Goal: Ask a question: Seek information or help from site administrators or community

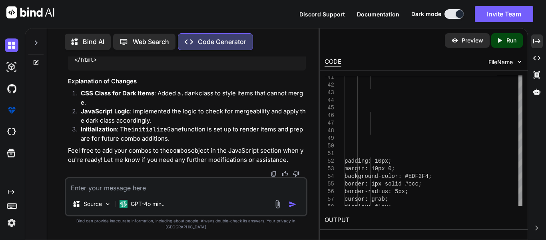
scroll to position [13683, 0]
click at [130, 192] on textarea at bounding box center [186, 185] width 240 height 14
paste textarea "<!DOCTYPE html> <html lang="en"> <head> <meta charset="UTF-8"> <meta name="view…"
type textarea "fix it <!DOCTYPE html> <html lang="en"> <head> <meta charset="UTF-8"> <meta nam…"
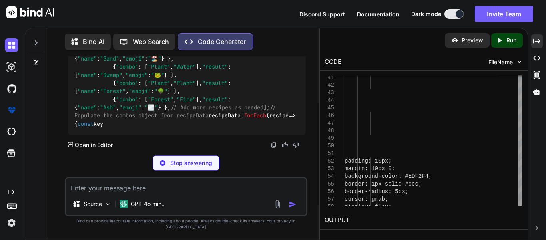
scroll to position [20152, 0]
click at [244, 118] on span "forEach" at bounding box center [255, 115] width 22 height 7
click at [146, 192] on textarea at bounding box center [186, 185] width 240 height 14
drag, startPoint x: 101, startPoint y: 100, endPoint x: 169, endPoint y: 99, distance: 68.4
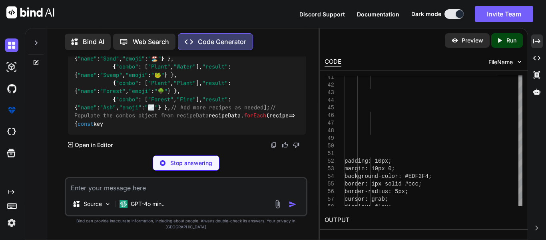
copy span "const recipeData = ["
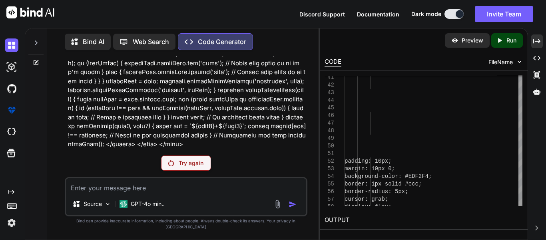
scroll to position [13658, 0]
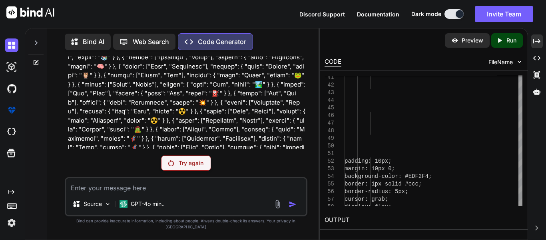
click at [179, 188] on textarea at bounding box center [186, 185] width 240 height 14
type textarea "t"
paste textarea "<!DOCTYPE html> <html lang="en"> <head> <meta charset="UTF-8"> <meta name="view…"
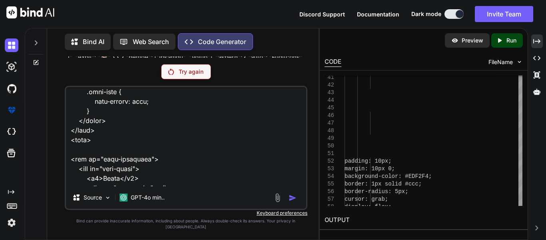
scroll to position [0, 0]
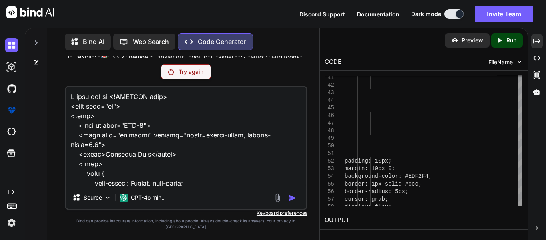
click at [106, 103] on textarea at bounding box center [186, 136] width 240 height 99
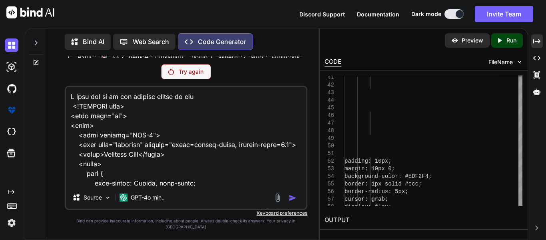
type textarea "I cant let go do not include combos in fix <!DOCTYPE html> <html lang="en"> <he…"
click at [180, 79] on div "Try again" at bounding box center [186, 71] width 50 height 15
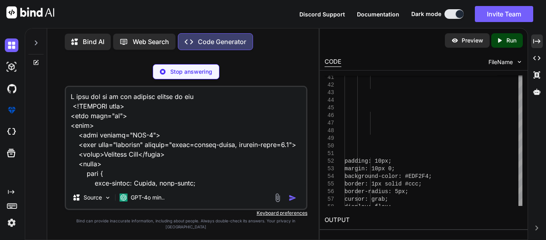
scroll to position [16115, 0]
click at [165, 74] on img at bounding box center [163, 72] width 6 height 6
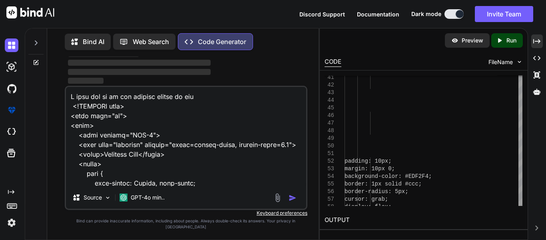
click at [291, 202] on img "button" at bounding box center [293, 198] width 8 height 8
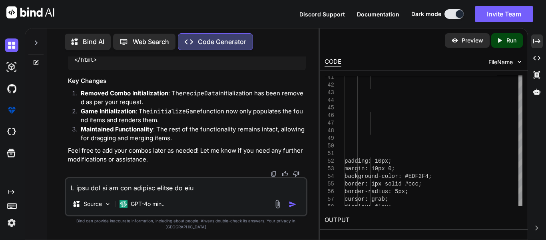
scroll to position [21866, 0]
click at [183, 199] on div "Source GPT-4o min.." at bounding box center [186, 196] width 243 height 39
click at [182, 192] on textarea at bounding box center [186, 185] width 240 height 14
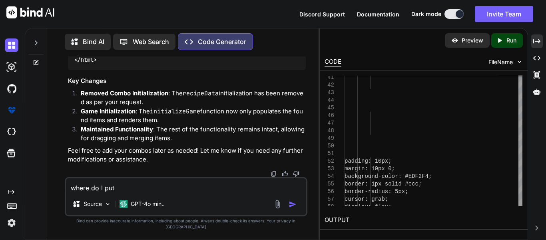
scroll to position [24130, 0]
type textarea "where do I put the combos"
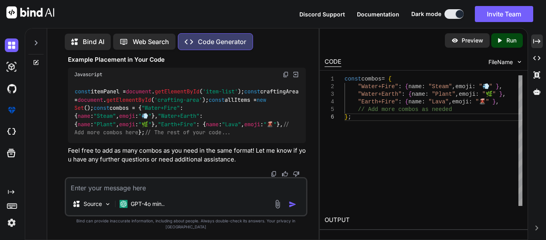
scroll to position [24601, 0]
drag, startPoint x: 76, startPoint y: 139, endPoint x: 100, endPoint y: 143, distance: 23.5
click at [100, 136] on code "const itemPanel = document . getElementById ( 'item-list' ); const craftingArea…" at bounding box center [188, 111] width 228 height 49
click at [142, 111] on span ""Water+Fire"" at bounding box center [161, 107] width 38 height 7
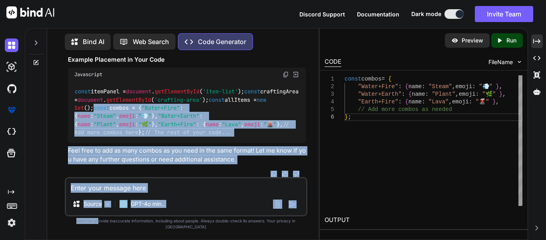
scroll to position [24659, 0]
drag, startPoint x: 69, startPoint y: 139, endPoint x: 127, endPoint y: 125, distance: 59.6
click at [127, 125] on div "const itemPanel = document . getElementById ( 'item-list' ); const craftingArea…" at bounding box center [187, 112] width 238 height 62
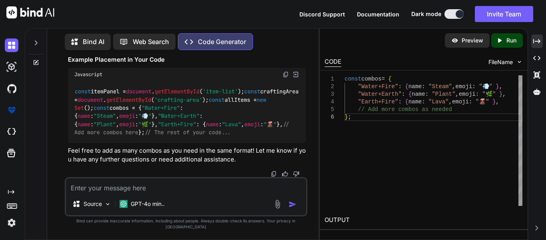
drag, startPoint x: 74, startPoint y: 83, endPoint x: 132, endPoint y: 83, distance: 57.2
click at [132, 83] on div "const itemPanel = document . getElementById ( 'item-list' ); const craftingArea…" at bounding box center [187, 112] width 238 height 62
copy code "const combos = {"
click at [190, 192] on textarea at bounding box center [186, 185] width 240 height 14
type textarea "add it to the fix pls"
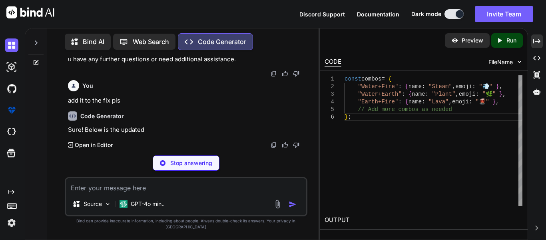
scroll to position [24743, 0]
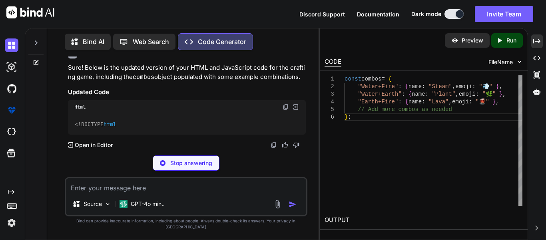
click at [201, 157] on div "You whith my code can you make the movement slide a little or what ever else ca…" at bounding box center [186, 147] width 243 height 183
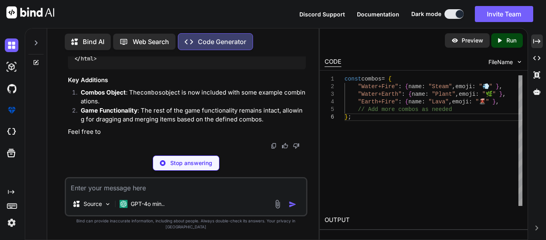
scroll to position [27179, 0]
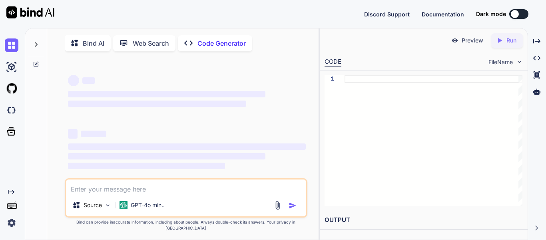
scroll to position [15, 0]
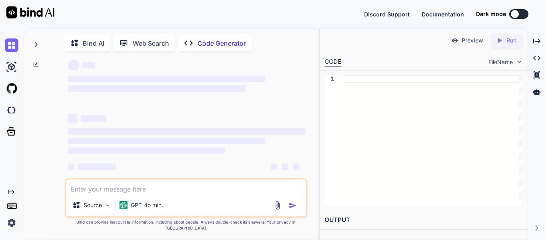
click at [514, 14] on div at bounding box center [515, 14] width 8 height 8
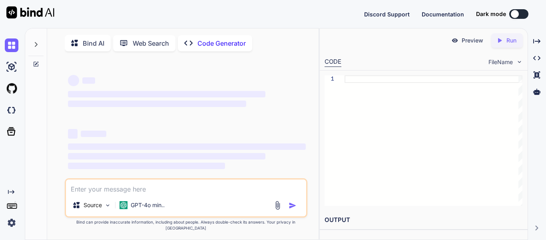
click at [158, 48] on div "Web Search" at bounding box center [144, 43] width 62 height 16
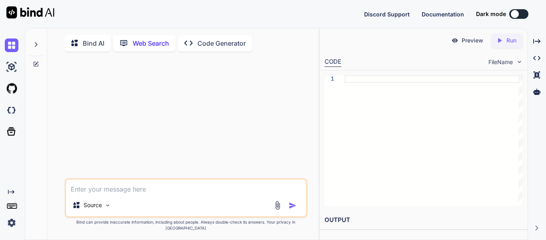
scroll to position [3, 0]
click at [182, 45] on div "Created with Pixso. Code Generator" at bounding box center [215, 42] width 74 height 16
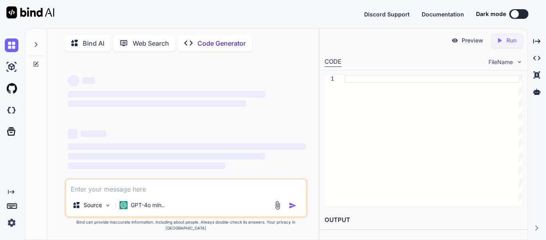
scroll to position [15, 0]
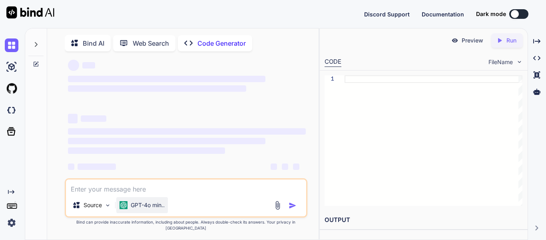
click at [120, 209] on img at bounding box center [124, 205] width 8 height 8
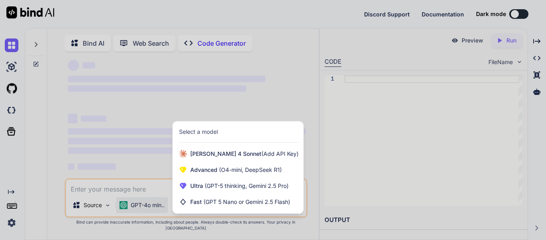
click at [118, 199] on div at bounding box center [273, 120] width 546 height 240
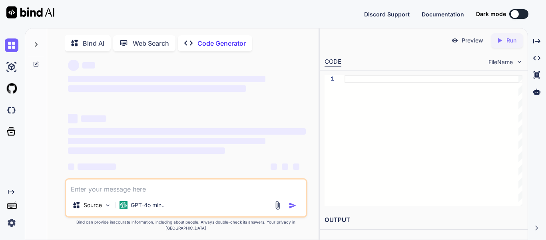
click at [112, 176] on div "‌ ‌ ‌ ‌ ‌ ‌ ‌ ‌ ‌ ‌" at bounding box center [187, 145] width 238 height 72
click at [138, 209] on p "GPT-4o min.." at bounding box center [148, 205] width 34 height 8
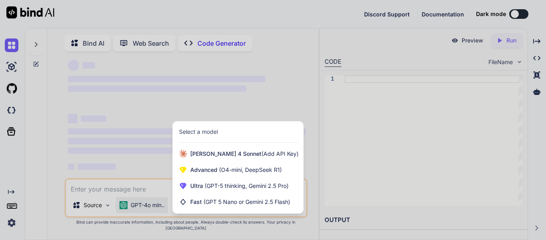
click at [136, 213] on div at bounding box center [273, 120] width 546 height 240
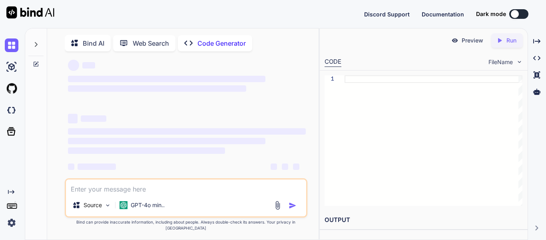
click at [136, 209] on p "GPT-4o min.." at bounding box center [148, 205] width 34 height 8
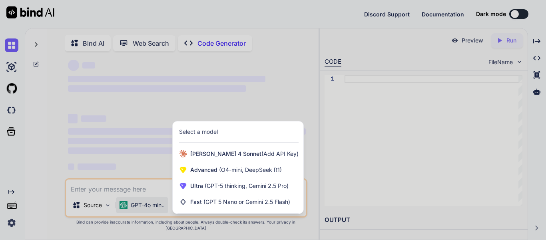
click at [136, 213] on div at bounding box center [273, 120] width 546 height 240
type textarea "x"
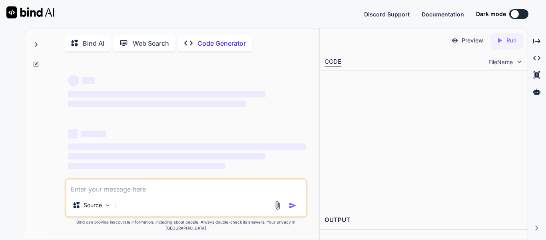
click at [511, 16] on button at bounding box center [519, 14] width 19 height 10
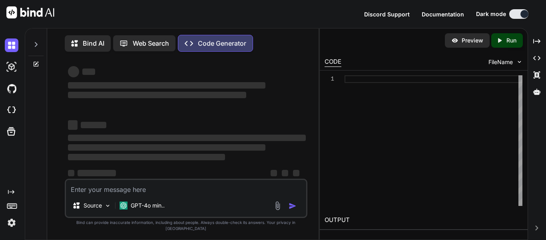
scroll to position [15, 0]
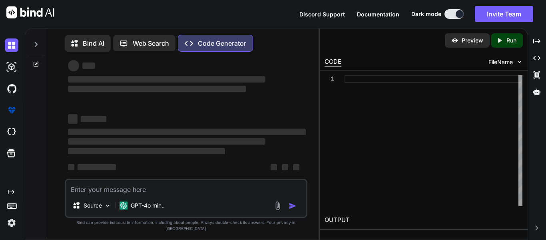
click at [185, 144] on span "‌" at bounding box center [167, 141] width 198 height 6
click at [184, 144] on span "‌" at bounding box center [167, 141] width 198 height 6
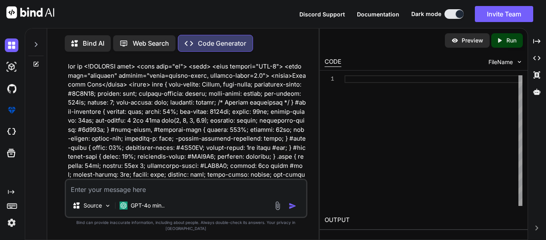
type textarea "x"
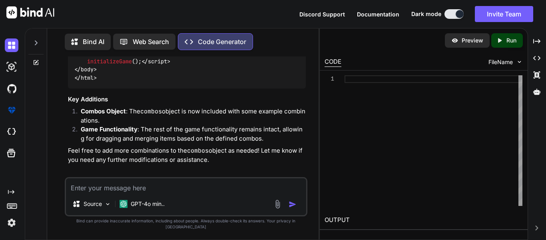
scroll to position [13890, 0]
click at [220, 192] on textarea at bounding box center [186, 185] width 240 height 14
paste textarea "<!DOCTYPE html> <html lang="en"> <head> <meta charset="UTF-8"> <meta name="view…"
type textarea "what did I do wrong <!DOCTYPE html> <html lang="en"> <head> <meta charset="UTF-…"
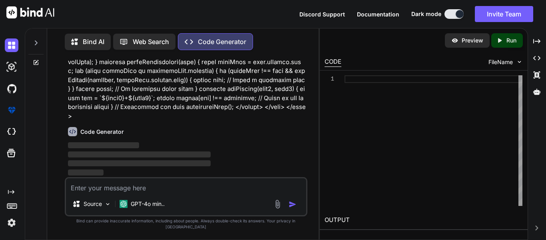
scroll to position [19087, 0]
click at [107, 205] on div "Source" at bounding box center [91, 204] width 45 height 16
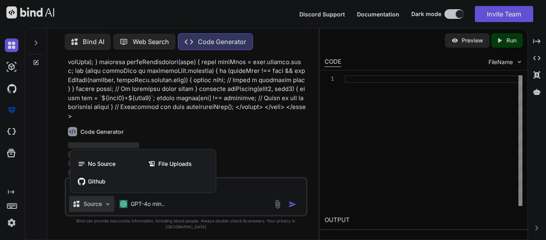
click at [107, 210] on div at bounding box center [273, 120] width 546 height 240
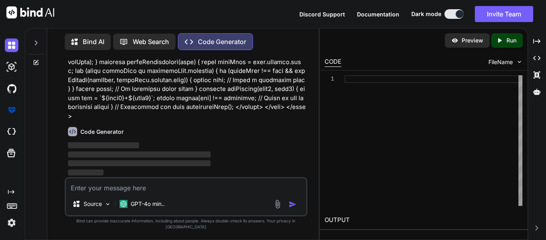
click at [281, 127] on div "Code Generator ‌ ‌ ‌ ‌" at bounding box center [187, 148] width 238 height 56
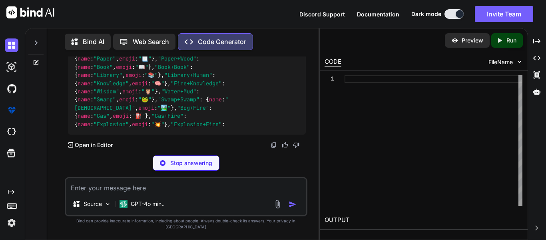
scroll to position [19735, 0]
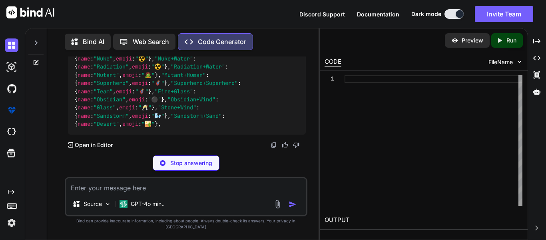
scroll to position [19809, 0]
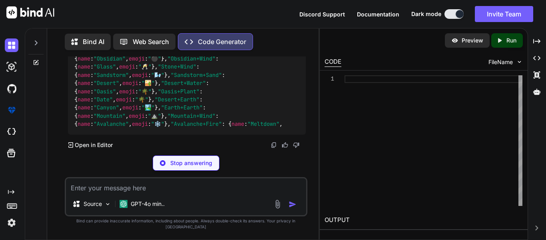
click at [178, 167] on p "Stop answering" at bounding box center [191, 163] width 42 height 8
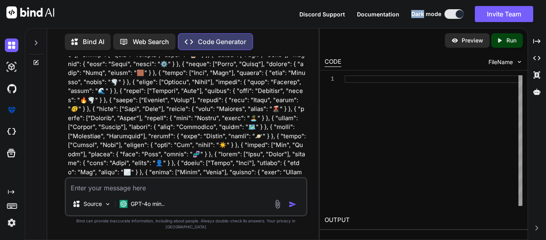
scroll to position [14277, 0]
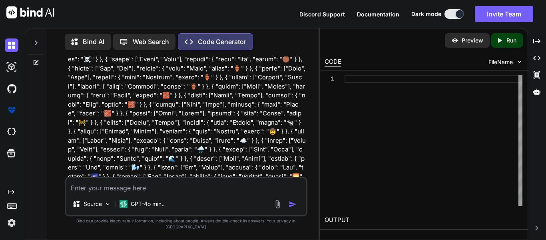
click at [135, 190] on textarea at bounding box center [186, 185] width 240 height 14
click at [136, 191] on textarea at bounding box center [186, 185] width 240 height 14
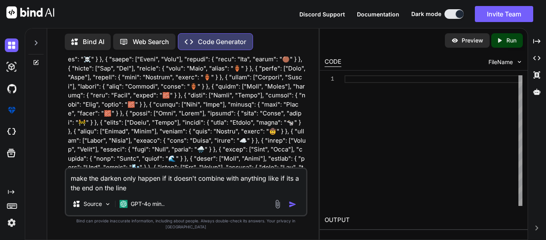
paste textarea "<!DOCTYPE html> <html lang="en"> <head> <meta charset="UTF-8"> <meta name="view…"
type textarea "make the darken only happen if it doesn't combine with anything like if its a t…"
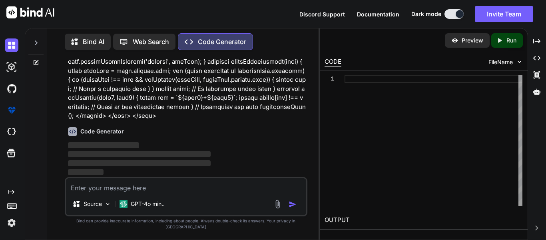
scroll to position [22723, 0]
click at [126, 166] on span "‌" at bounding box center [139, 163] width 143 height 6
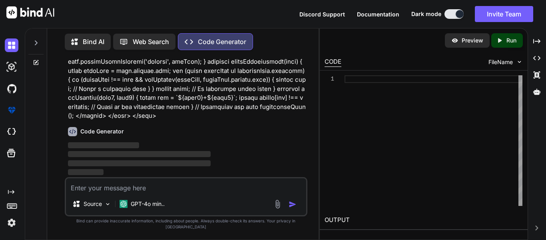
click at [126, 166] on span "‌" at bounding box center [139, 163] width 143 height 6
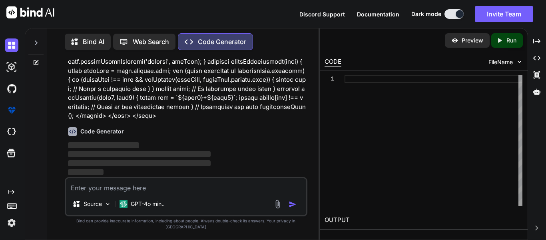
click at [119, 157] on span "‌" at bounding box center [139, 154] width 143 height 6
click at [137, 212] on div "GPT-4o min.." at bounding box center [142, 204] width 52 height 16
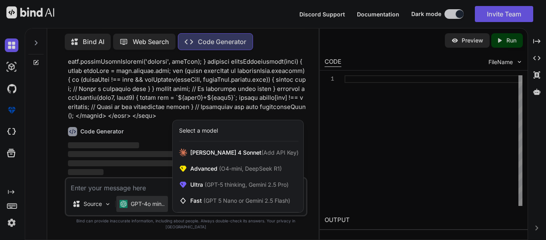
click at [137, 214] on div at bounding box center [273, 120] width 546 height 240
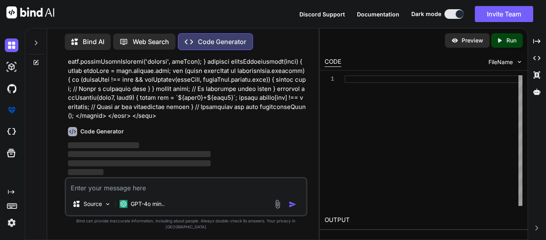
click at [137, 212] on div "GPT-4o min.." at bounding box center [142, 204] width 52 height 16
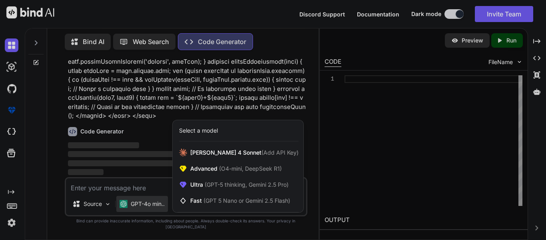
click at [154, 169] on div at bounding box center [273, 120] width 546 height 240
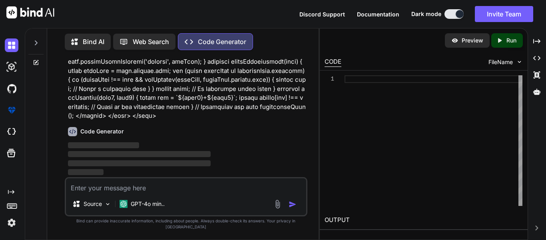
click at [126, 157] on span "‌" at bounding box center [139, 154] width 143 height 6
click at [87, 135] on h6 "Code Generator" at bounding box center [102, 131] width 44 height 8
click at [73, 136] on img at bounding box center [72, 131] width 9 height 9
click at [86, 150] on p "‌" at bounding box center [187, 145] width 238 height 9
click at [91, 165] on span "‌" at bounding box center [139, 163] width 143 height 8
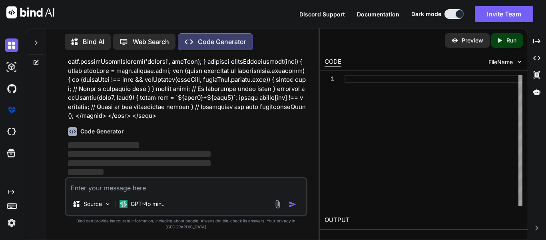
drag, startPoint x: 98, startPoint y: 179, endPoint x: 96, endPoint y: 168, distance: 11.3
click at [65, 162] on div "You Code Generator Here’s the corrected version of your HTML and JavaScript cod…" at bounding box center [186, 147] width 243 height 183
click at [98, 166] on span "‌" at bounding box center [139, 163] width 143 height 6
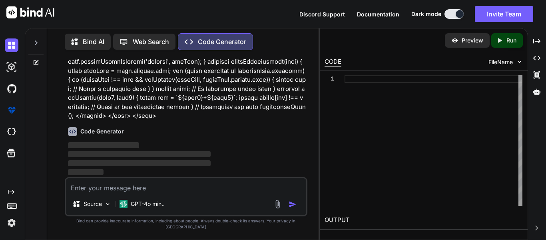
click at [98, 166] on span "‌" at bounding box center [139, 163] width 143 height 6
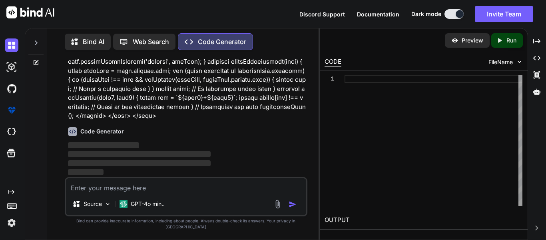
click at [98, 166] on span "‌" at bounding box center [139, 163] width 143 height 6
click at [106, 212] on div "Source" at bounding box center [91, 204] width 45 height 16
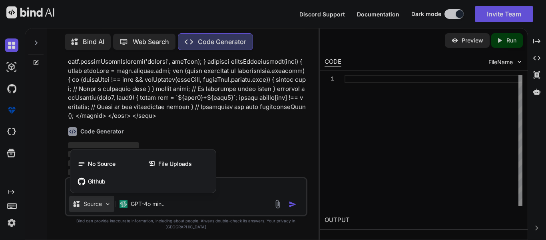
click at [104, 211] on div at bounding box center [273, 120] width 546 height 240
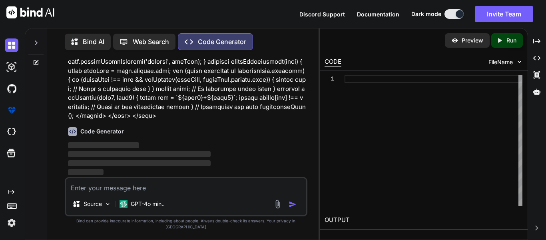
drag, startPoint x: 72, startPoint y: 149, endPoint x: 76, endPoint y: 150, distance: 4.5
click at [76, 148] on span "‌" at bounding box center [104, 145] width 72 height 6
click at [249, 176] on p "‌" at bounding box center [187, 172] width 238 height 9
click at [232, 190] on textarea at bounding box center [186, 185] width 240 height 14
click at [128, 165] on span "‌" at bounding box center [139, 163] width 143 height 8
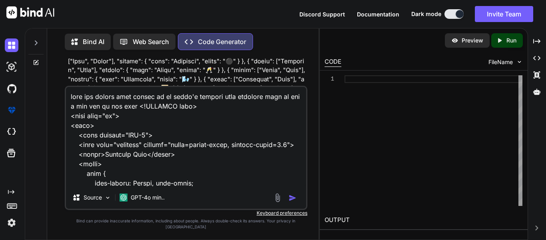
scroll to position [11150, 0]
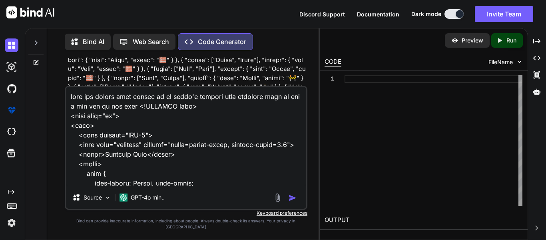
click at [275, 33] on div "Bind AI Web Search Created with Pixso. Code Generator" at bounding box center [178, 41] width 226 height 17
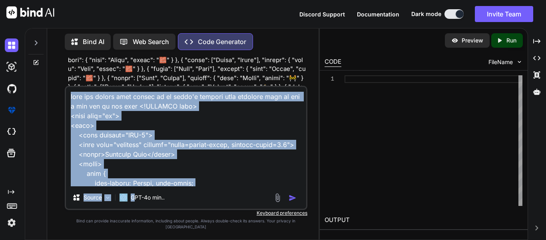
drag, startPoint x: 134, startPoint y: 206, endPoint x: 201, endPoint y: 172, distance: 75.5
click at [201, 172] on div "Source GPT-4o min.." at bounding box center [186, 148] width 243 height 124
click at [201, 172] on textarea at bounding box center [186, 136] width 240 height 99
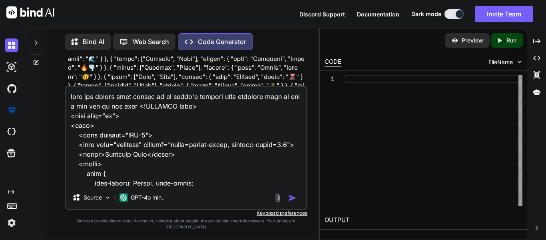
scroll to position [14750, 0]
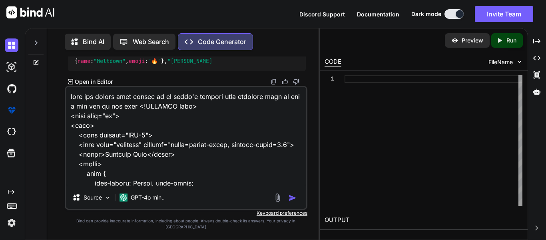
click at [203, 91] on div "Source GPT-4o min.." at bounding box center [186, 148] width 243 height 124
click at [210, 208] on div "Source GPT-4o min.." at bounding box center [186, 198] width 240 height 19
click at [204, 206] on div "Source GPT-4o min.." at bounding box center [186, 198] width 240 height 19
click at [160, 195] on div "GPT-4o min.." at bounding box center [142, 197] width 52 height 16
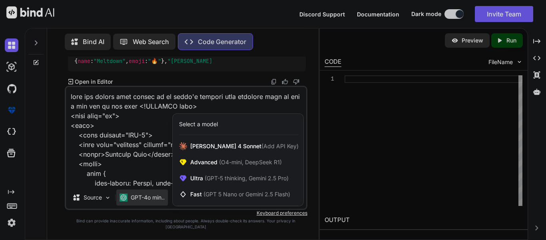
click at [160, 190] on div at bounding box center [273, 120] width 546 height 240
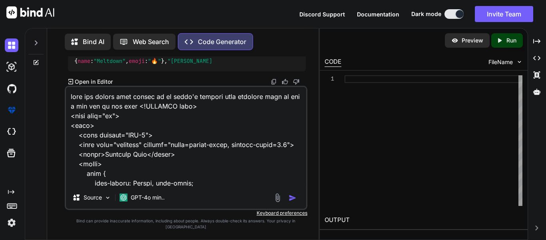
click at [157, 186] on textarea at bounding box center [186, 136] width 240 height 99
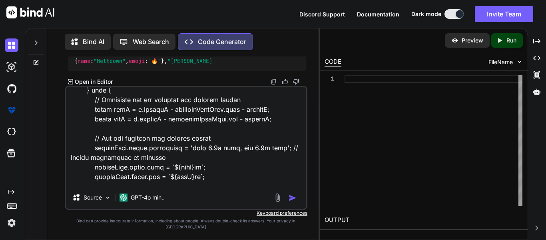
scroll to position [6559, 0]
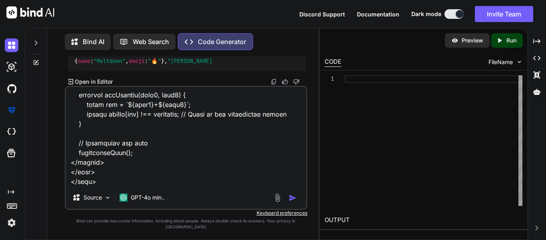
click at [157, 186] on textarea at bounding box center [186, 136] width 240 height 99
click at [290, 202] on img "button" at bounding box center [293, 198] width 8 height 8
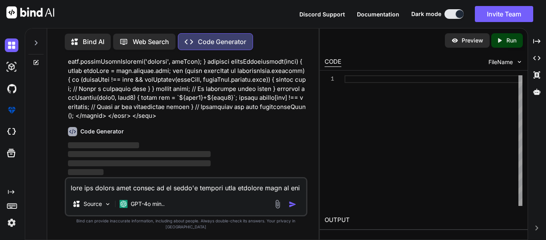
scroll to position [17560, 0]
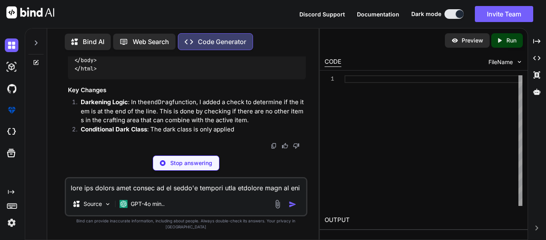
scroll to position [20094, 0]
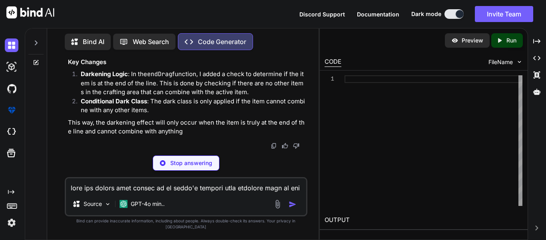
type textarea "x"
type textarea "</body> </html>"
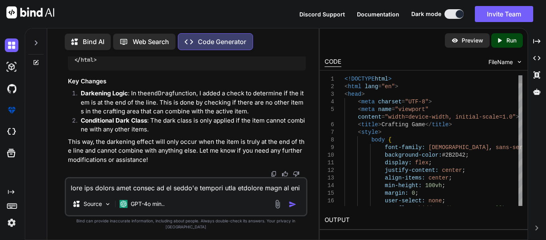
type textarea "x"
click at [194, 4] on div "Discord Support Documentation Dark mode Invite Team Created with Pixso." at bounding box center [273, 14] width 546 height 28
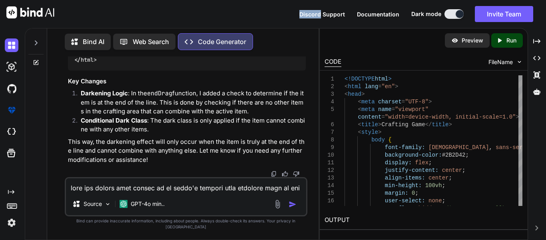
click at [178, 186] on textarea at bounding box center [186, 185] width 240 height 14
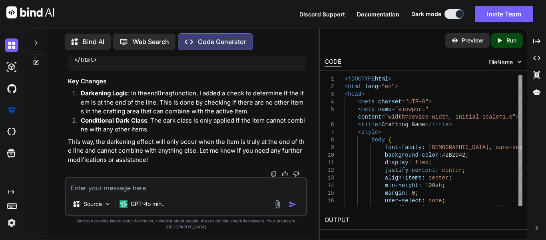
type textarea "j"
type textarea "x"
type textarea "ju"
type textarea "x"
type textarea "jus"
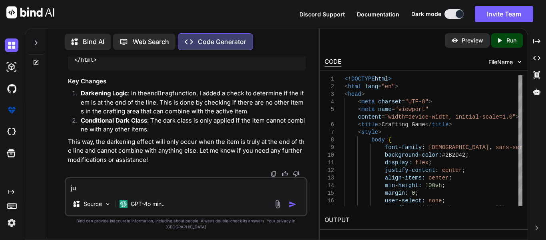
type textarea "x"
type textarea "just"
type textarea "x"
type textarea "just"
type textarea "x"
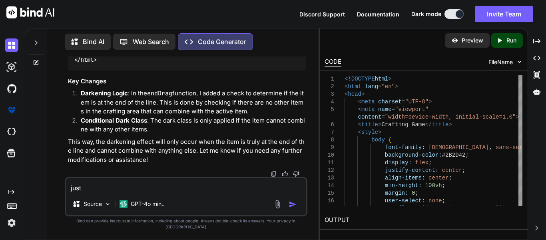
type textarea "just g"
type textarea "x"
type textarea "just ge"
type textarea "x"
type textarea "just get"
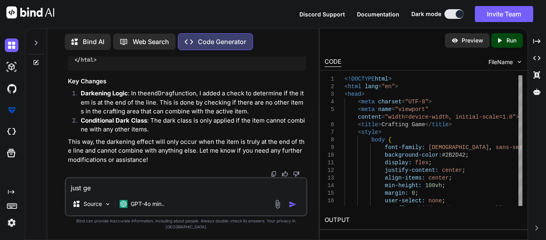
type textarea "x"
type textarea "just get"
type textarea "x"
type textarea "just get r"
type textarea "x"
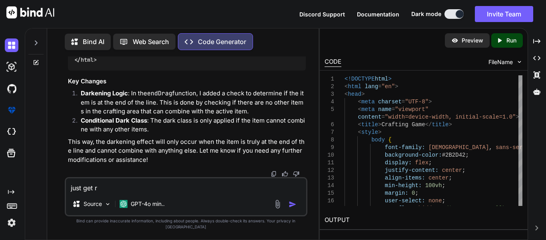
type textarea "just get ro"
type textarea "x"
type textarea "just get r"
type textarea "x"
type textarea "just get ri"
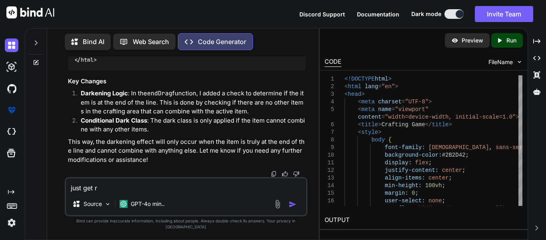
type textarea "x"
type textarea "just get rid"
type textarea "x"
type textarea "just get rid"
type textarea "x"
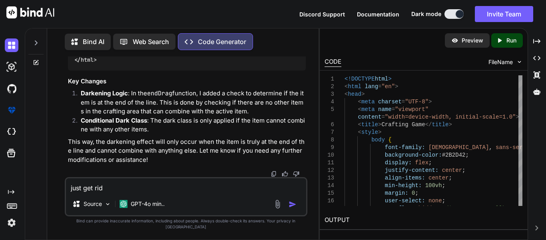
type textarea "just get rid o"
type textarea "x"
type textarea "just get rid of"
type textarea "x"
type textarea "just get rid of"
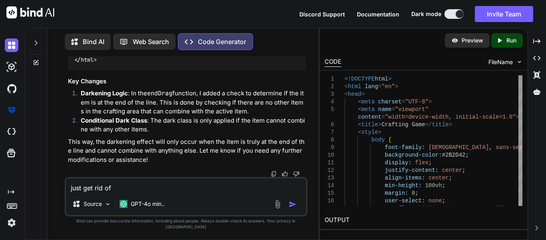
type textarea "x"
type textarea "just get rid of t"
type textarea "x"
type textarea "just get rid of th"
type textarea "x"
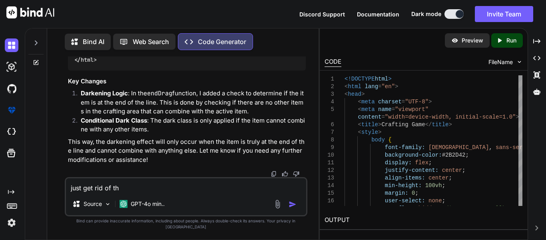
type textarea "just get rid of the"
type textarea "x"
type textarea "just get rid of the"
type textarea "x"
type textarea "just get rid of the d"
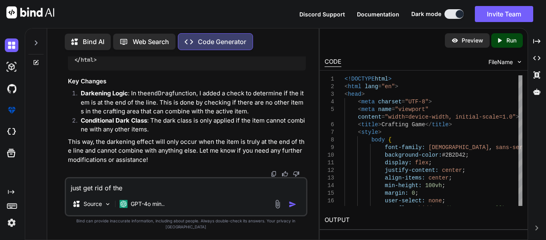
type textarea "x"
type textarea "just get rid of the da"
type textarea "x"
type textarea "just get rid of the dar"
type textarea "x"
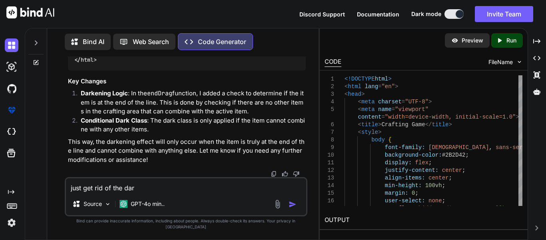
type textarea "just get rid of the dark"
type textarea "x"
type textarea "just get rid of the dark"
type textarea "x"
type textarea "just get rid of the dark t"
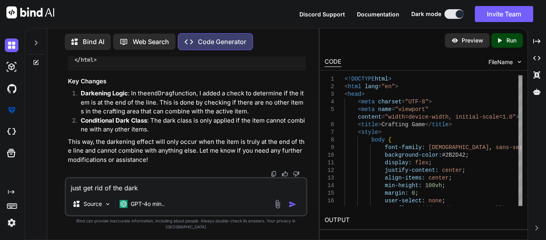
type textarea "x"
type textarea "just get rid of the dark th"
type textarea "x"
type textarea "just get rid of the dark thi"
type textarea "x"
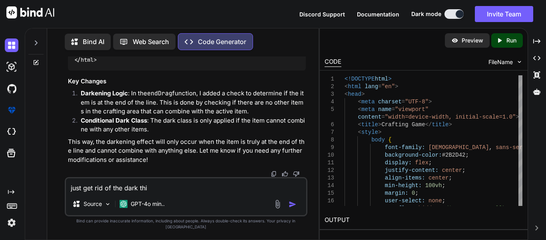
type textarea "just get rid of the dark thin"
type textarea "x"
type textarea "just get rid of the dark thing"
type textarea "x"
type textarea "just get rid of the dark thing'"
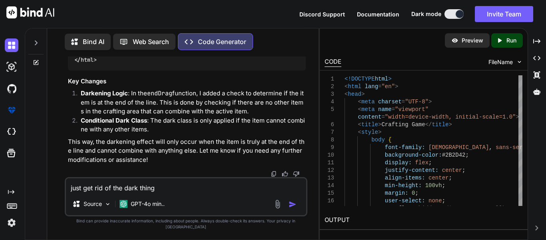
type textarea "x"
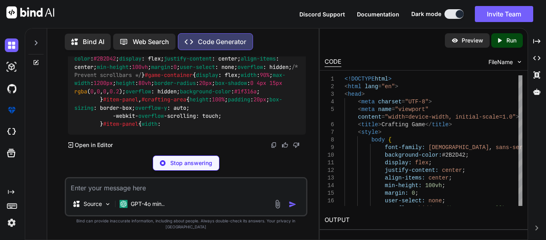
scroll to position [20259, 0]
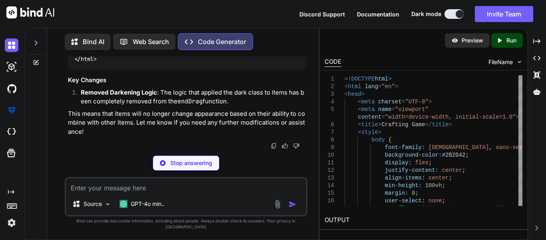
type textarea "x"
type textarea "initializeGame(); </script> </body> </html>"
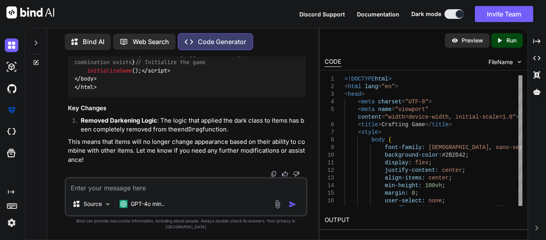
scroll to position [20211, 0]
click at [225, 203] on div "Source GPT-4o min.." at bounding box center [186, 205] width 240 height 19
click at [222, 199] on div "Source GPT-4o min.." at bounding box center [186, 196] width 243 height 39
click at [188, 188] on textarea at bounding box center [186, 185] width 240 height 14
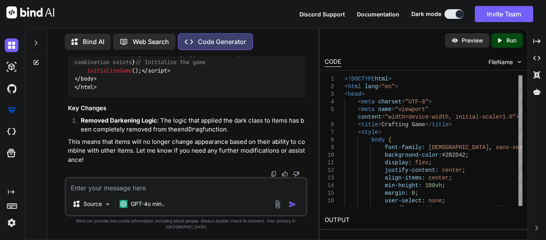
type textarea "t"
type textarea "x"
type textarea "th"
type textarea "x"
type textarea "the"
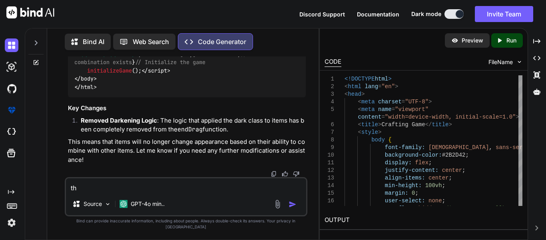
type textarea "x"
type textarea "the"
type textarea "x"
type textarea "the m"
type textarea "x"
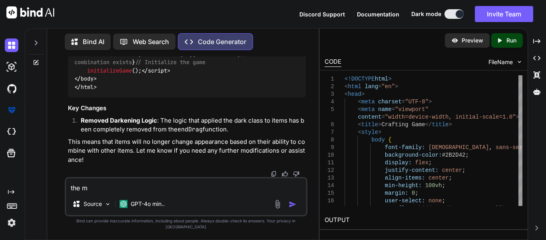
type textarea "the me"
type textarea "x"
type textarea "the mer"
type textarea "x"
type textarea "the merg"
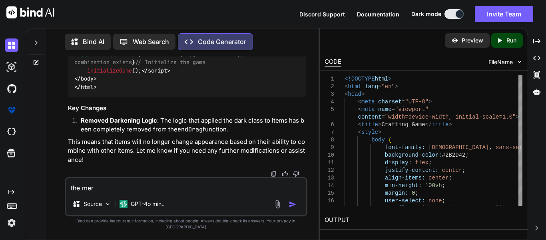
type textarea "x"
type textarea "the mergi"
type textarea "x"
type textarea "the mergin"
type textarea "x"
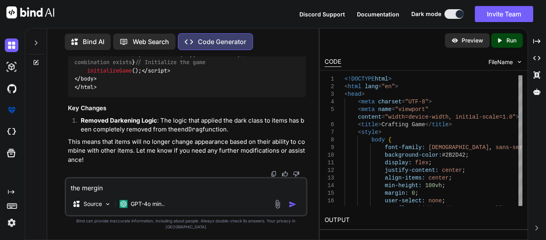
type textarea "the merging"
type textarea "x"
type textarea "the merging"
type textarea "x"
type textarea "the merging i"
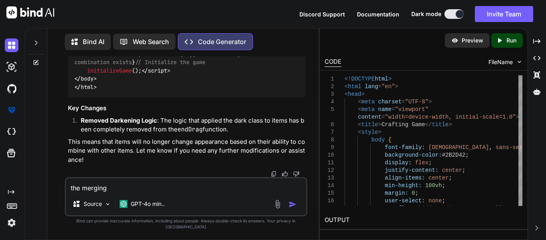
type textarea "x"
type textarea "the merging is"
type textarea "x"
type textarea "the merging is"
type textarea "x"
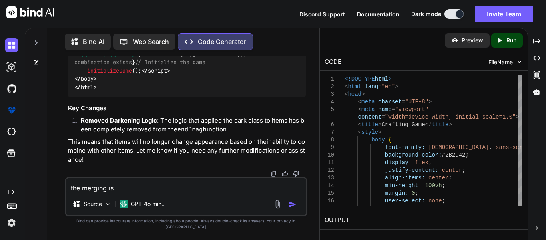
type textarea "the merging is n"
type textarea "x"
type textarea "the merging is no"
type textarea "x"
type textarea "the merging is not"
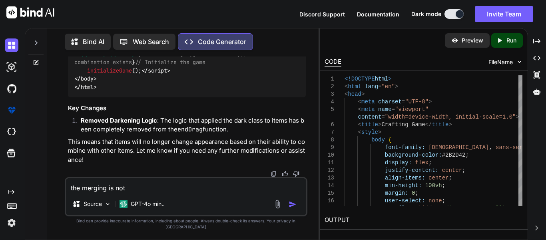
type textarea "x"
type textarea "the merging is not"
type textarea "x"
type textarea "the merging is not m"
type textarea "x"
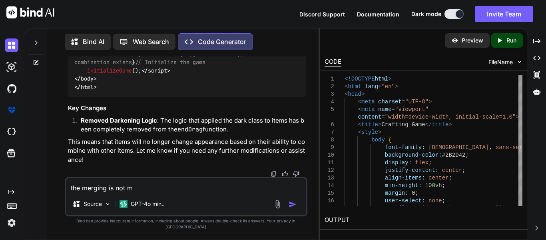
type textarea "the merging is not m="
type textarea "x"
type textarea "the merging is not m"
type textarea "x"
type textarea "the merging is not"
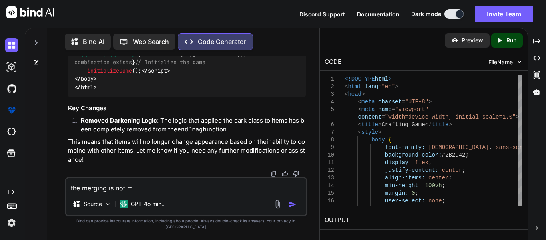
type textarea "x"
type textarea "the merging is not w"
type textarea "x"
type textarea "the merging is not wo"
type textarea "x"
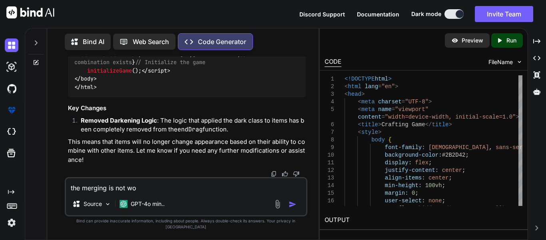
type textarea "the merging is not wor"
type textarea "x"
type textarea "the merging is not work"
type textarea "x"
type textarea "the merging is not worki"
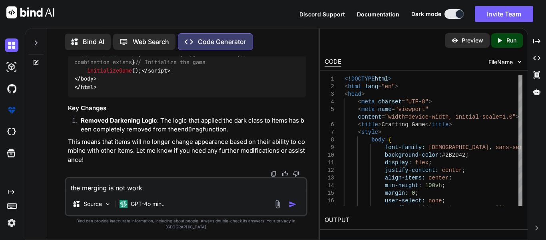
type textarea "x"
type textarea "the merging is not workin"
type textarea "x"
type textarea "the merging is not working"
type textarea "x"
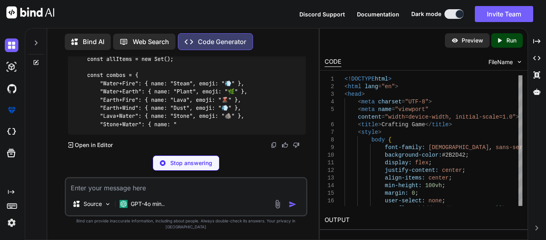
scroll to position [23622, 0]
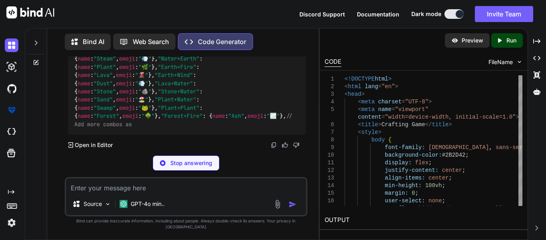
click at [212, 168] on div "Stop answering" at bounding box center [186, 162] width 67 height 15
type textarea "x"
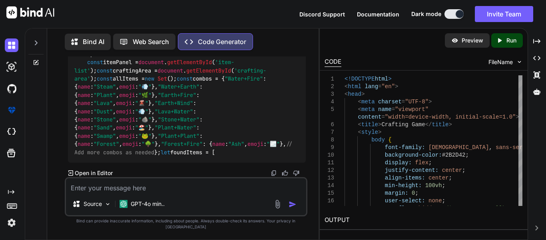
click at [212, 192] on textarea at bounding box center [186, 185] width 240 height 14
type textarea "c"
type textarea "x"
type textarea "co"
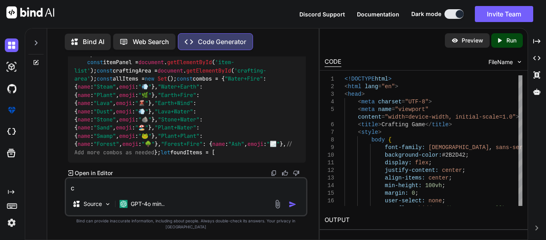
type textarea "x"
type textarea "con"
type textarea "x"
type textarea "cont"
type textarea "x"
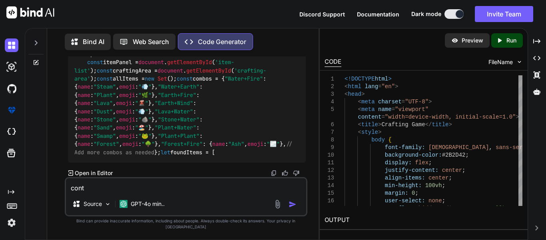
type textarea "conte"
type textarea "x"
type textarea "conten"
type textarea "x"
type textarea "contenu"
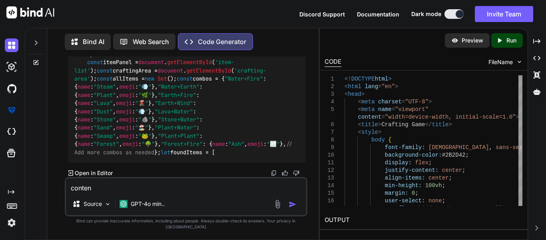
type textarea "x"
type textarea "contenui"
type textarea "x"
type textarea "contenu"
type textarea "x"
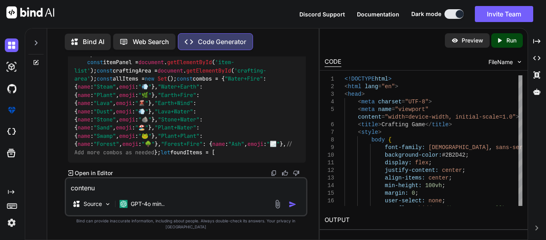
type textarea "contenue"
type textarea "x"
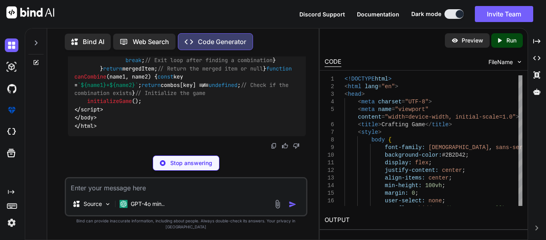
scroll to position [25110, 0]
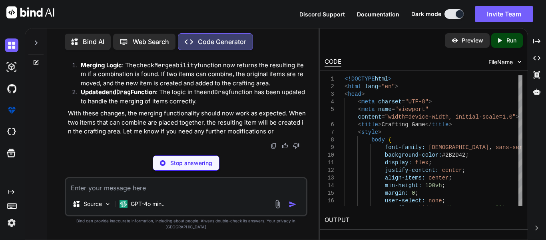
type textarea "x"
type textarea "the combination exists } // Initialize the game initializeGame(); </script> </b…"
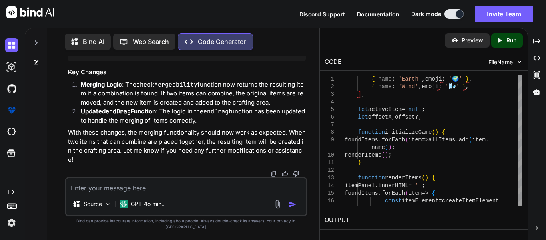
scroll to position [22755, 0]
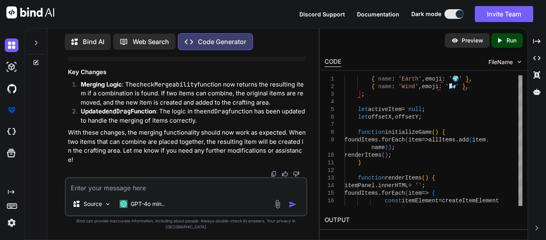
click at [94, 88] on strong "Merging Logic" at bounding box center [101, 84] width 41 height 8
click at [98, 107] on li "Merging Logic : The checkMergeability function now returns the resulting item i…" at bounding box center [190, 93] width 232 height 27
click at [192, 188] on textarea at bounding box center [186, 185] width 240 height 14
type textarea "w"
type textarea "x"
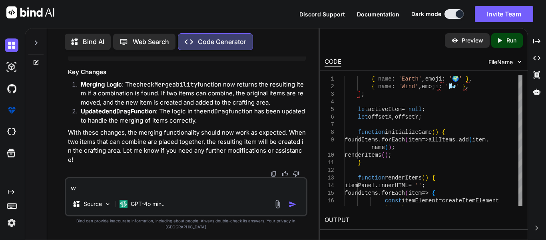
type textarea "wh"
type textarea "x"
type textarea "wha"
type textarea "x"
type textarea "what"
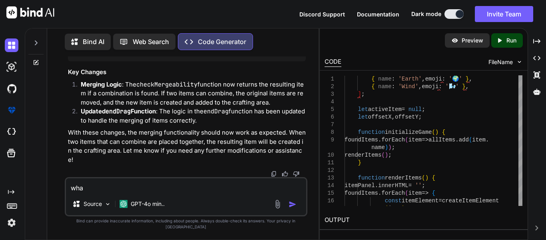
type textarea "x"
type textarea "what"
type textarea "x"
type textarea "what i"
type textarea "x"
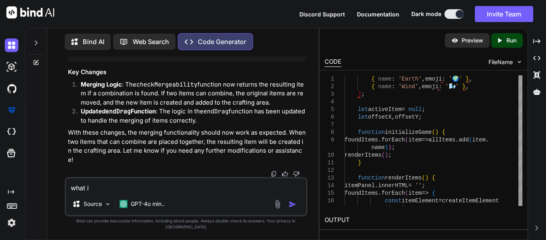
type textarea "what is"
type textarea "x"
type textarea "what is"
type textarea "x"
type textarea "what is b"
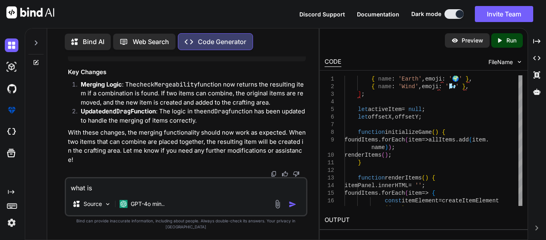
type textarea "x"
type textarea "what is br"
type textarea "x"
type textarea "what is bro"
type textarea "x"
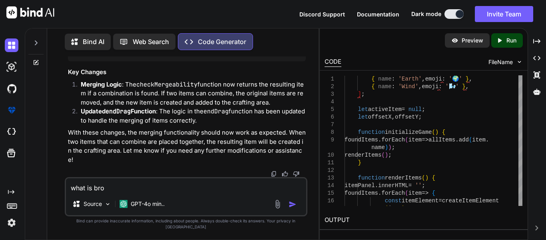
type textarea "what is brok"
type textarea "x"
type textarea "what is broke"
type textarea "x"
type textarea "what is broken"
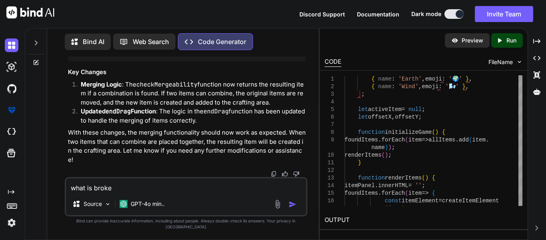
type textarea "x"
type textarea "what is broken"
type textarea "x"
type textarea "what is broken d"
type textarea "x"
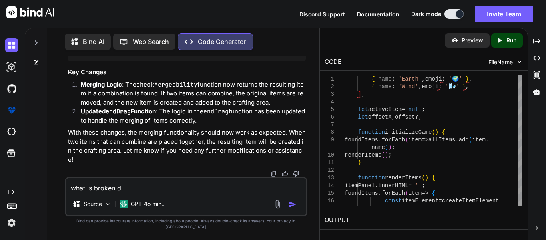
type textarea "what is broken do"
type textarea "x"
type textarea "what is broken don"
type textarea "x"
type textarea "what is broken do"
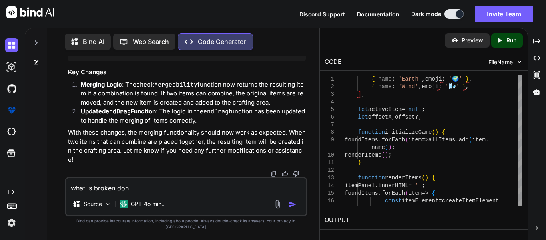
type textarea "x"
type textarea "what is broken d"
type textarea "x"
type textarea "what is broken"
type textarea "x"
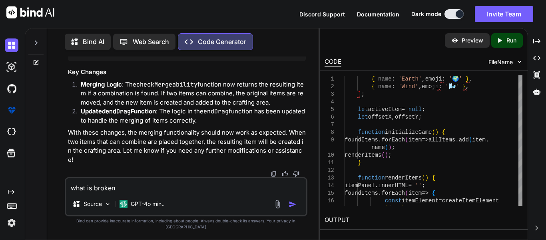
type textarea "what is broken j"
paste textarea "<!DOCTYPE html> <html lang="en"> <head> <meta charset="UTF-8"> <meta name="view…"
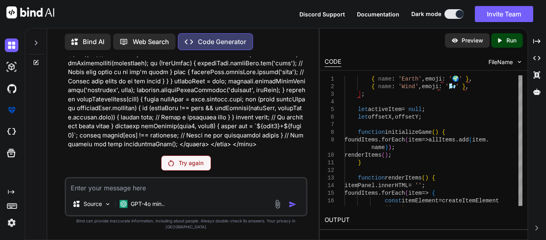
scroll to position [28065, 0]
click at [187, 167] on p "Try again" at bounding box center [191, 163] width 25 height 8
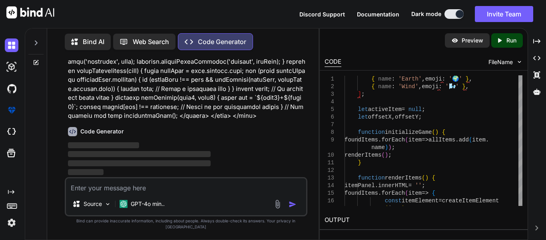
scroll to position [28093, 0]
click at [168, 150] on p "‌" at bounding box center [187, 145] width 238 height 9
click at [173, 166] on span "‌" at bounding box center [139, 163] width 143 height 6
click at [174, 166] on span "‌" at bounding box center [139, 163] width 143 height 6
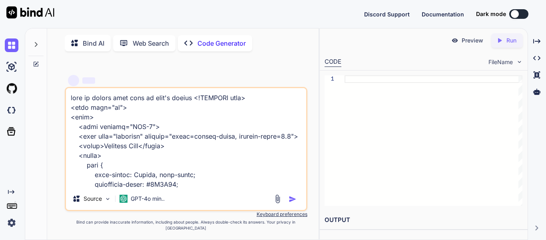
click at [510, 13] on button at bounding box center [519, 14] width 19 height 10
click at [514, 16] on div at bounding box center [515, 14] width 8 height 8
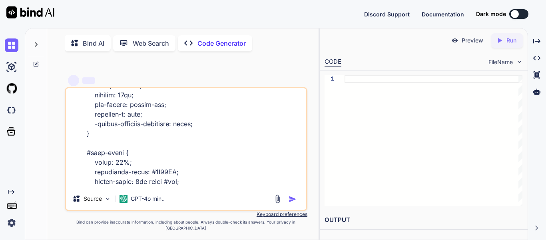
scroll to position [316, 0]
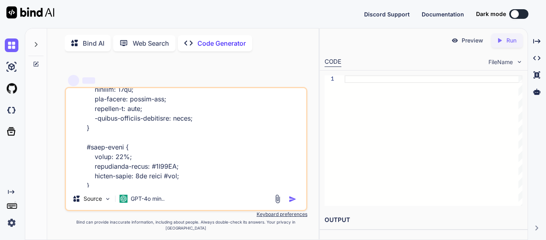
click at [188, 146] on textarea at bounding box center [186, 137] width 240 height 99
type textarea "x"
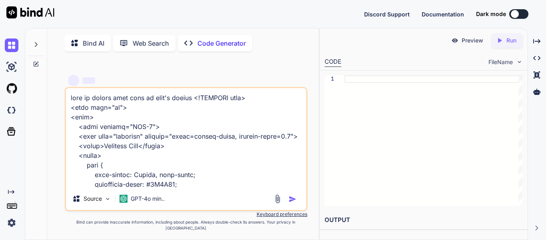
type textarea "x"
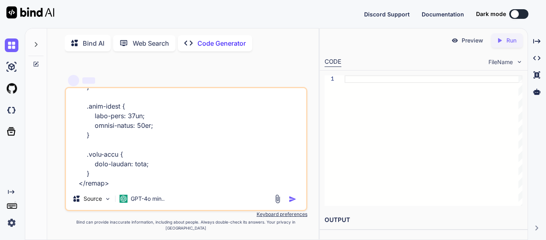
scroll to position [796, 0]
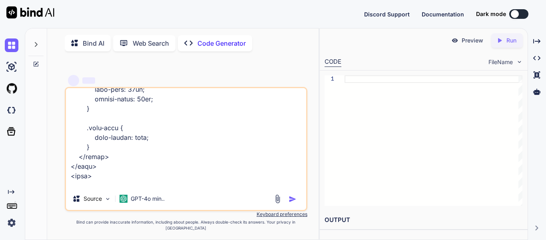
click at [522, 13] on button at bounding box center [519, 14] width 19 height 10
click at [507, 40] on p "Run" at bounding box center [512, 40] width 10 height 8
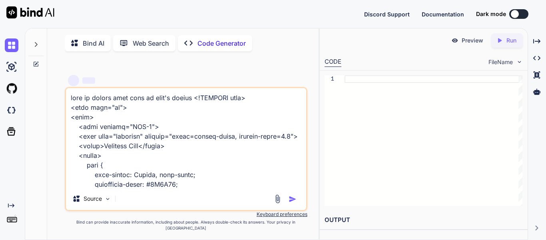
click at [34, 45] on icon at bounding box center [36, 44] width 6 height 6
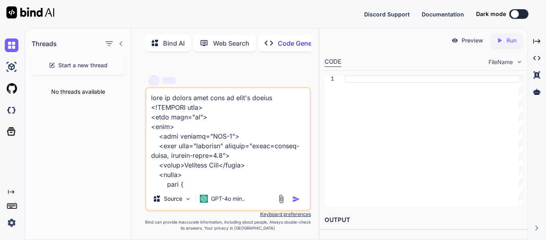
click at [154, 40] on icon at bounding box center [156, 44] width 8 height 8
click at [229, 40] on p "Web Search" at bounding box center [231, 43] width 36 height 10
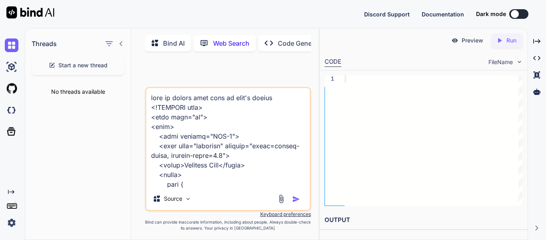
scroll to position [3, 0]
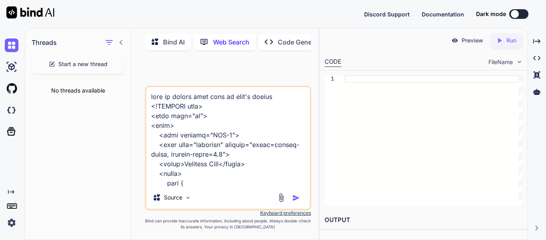
click at [272, 42] on icon "Created with Pixso." at bounding box center [269, 42] width 8 height 8
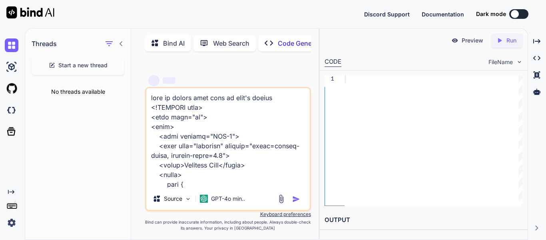
type textarea "x"
click at [494, 43] on div "Created with Pixso. Run" at bounding box center [508, 40] width 32 height 14
click at [516, 15] on div at bounding box center [515, 14] width 8 height 8
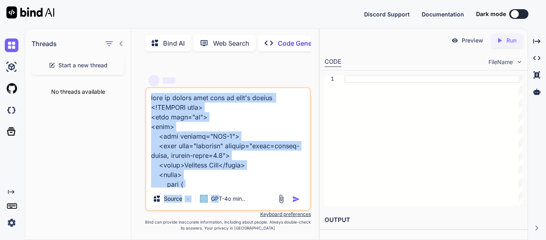
drag, startPoint x: 220, startPoint y: 192, endPoint x: 222, endPoint y: 182, distance: 10.2
click at [222, 182] on div "Source GPT-4o min.." at bounding box center [228, 149] width 166 height 124
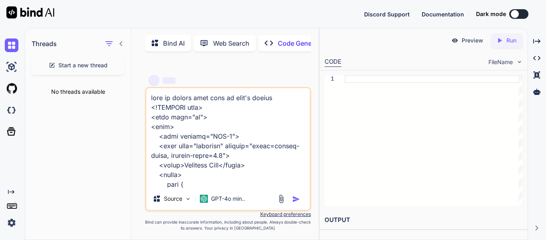
click at [219, 190] on div "Source GPT-4o min.." at bounding box center [228, 149] width 166 height 124
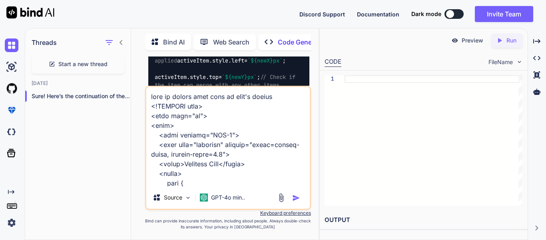
scroll to position [17364, 0]
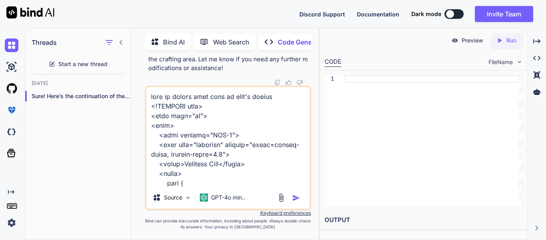
drag, startPoint x: 277, startPoint y: 190, endPoint x: 275, endPoint y: 186, distance: 4.1
click at [276, 188] on div "Source GPT-4o min.." at bounding box center [228, 148] width 166 height 124
drag, startPoint x: 274, startPoint y: 185, endPoint x: 138, endPoint y: 73, distance: 176.5
click at [138, 73] on div "You Code Generator The issue in your code is with the way you are defining the …" at bounding box center [228, 147] width 181 height 183
type textarea "font-family: Tahoma, sans-serif; background-color: #2B2D42; display: flex; just…"
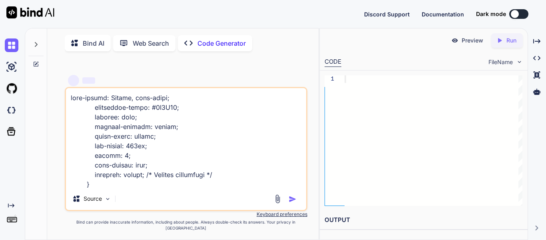
click at [19, 6] on img at bounding box center [30, 12] width 48 height 12
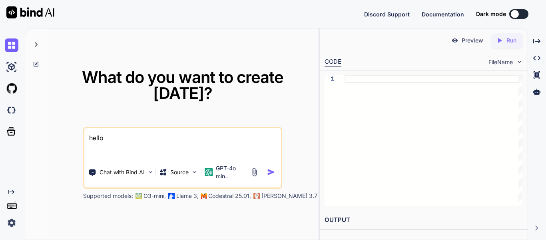
drag, startPoint x: 135, startPoint y: 138, endPoint x: 83, endPoint y: 138, distance: 51.6
click at [83, 138] on div "hello Chat with Bind AI Source GPT-4o min.." at bounding box center [182, 158] width 199 height 62
type textarea "x"
type textarea "w"
type textarea "x"
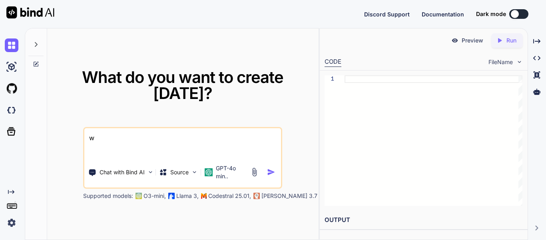
type textarea "wh"
type textarea "x"
type textarea "why"
type textarea "x"
type textarea "why"
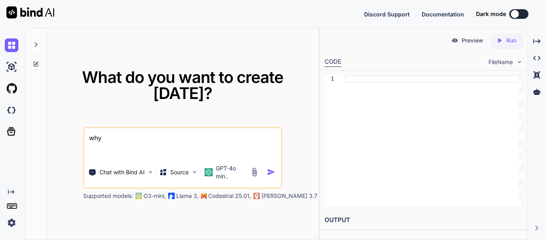
type textarea "x"
type textarea "why i"
type textarea "x"
type textarea "why is"
type textarea "x"
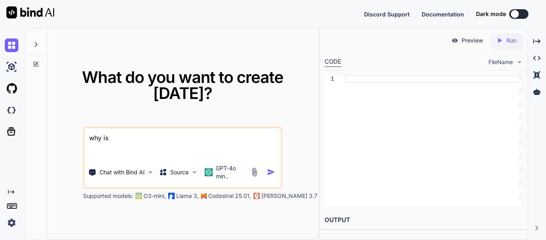
type textarea "why is"
type textarea "x"
type textarea "why is m"
type textarea "x"
type textarea "why is my"
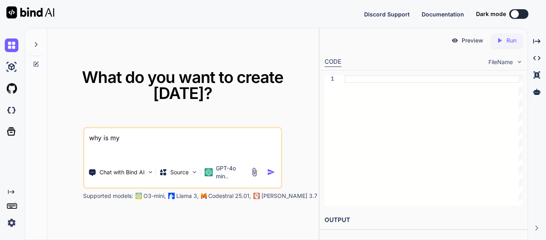
type textarea "x"
type textarea "why is my"
type textarea "x"
type textarea "why is my c"
type textarea "x"
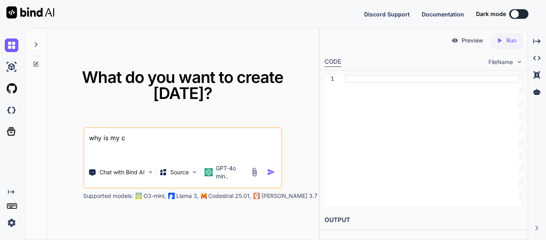
type textarea "why is my co"
type textarea "x"
type textarea "why is my cod"
type textarea "x"
type textarea "why is my code"
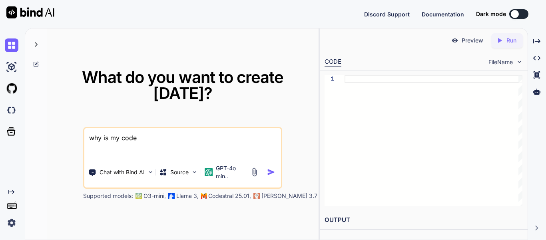
type textarea "x"
type textarea "why is my code"
type textarea "x"
type textarea "why is my code n"
type textarea "x"
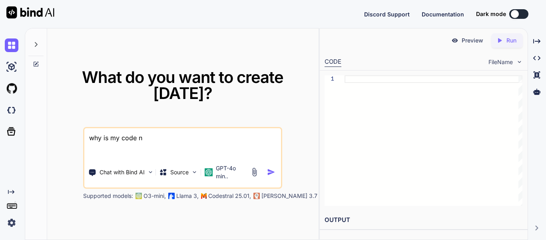
type textarea "why is my code no"
type textarea "x"
type textarea "why is my code not"
type textarea "x"
type textarea "why is my code not"
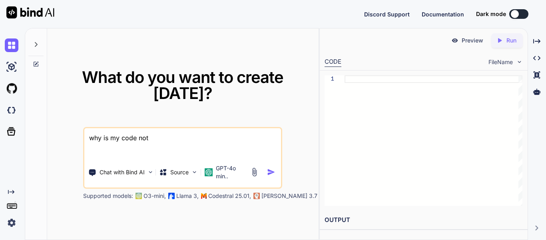
type textarea "x"
type textarea "why is my code not w"
type textarea "x"
type textarea "why is my code not wo"
type textarea "x"
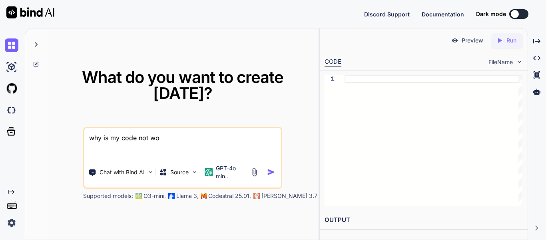
type textarea "why is my code not wor"
type textarea "x"
type textarea "why is my code not work"
type textarea "x"
type textarea "why is my code not worki"
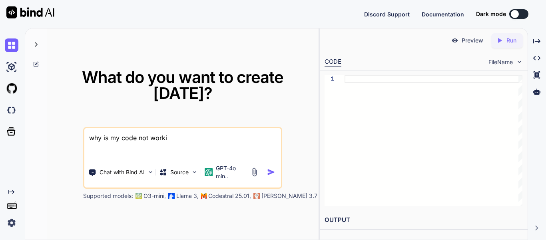
type textarea "x"
type textarea "why is my code not workin"
type textarea "x"
type textarea "why is my code not working"
type textarea "x"
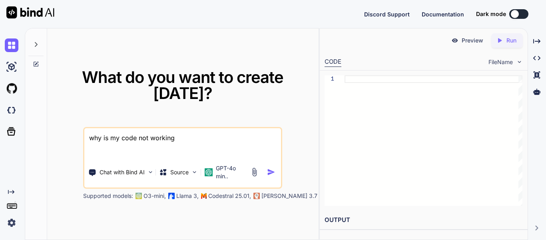
type textarea "why is my code not working <!DOCTYPE html> <html lang="en"> <head> <meta charse…"
type textarea "x"
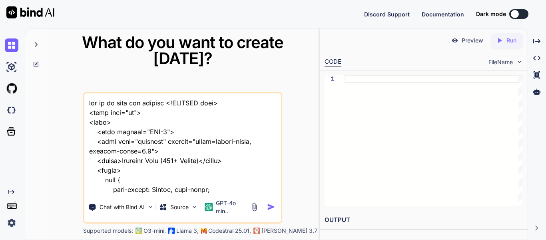
scroll to position [7807, 0]
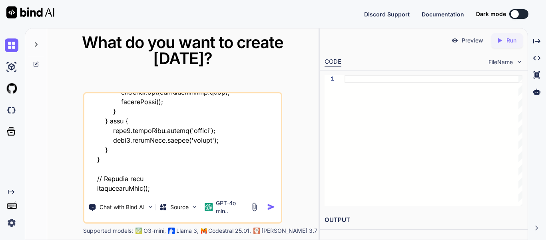
type textarea "why is my code not working <!DOCTYPE html> <html lang="en"> <head> <meta charse…"
click at [269, 204] on img "button" at bounding box center [271, 206] width 8 height 8
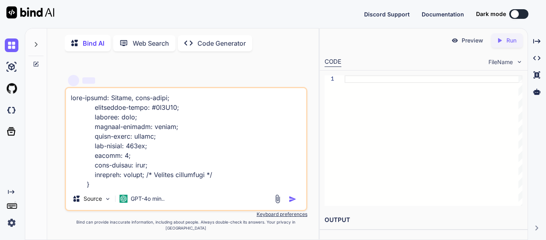
click at [522, 13] on button at bounding box center [519, 14] width 19 height 10
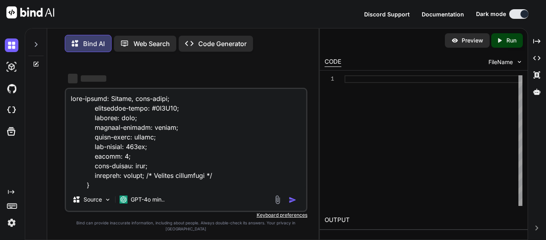
scroll to position [106, 0]
click at [395, 79] on div at bounding box center [434, 140] width 178 height 130
click at [392, 79] on div at bounding box center [434, 140] width 178 height 130
click at [144, 40] on p "Web Search" at bounding box center [152, 44] width 36 height 10
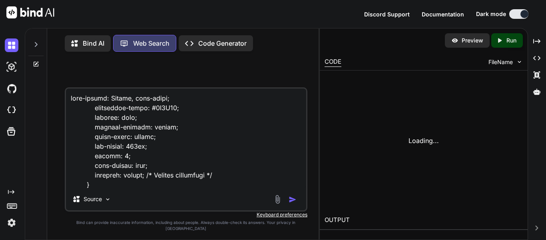
click at [182, 40] on div "Created with Pixso. Code Generator" at bounding box center [216, 43] width 74 height 16
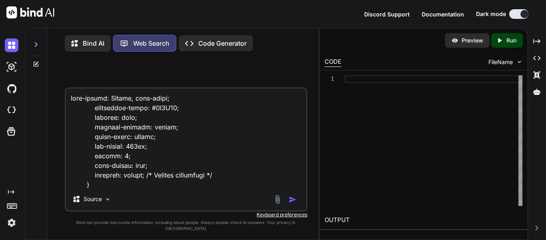
scroll to position [4, 0]
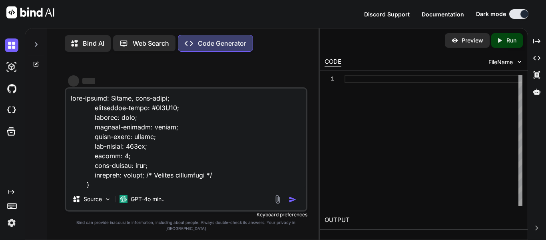
click at [152, 41] on p "Web Search" at bounding box center [151, 43] width 36 height 10
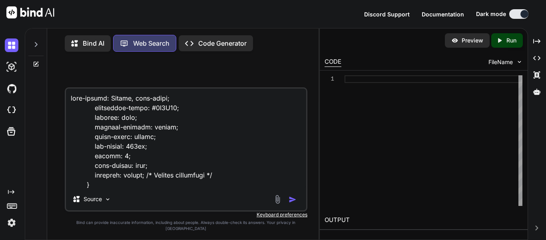
scroll to position [4, 0]
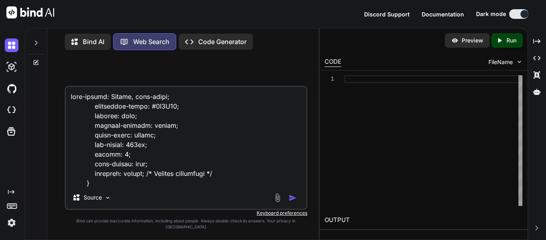
click at [251, 201] on div "Source" at bounding box center [186, 198] width 240 height 19
click at [289, 202] on img "button" at bounding box center [293, 198] width 8 height 8
type textarea "x"
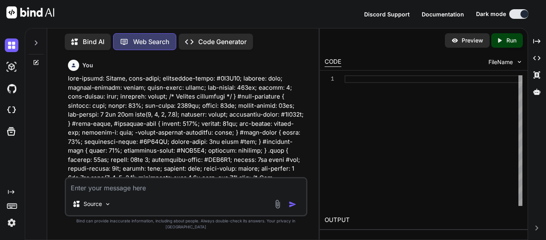
scroll to position [2914, 0]
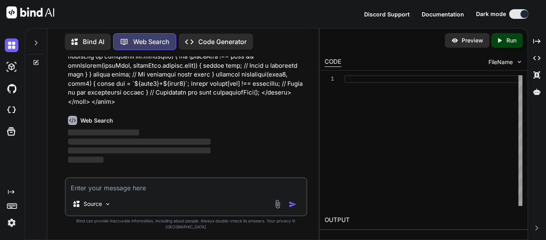
click at [125, 134] on p "‌" at bounding box center [187, 132] width 238 height 9
click at [448, 40] on div "Preview" at bounding box center [467, 40] width 45 height 14
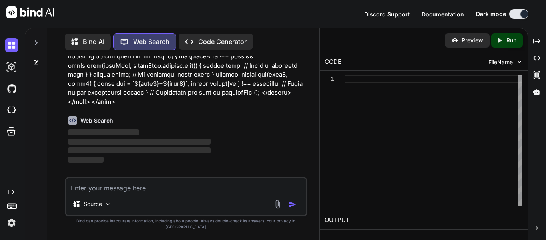
click at [86, 20] on div "Discord Support Documentation Dark mode Created with Pixso." at bounding box center [273, 14] width 546 height 28
click at [95, 47] on div "Bind AI" at bounding box center [88, 42] width 46 height 16
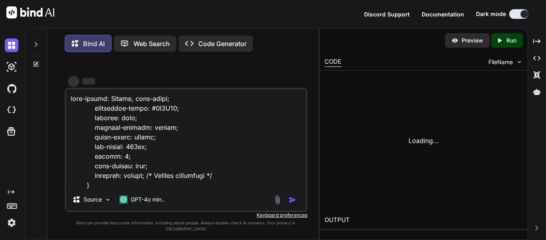
click at [102, 47] on p "Bind AI" at bounding box center [94, 44] width 22 height 10
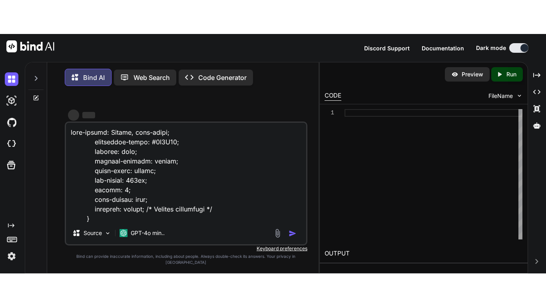
scroll to position [106, 0]
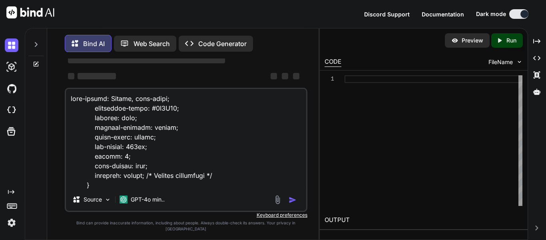
click at [236, 46] on p "Code Generator" at bounding box center [222, 44] width 48 height 10
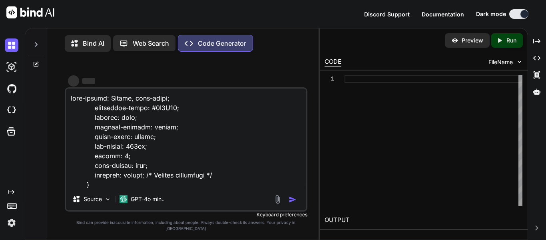
click at [226, 188] on textarea at bounding box center [186, 137] width 240 height 99
click at [219, 92] on span "‌" at bounding box center [167, 94] width 198 height 8
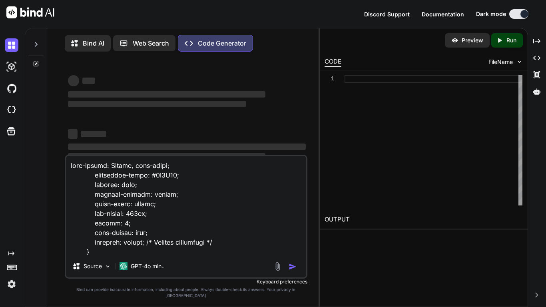
scroll to position [39, 0]
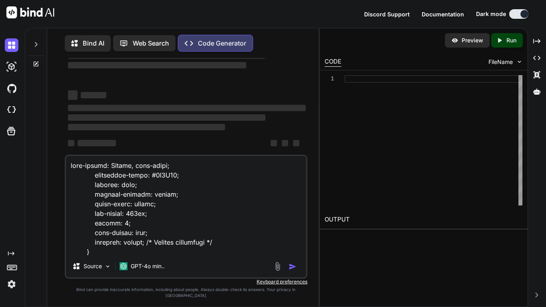
click at [232, 215] on textarea at bounding box center [186, 205] width 240 height 99
click at [514, 38] on p "Run" at bounding box center [512, 40] width 10 height 8
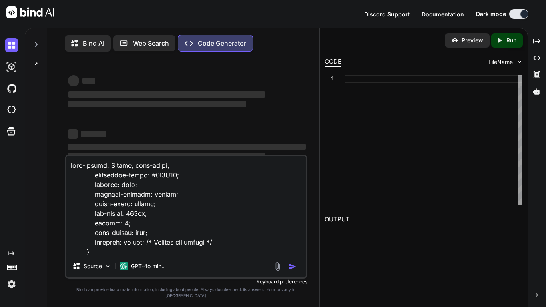
click at [33, 65] on icon at bounding box center [36, 64] width 6 height 6
click at [35, 40] on div at bounding box center [35, 42] width 15 height 28
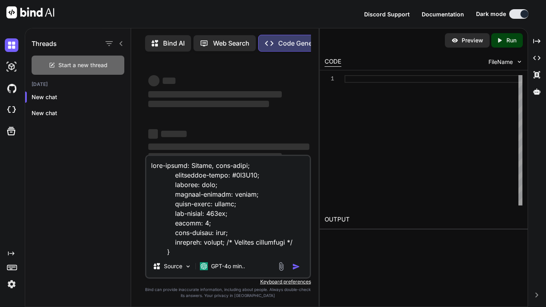
click at [63, 73] on div "Start a new thread" at bounding box center [78, 65] width 93 height 19
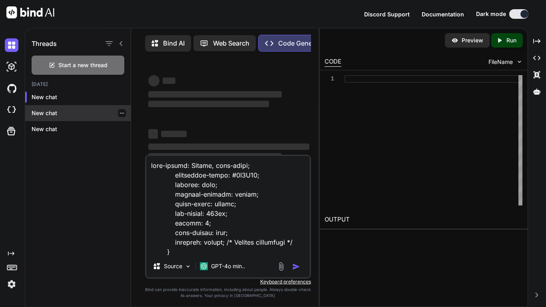
click at [56, 113] on p "New chat" at bounding box center [81, 113] width 99 height 8
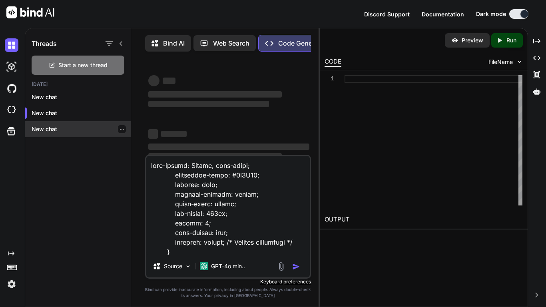
click at [62, 130] on p "New chat" at bounding box center [81, 129] width 99 height 8
type textarea "x"
click at [118, 130] on div at bounding box center [122, 129] width 8 height 8
click at [93, 123] on div "New chat" at bounding box center [78, 129] width 106 height 16
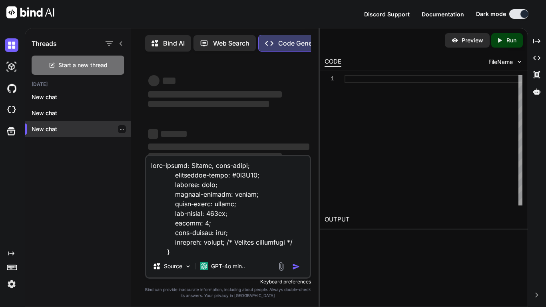
click at [93, 124] on div "New chat" at bounding box center [78, 129] width 106 height 16
click at [176, 111] on div "‌ ‌ ‌ ‌ ‌ ‌ ‌ ‌ ‌ ‌ ‌ ‌ ‌ ‌" at bounding box center [228, 135] width 161 height 129
click at [80, 131] on p "New chat" at bounding box center [81, 129] width 99 height 8
click at [122, 44] on icon at bounding box center [121, 43] width 6 height 6
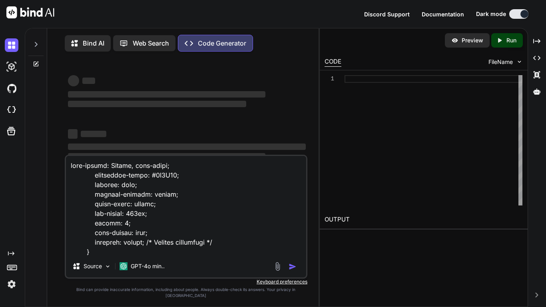
scroll to position [39, 0]
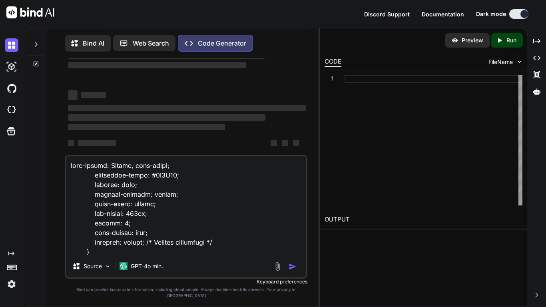
click at [91, 184] on textarea at bounding box center [186, 205] width 240 height 99
type textarea "w font-family: Tahoma, sans-serif; background-color: #2B2D42; display: flex; ju…"
type textarea "x"
type textarea "wh font-family: Tahoma, sans-serif; background-color: #2B2D42; display: flex; j…"
type textarea "x"
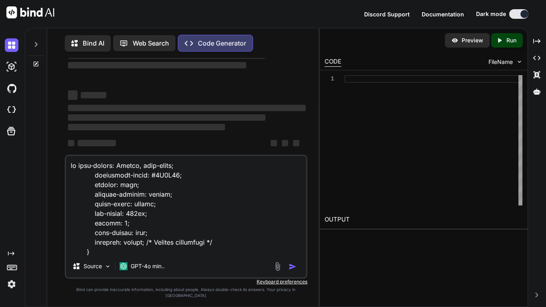
type textarea "why font-family: Tahoma, sans-serif; background-color: #2B2D42; display: flex; …"
type textarea "x"
type textarea "whyn font-family: Tahoma, sans-serif; background-color: #2B2D42; display: flex;…"
type textarea "x"
type textarea "whyno font-family: Tahoma, sans-serif; background-color: #2B2D42; display: flex…"
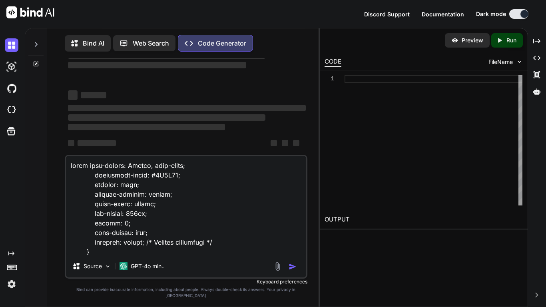
type textarea "x"
type textarea "whyno w font-family: Tahoma, sans-serif; background-color: #2B2D42; display: fl…"
type textarea "x"
type textarea "whyno wo font-family: Tahoma, sans-serif; background-color: #2B2D42; display: f…"
type textarea "x"
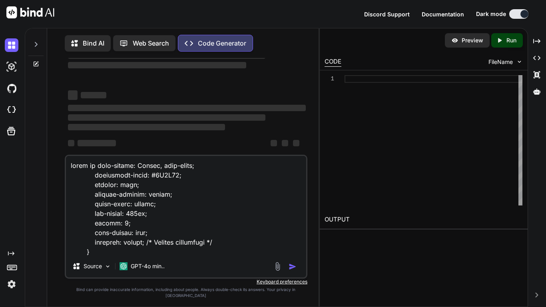
type textarea "whyno wor font-family: Tahoma, sans-serif; background-color: #2B2D42; display: …"
type textarea "x"
type textarea "whyno work font-family: Tahoma, sans-serif; background-color: #2B2D42; display:…"
click at [103, 181] on textarea at bounding box center [186, 205] width 240 height 99
type textarea "x"
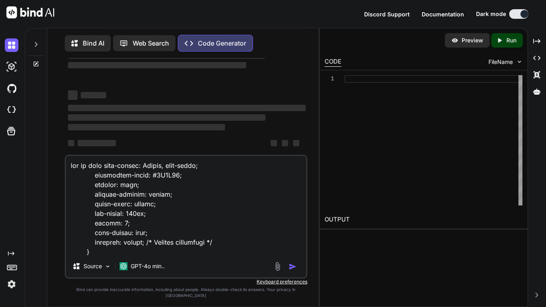
click at [128, 183] on textarea at bounding box center [186, 205] width 240 height 99
type textarea "why no work font-family: Tahoma, sans-serif; background-color: #2B2D42; display…"
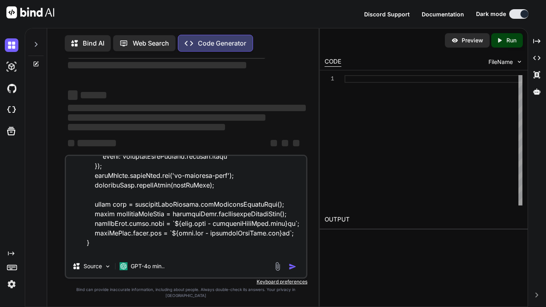
scroll to position [5654, 0]
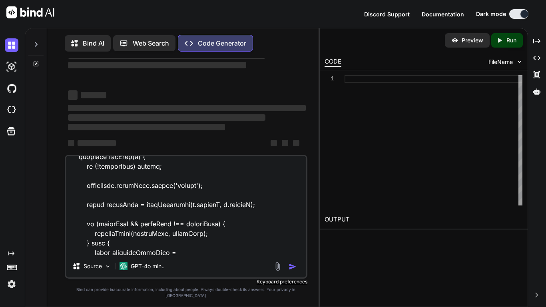
click at [191, 77] on div "‌ ‌ ‌ ‌ ‌ ‌ ‌ ‌ ‌ ‌ ‌ ‌ ‌ ‌" at bounding box center [187, 96] width 238 height 129
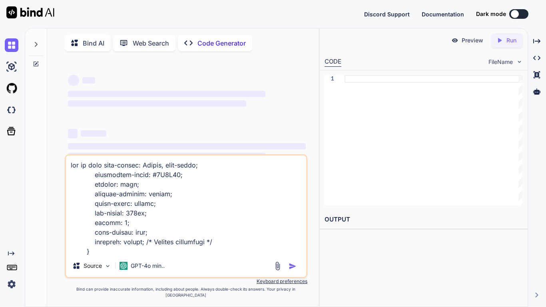
click at [33, 47] on icon at bounding box center [36, 44] width 6 height 6
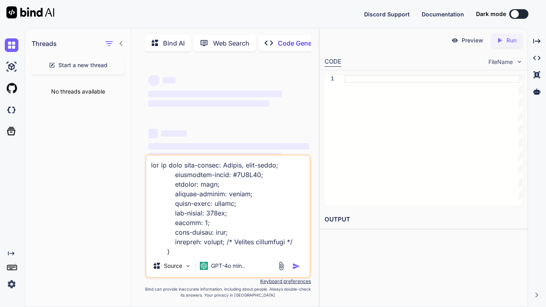
click at [38, 45] on h1 "Threads" at bounding box center [44, 44] width 25 height 10
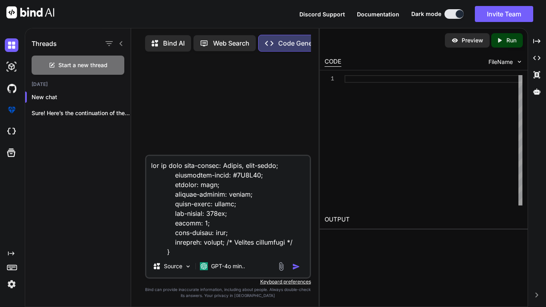
click at [207, 129] on div at bounding box center [229, 106] width 164 height 97
click at [296, 269] on img "button" at bounding box center [296, 267] width 8 height 8
type textarea "x"
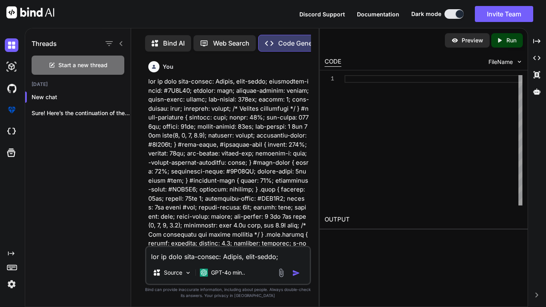
scroll to position [4, 0]
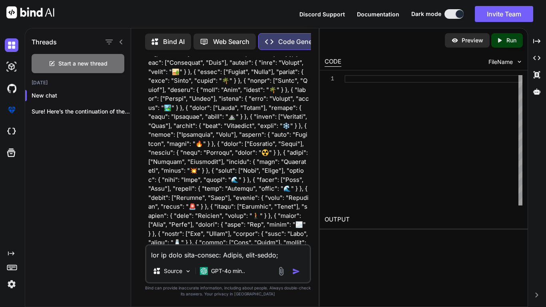
scroll to position [4055, 0]
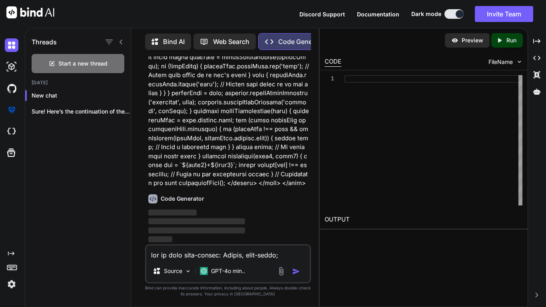
click at [186, 228] on span "‌" at bounding box center [196, 231] width 97 height 6
click at [186, 226] on p "‌" at bounding box center [228, 230] width 161 height 9
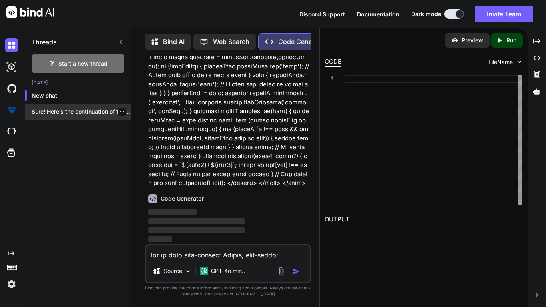
click at [67, 104] on div "Sure! Here’s the continuation of the code..." at bounding box center [78, 112] width 106 height 16
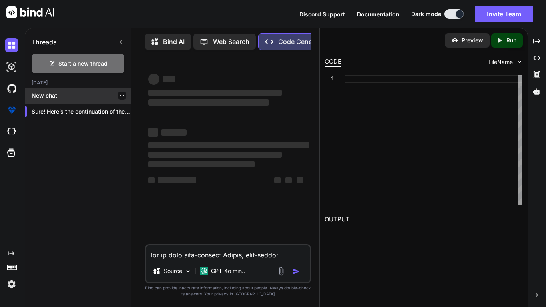
click at [57, 93] on p "New chat" at bounding box center [81, 96] width 99 height 8
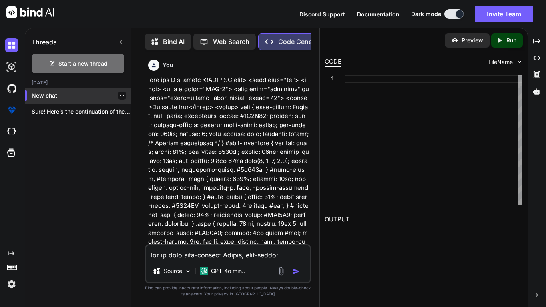
click at [72, 93] on p "New chat" at bounding box center [81, 96] width 99 height 8
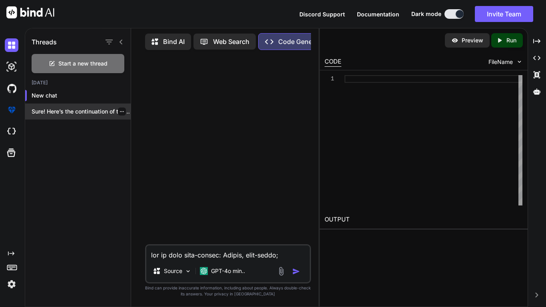
click at [59, 110] on p "Sure! Here’s the continuation of the code..." at bounding box center [81, 112] width 99 height 8
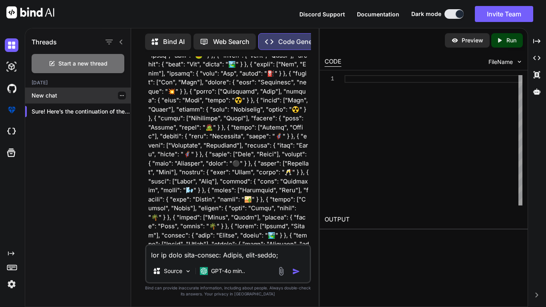
click at [85, 94] on p "New chat" at bounding box center [81, 96] width 99 height 8
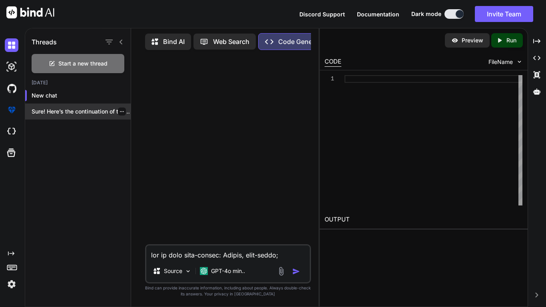
click at [75, 113] on p "Sure! Here’s the continuation of the code..." at bounding box center [81, 112] width 99 height 8
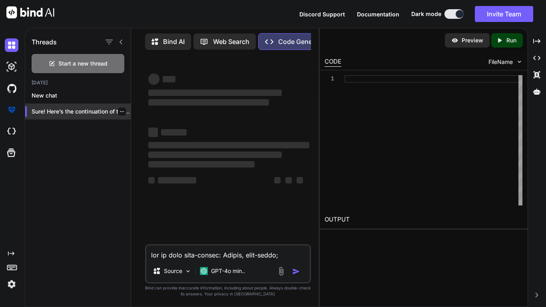
click at [120, 111] on icon "button" at bounding box center [122, 111] width 4 height 1
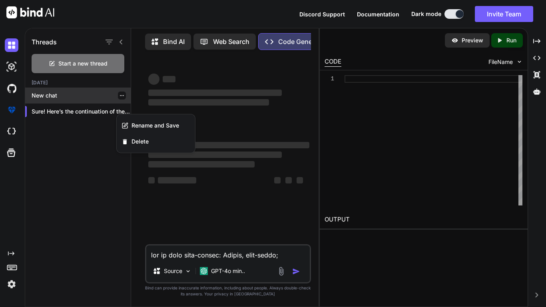
click at [104, 98] on div "New chat" at bounding box center [78, 96] width 106 height 16
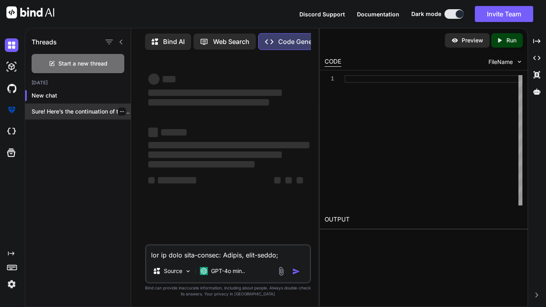
click at [92, 112] on p "Sure! Here’s the continuation of the code..." at bounding box center [81, 112] width 99 height 8
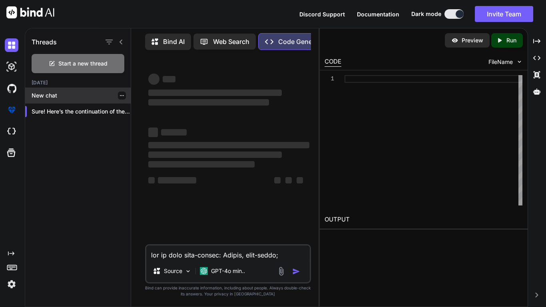
click at [81, 96] on p "New chat" at bounding box center [81, 96] width 99 height 8
click at [82, 96] on p "New chat" at bounding box center [81, 96] width 99 height 8
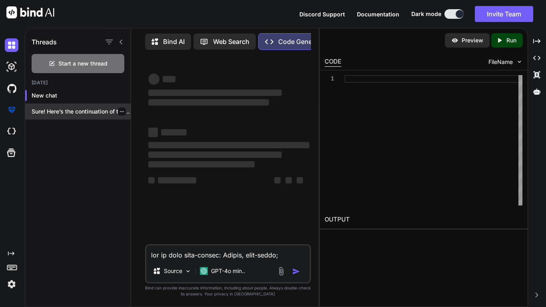
click at [65, 117] on div "Sure! Here’s the continuation of the code..." at bounding box center [78, 112] width 106 height 16
click at [183, 114] on div "‌ ‌ ‌ ‌ ‌ ‌ ‌ ‌ ‌ ‌ ‌ ‌ ‌ ‌" at bounding box center [228, 133] width 161 height 129
click at [218, 37] on p "Web Search" at bounding box center [231, 42] width 36 height 10
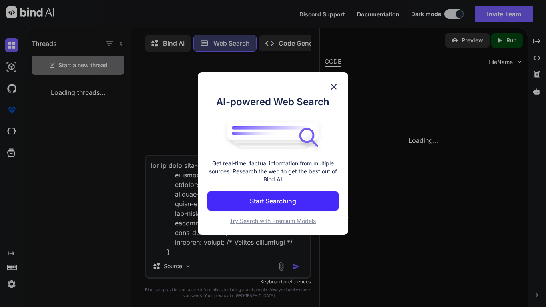
scroll to position [4, 0]
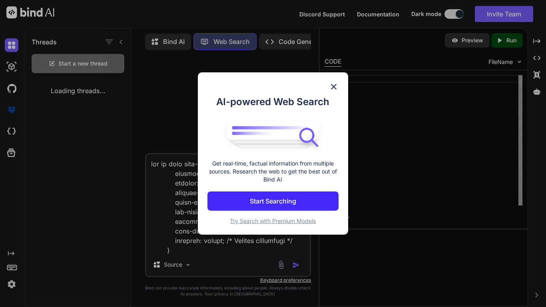
click at [337, 90] on img at bounding box center [334, 87] width 10 height 10
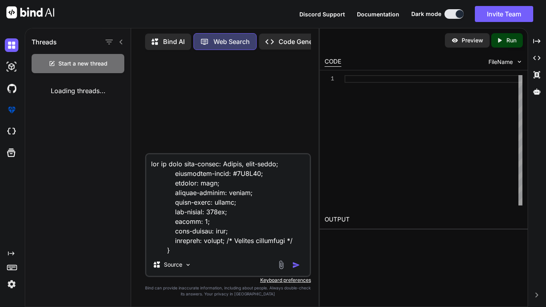
click at [270, 38] on icon "Created with Pixso." at bounding box center [270, 42] width 8 height 8
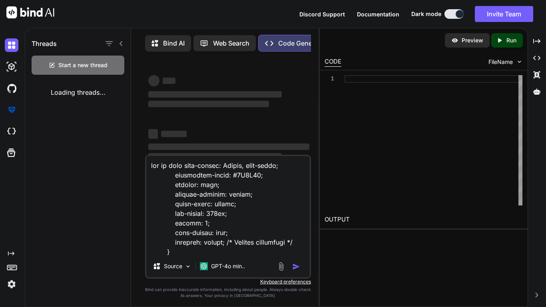
click at [220, 96] on span "‌" at bounding box center [215, 94] width 134 height 6
click at [93, 98] on div "Loading threads..." at bounding box center [78, 92] width 106 height 22
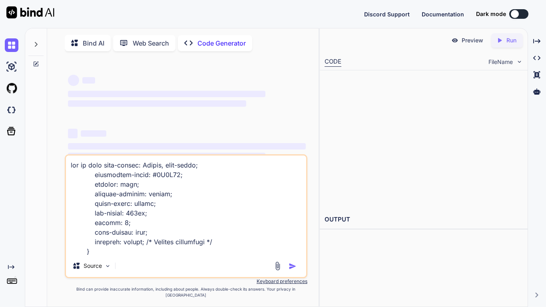
click at [516, 18] on button at bounding box center [519, 14] width 19 height 10
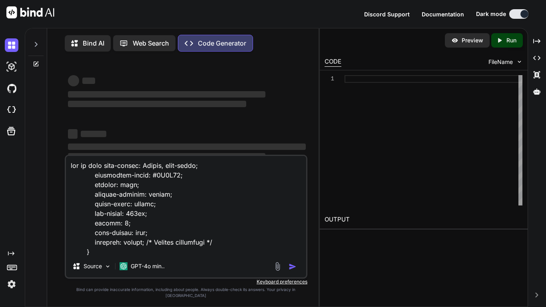
type textarea "x"
click at [251, 249] on textarea at bounding box center [186, 205] width 240 height 99
drag, startPoint x: 248, startPoint y: 257, endPoint x: 6, endPoint y: 19, distance: 339.2
click at [6, 19] on div "Discord Support Documentation Dark mode Created with Pixso. Created with Pixso.…" at bounding box center [273, 153] width 546 height 307
type textarea "} #game-container { display: flex; width: 90%; max-width: 1200px; height: 80vh;…"
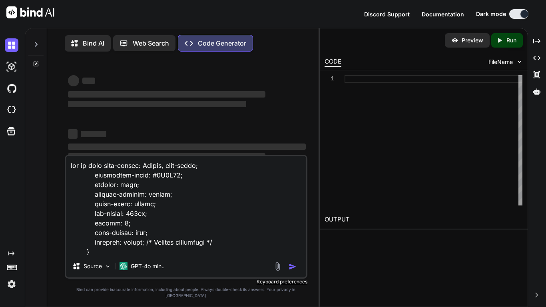
type textarea "x"
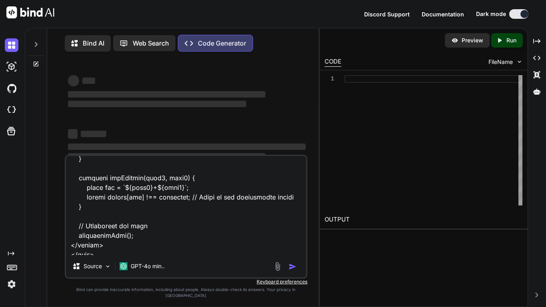
scroll to position [6434, 0]
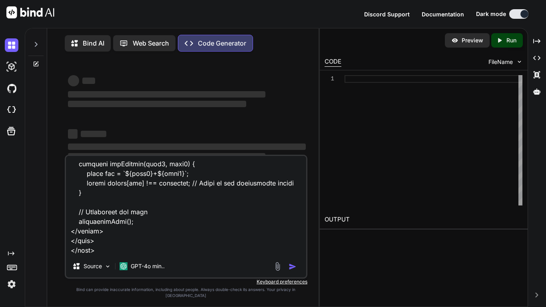
drag, startPoint x: 75, startPoint y: 171, endPoint x: 265, endPoint y: 307, distance: 233.1
click at [265, 307] on div "Bind AI Web Search Created with Pixso. Code Generator ‌ ‌ ‌ ‌ ‌ ‌ ‌ ‌ ‌ ‌ ‌ ‌ ‌…" at bounding box center [172, 168] width 294 height 280
click at [131, 251] on textarea at bounding box center [186, 205] width 240 height 99
drag, startPoint x: 122, startPoint y: 240, endPoint x: 54, endPoint y: 160, distance: 104.4
click at [54, 160] on div "‌ ‌ ‌ ‌ ‌ ‌ ‌ ‌ ‌ ‌ ‌ ‌ ‌ ‌ Source GPT-4o min.. Created with Bind Always check …" at bounding box center [186, 183] width 265 height 250
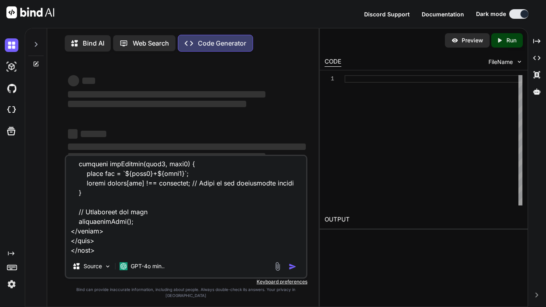
scroll to position [6377, 0]
type textarea "} #game-container { display: flex; width: 90%; max-width: 1200px; height: 80vh;…"
click at [109, 134] on div "‌ ‌" at bounding box center [187, 133] width 238 height 11
click at [172, 112] on div "‌ ‌ ‌ ‌ ‌ ‌ ‌ ‌ ‌ ‌ ‌ ‌ ‌ ‌" at bounding box center [187, 135] width 238 height 129
click at [156, 255] on textarea at bounding box center [186, 205] width 240 height 99
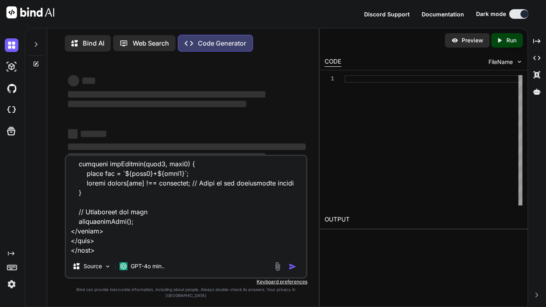
click at [36, 66] on icon at bounding box center [36, 64] width 5 height 5
click at [31, 44] on div at bounding box center [35, 42] width 15 height 28
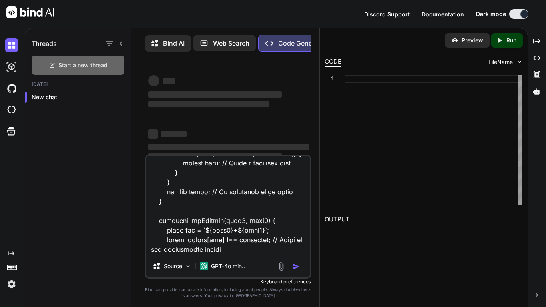
click at [86, 65] on span "Start a new thread" at bounding box center [82, 65] width 49 height 8
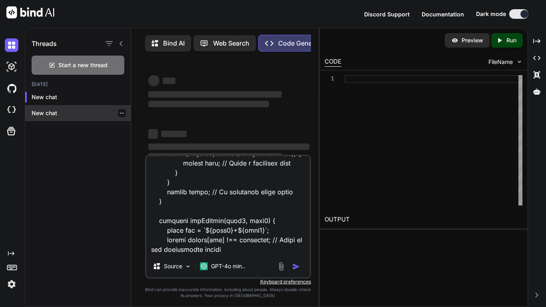
click at [47, 120] on div "New chat" at bounding box center [78, 113] width 106 height 16
click at [120, 111] on icon "button" at bounding box center [122, 113] width 5 height 5
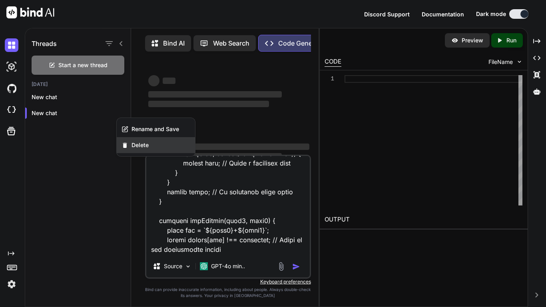
click at [142, 142] on span "Delete" at bounding box center [140, 145] width 17 height 8
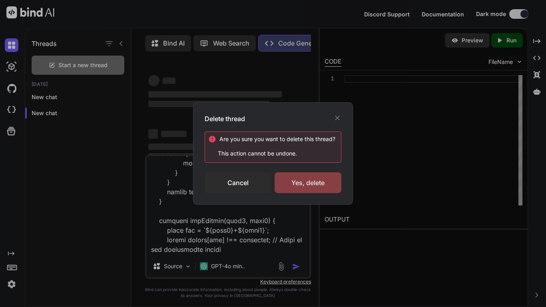
click at [288, 187] on div "Yes, delete" at bounding box center [308, 182] width 67 height 21
click at [3, 104] on div "Delete thread Are you sure you want to delete this thread ? This action cannot …" at bounding box center [273, 153] width 546 height 307
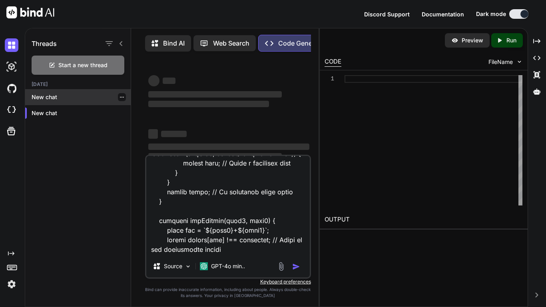
click at [55, 91] on div "New chat" at bounding box center [78, 97] width 106 height 16
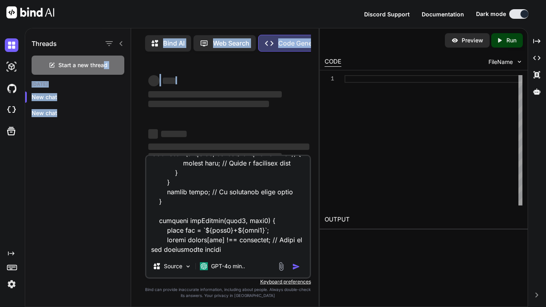
drag, startPoint x: 102, startPoint y: 66, endPoint x: 218, endPoint y: 90, distance: 117.6
click at [218, 90] on div "Threads Start a new thread [DATE] New chat New chat Bind AI Web Search Created …" at bounding box center [172, 168] width 294 height 280
click at [218, 88] on div "‌ ‌ ‌ ‌" at bounding box center [228, 91] width 161 height 35
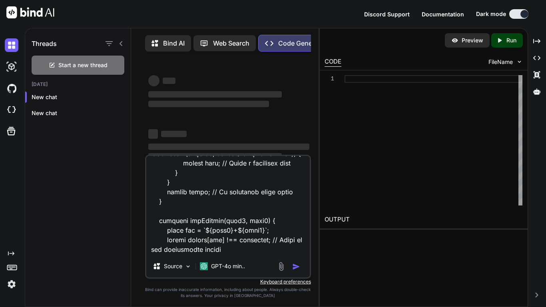
click at [218, 40] on p "Web Search" at bounding box center [231, 43] width 36 height 10
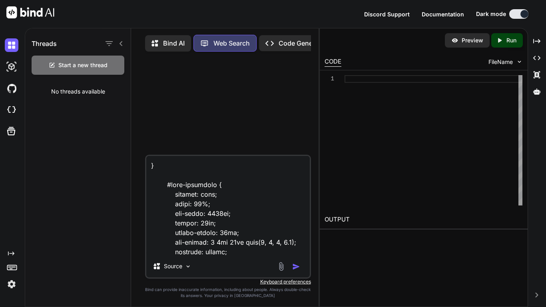
scroll to position [4, 0]
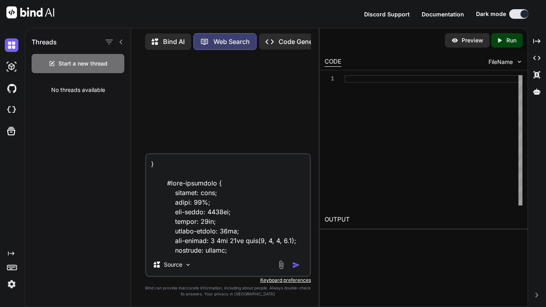
click at [254, 106] on div at bounding box center [229, 104] width 164 height 97
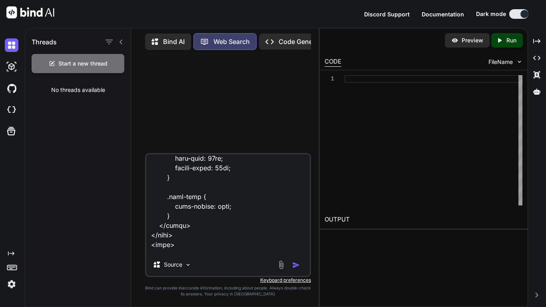
drag, startPoint x: 166, startPoint y: 175, endPoint x: 343, endPoint y: 307, distance: 220.7
click at [343, 307] on div "Threads Start a new thread No threads available Bind AI Web Search Created with…" at bounding box center [286, 167] width 522 height 279
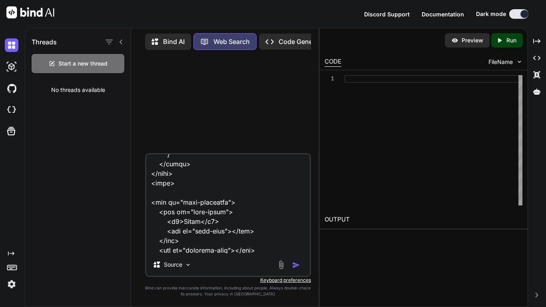
click at [260, 247] on div "Source" at bounding box center [228, 215] width 166 height 124
type textarea "x"
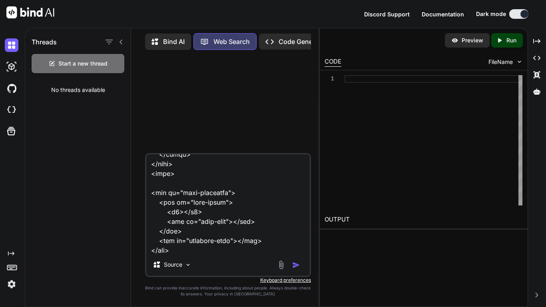
click at [210, 224] on textarea at bounding box center [228, 203] width 164 height 99
drag, startPoint x: 230, startPoint y: 248, endPoint x: 188, endPoint y: 220, distance: 50.6
click at [188, 220] on textarea at bounding box center [228, 203] width 164 height 99
type textarea "} #game-container { display: flex; width: 90%; max-width: 1200px; height: 80vh;…"
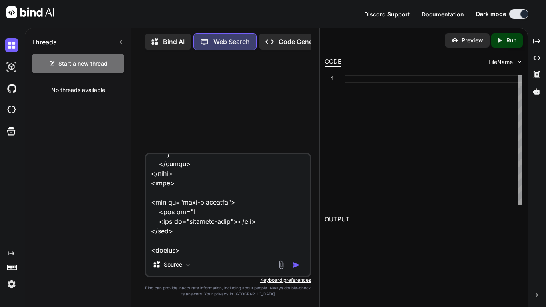
type textarea "x"
type textarea "} #game-container { display: flex; width: 90%; max-width: 1200px; height: 80vh;…"
type textarea "x"
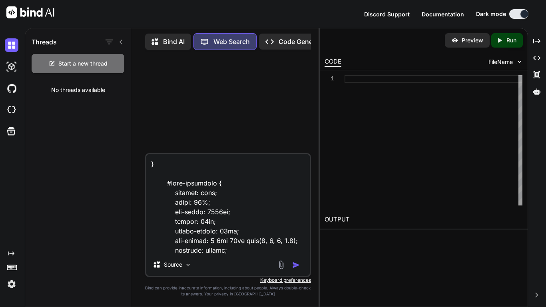
drag, startPoint x: 197, startPoint y: 248, endPoint x: 81, endPoint y: 0, distance: 274.0
click at [81, 0] on div "Discord Support Documentation Dark mode Created with Pixso. Created with Pixso.…" at bounding box center [273, 153] width 546 height 307
type textarea "<loremi> dolor sitaMetco = adipisci.eliTseddoeIuSm('temp-inci'); utlab etdolore…"
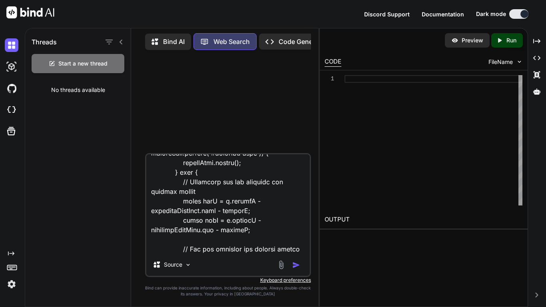
scroll to position [6847, 0]
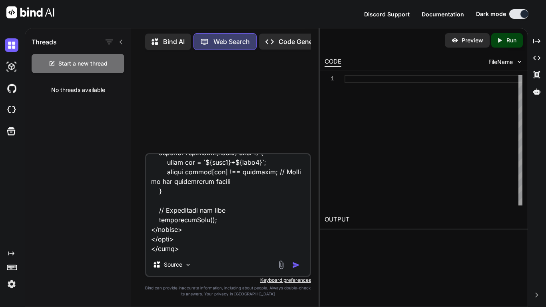
drag, startPoint x: 152, startPoint y: 160, endPoint x: 262, endPoint y: 307, distance: 183.5
click at [262, 307] on div "Threads Start a new thread No threads available Bind AI Web Search Created with…" at bounding box center [172, 167] width 294 height 279
type textarea "x"
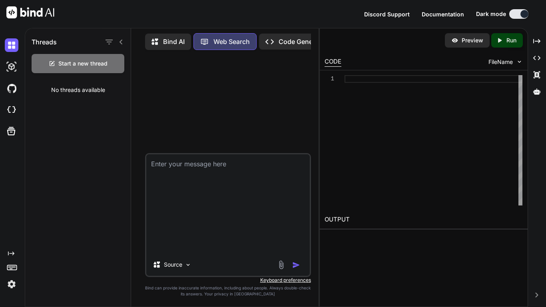
scroll to position [0, 0]
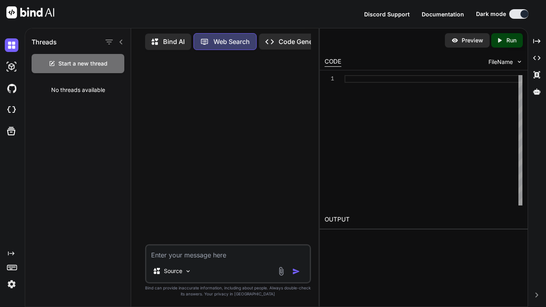
click at [286, 45] on div "Created with Pixso. Code Generator" at bounding box center [296, 42] width 74 height 16
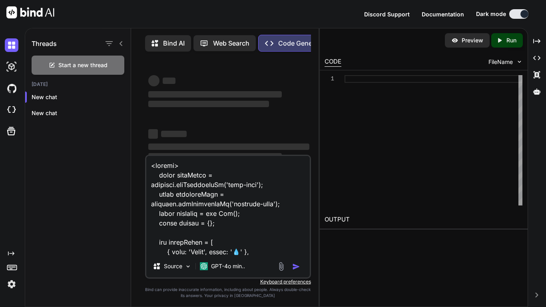
drag, startPoint x: 151, startPoint y: 178, endPoint x: 335, endPoint y: 242, distance: 195.1
click at [335, 242] on div "Threads Start a new thread [DATE] New chat New chat Bind AI Web Search Created …" at bounding box center [286, 167] width 522 height 279
type textarea "x"
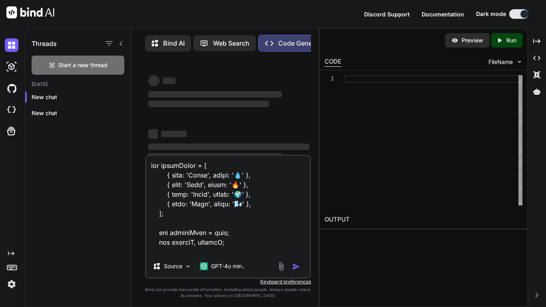
type textarea "lor ipsumDolor = [ { sita: 'Conse', adipi: '💧' }, { elit: 'Sedd', eiusm: '🔥' },…"
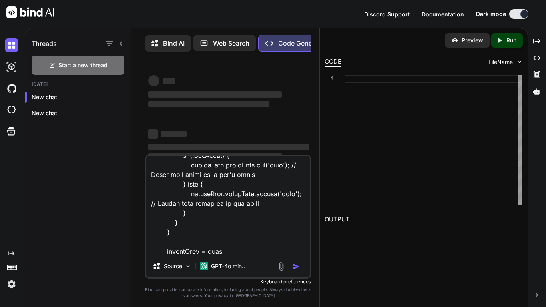
scroll to position [6770, 0]
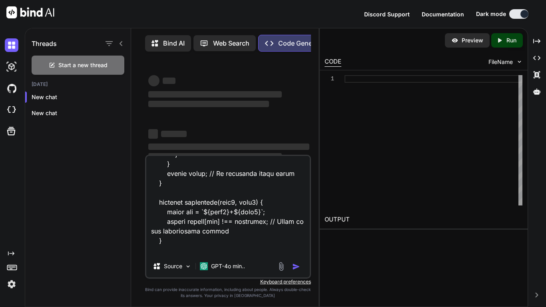
drag, startPoint x: 153, startPoint y: 168, endPoint x: 396, endPoint y: 306, distance: 279.6
click at [396, 306] on div "Threads Start a new thread [DATE] New chat New chat Bind AI Web Search Created …" at bounding box center [286, 167] width 522 height 279
type textarea "x"
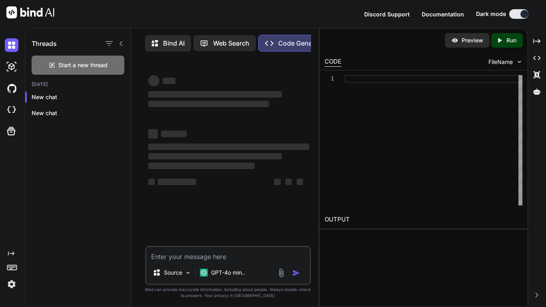
scroll to position [0, 0]
click at [303, 250] on textarea at bounding box center [228, 254] width 164 height 14
click at [50, 118] on div "New chat" at bounding box center [78, 113] width 106 height 16
click at [48, 102] on div "New chat" at bounding box center [78, 97] width 106 height 16
click at [10, 66] on img at bounding box center [12, 67] width 14 height 14
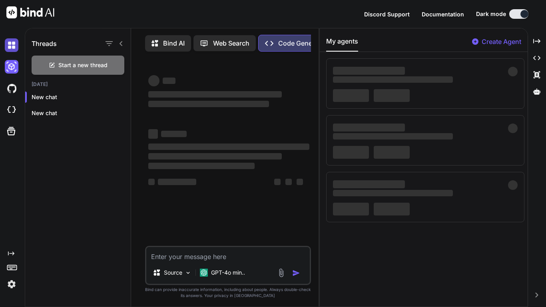
click at [8, 49] on img at bounding box center [12, 45] width 14 height 14
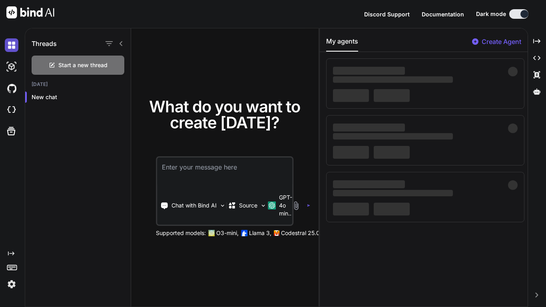
click at [6, 50] on img at bounding box center [12, 45] width 14 height 14
click at [242, 166] on textarea at bounding box center [224, 173] width 135 height 30
type textarea "x"
type textarea "w"
type textarea "x"
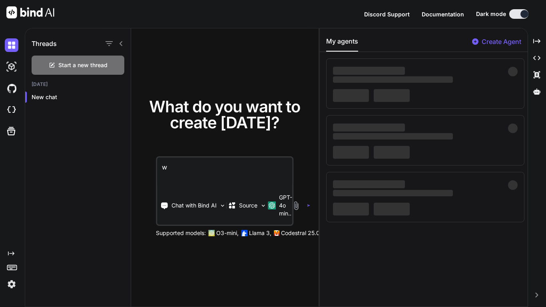
type textarea "wh"
type textarea "x"
type textarea "wha"
type textarea "x"
type textarea "what"
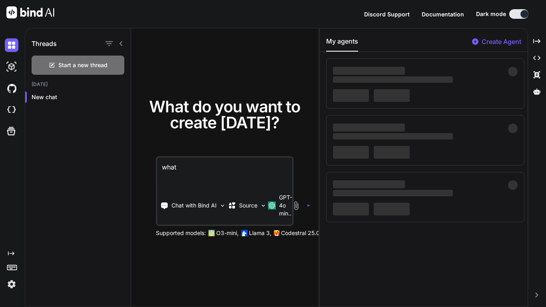
type textarea "x"
type textarea "what"
type textarea "x"
type textarea "what i"
type textarea "x"
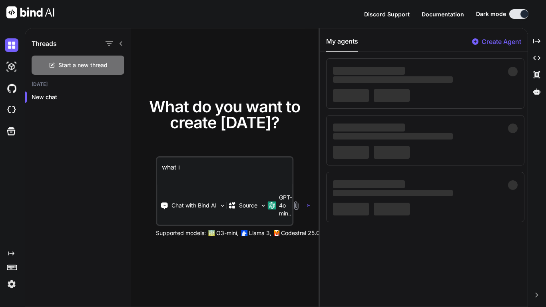
type textarea "what is"
type textarea "x"
type textarea "what is"
type textarea "x"
type textarea "what is w"
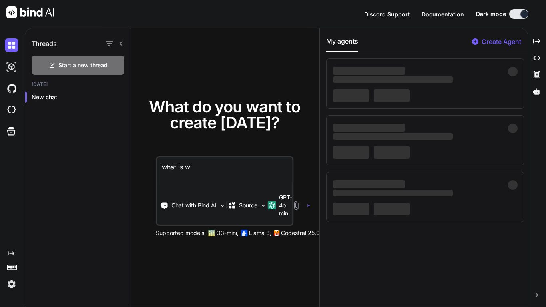
type textarea "x"
type textarea "what is wr"
type textarea "x"
type textarea "what is wro"
type textarea "x"
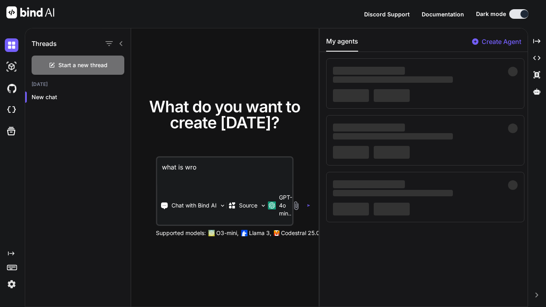
type textarea "what is wron"
type textarea "x"
type textarea "what is wrong"
type textarea "x"
type textarea "what is wrong"
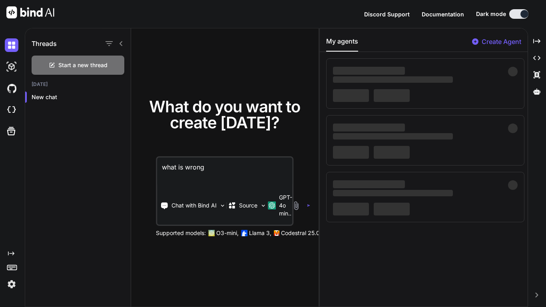
type textarea "x"
type textarea "what is wrong h"
type textarea "x"
type textarea "what is wrong he"
type textarea "x"
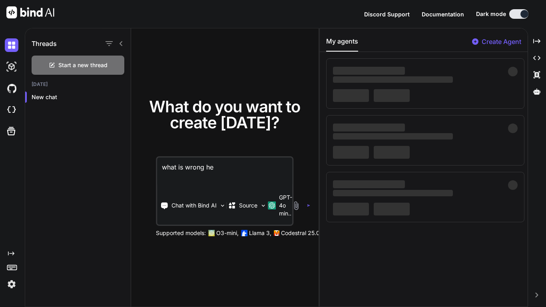
type textarea "what is wrong her"
type textarea "x"
type textarea "what is wrong here"
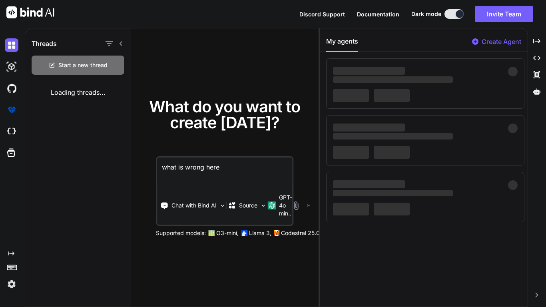
type textarea "x"
paste textarea "<!DOCTYPE html> <html lang="en"> <head> <meta charset="UTF-8"> <meta name="view…"
type textarea "what is wrong here <!DOCTYPE html> <html lang="en"> <head> <meta charset="UTF-8…"
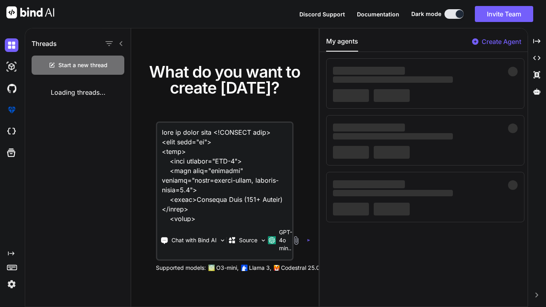
scroll to position [9630, 0]
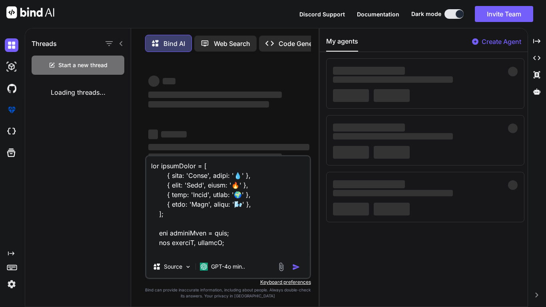
type textarea "x"
click at [8, 66] on img at bounding box center [12, 67] width 14 height 14
click at [12, 70] on img at bounding box center [12, 67] width 14 height 14
click at [534, 42] on icon at bounding box center [537, 41] width 7 height 4
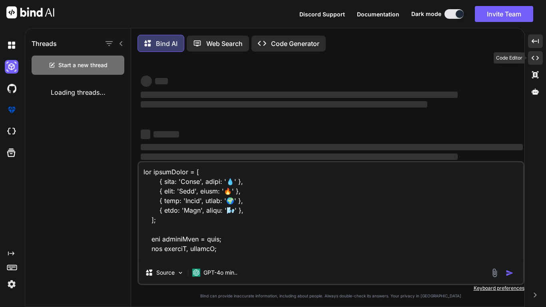
click at [537, 56] on icon at bounding box center [535, 58] width 7 height 4
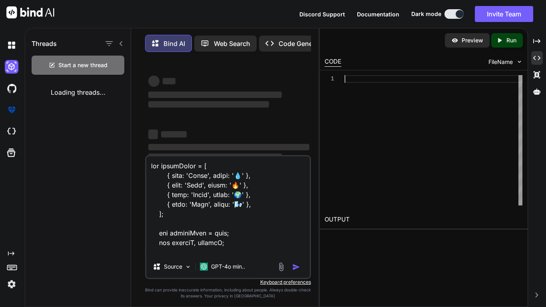
click at [358, 82] on div at bounding box center [434, 140] width 178 height 130
type textarea "} // Initial load initializeGame(); </script> </body> </html>"
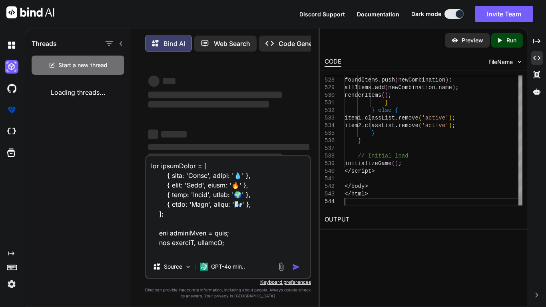
type textarea "x"
click at [510, 37] on p "Run" at bounding box center [512, 40] width 10 height 8
click at [206, 131] on div "‌ ‌" at bounding box center [228, 133] width 161 height 11
click at [534, 57] on icon "Created with Pixso." at bounding box center [537, 57] width 7 height 7
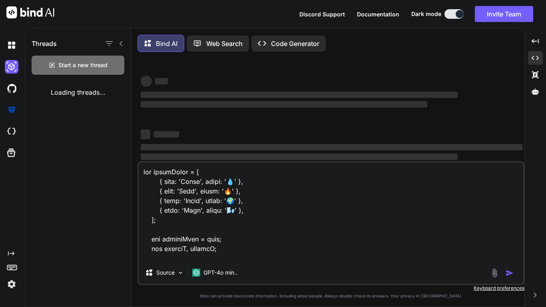
click at [530, 51] on div "Created with Pixso." at bounding box center [535, 58] width 15 height 14
click at [531, 42] on div "Created with Pixso." at bounding box center [535, 41] width 15 height 14
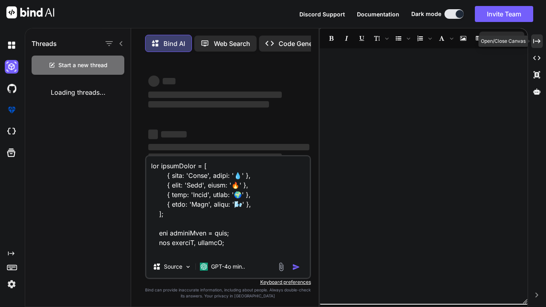
click at [534, 41] on icon "Created with Pixso." at bounding box center [537, 41] width 7 height 7
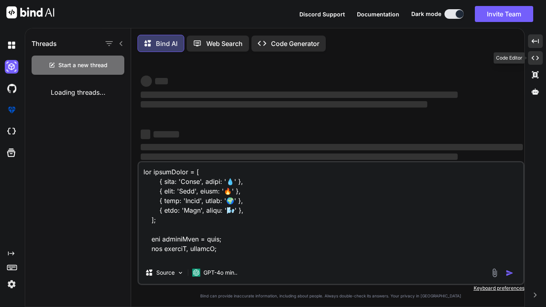
click at [539, 57] on icon "Created with Pixso." at bounding box center [535, 57] width 7 height 7
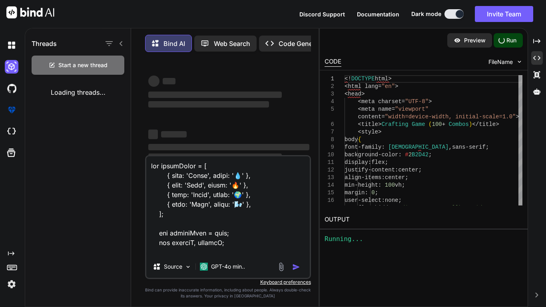
click at [508, 41] on p "Run" at bounding box center [512, 40] width 10 height 8
type textarea "<!DOCTYPE html> <html lang="en"> <head> <meta charset="UTF-8"> <meta name="view…"
click at [323, 66] on div "CODE FileName" at bounding box center [424, 61] width 208 height 18
click at [544, 55] on div "Threads Start a new thread Loading threads... Bind AI Web Search Created with P…" at bounding box center [286, 167] width 522 height 279
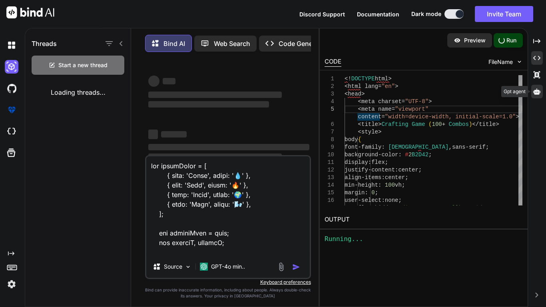
click at [533, 96] on div at bounding box center [538, 92] width 12 height 14
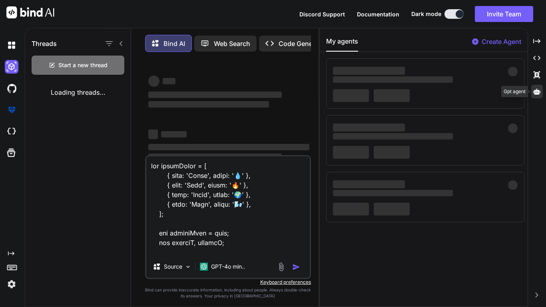
click at [537, 95] on icon at bounding box center [537, 91] width 7 height 7
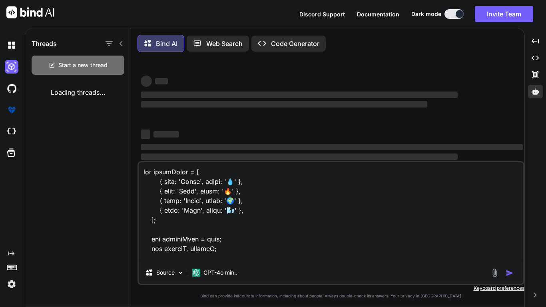
scroll to position [39, 0]
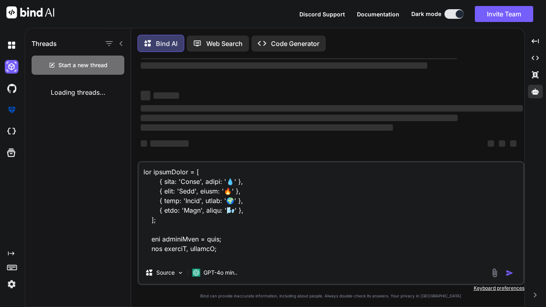
click at [449, 272] on div "Source GPT-4o min.." at bounding box center [331, 274] width 385 height 19
click at [368, 262] on textarea at bounding box center [331, 211] width 385 height 99
type textarea "x"
type textarea "let foundItems = [ { name: 'Water', emoji: '💧' }, { name: 'Fire', emoji: '🔥' },…"
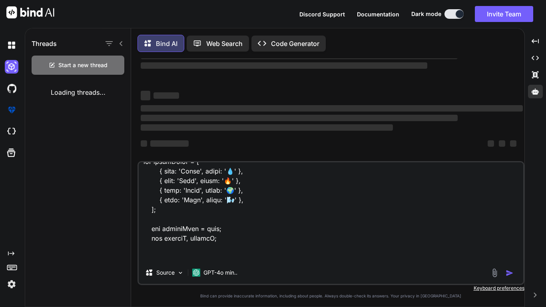
type textarea "x"
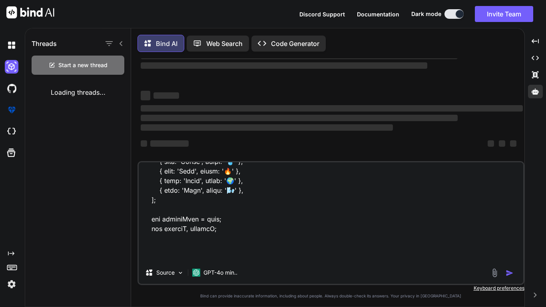
type textarea "let foundItems = [ { name: 'Water', emoji: '💧' }, { name: 'Fire', emoji: '🔥' },…"
type textarea "x"
type textarea "let foundItems = [ { name: 'Water', emoji: '💧' }, { name: 'Fire', emoji: '🔥' },…"
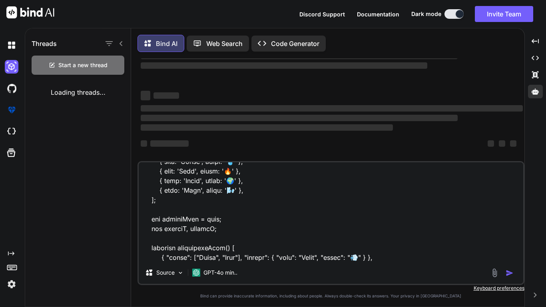
type textarea "x"
type textarea "let foundItems = [ { name: 'Water', emoji: '💧' }, { name: 'Fire', emoji: '🔥' },…"
type textarea "x"
type textarea "let foundItems = [ { name: 'Water', emoji: '💧' }, { name: 'Fire', emoji: '🔥' },…"
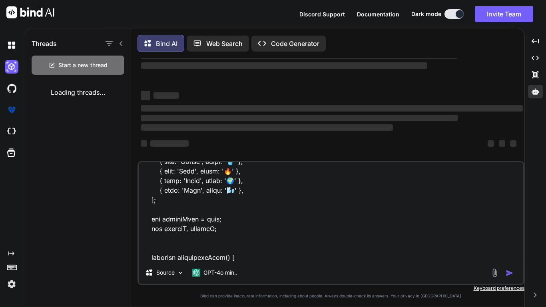
type textarea "x"
type textarea "let foundItems = [ { name: 'Water', emoji: '💧' }, { name: 'Fire', emoji: '🔥' },…"
click at [299, 45] on p "Code Generator" at bounding box center [295, 44] width 48 height 10
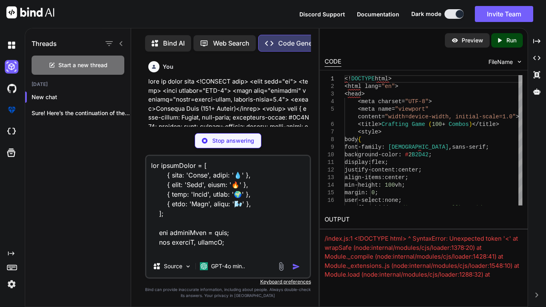
type textarea "x"
type textarea "} // Initial load initializeGame(); </script> </body> </html>"
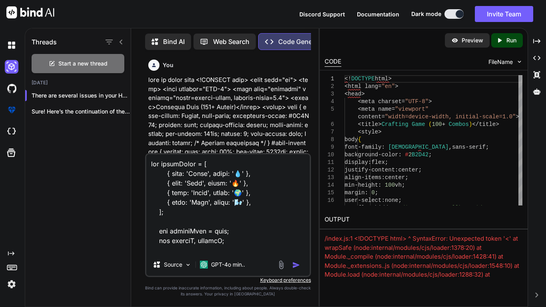
drag, startPoint x: 157, startPoint y: 171, endPoint x: 153, endPoint y: 169, distance: 4.8
click at [153, 169] on textarea at bounding box center [228, 203] width 164 height 99
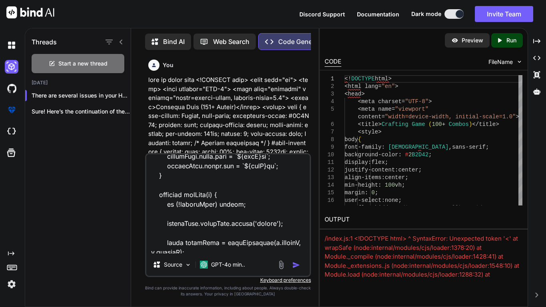
scroll to position [6780, 0]
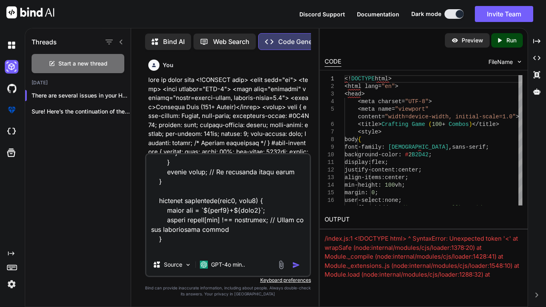
drag, startPoint x: 153, startPoint y: 166, endPoint x: 335, endPoint y: 307, distance: 229.6
click at [335, 307] on div "Threads Start a new thread Today There are several issues in your HTML an... Su…" at bounding box center [286, 167] width 522 height 279
type textarea "x"
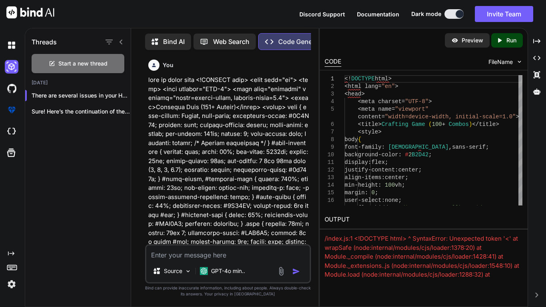
scroll to position [0, 0]
type textarea "x"
type textarea "w"
type textarea "x"
type textarea "wh"
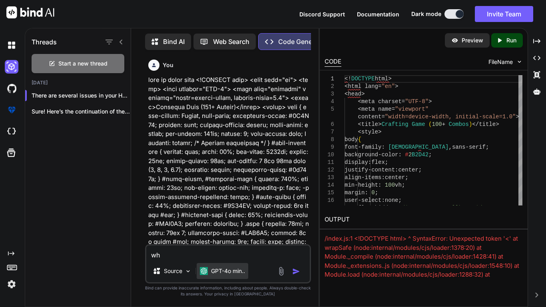
type textarea "x"
type textarea "why"
type textarea "x"
type textarea "why"
type textarea "x"
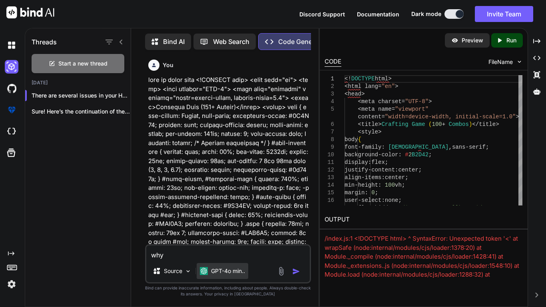
type textarea "why d"
type textarea "x"
type textarea "why do"
type textarea "x"
type textarea "why doe"
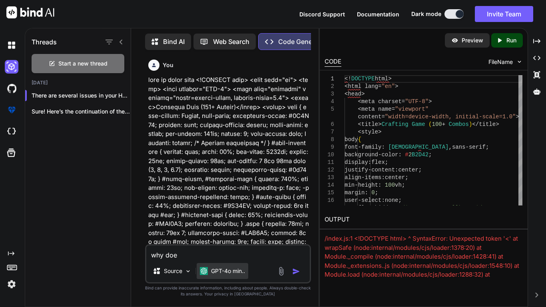
type textarea "x"
type textarea "why does"
type textarea "x"
type textarea "why does"
type textarea "x"
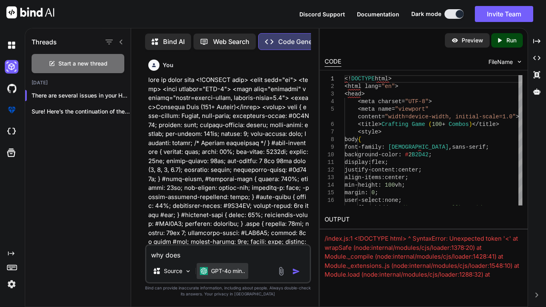
type textarea "why does t"
type textarea "x"
type textarea "why does th"
type textarea "x"
type textarea "why does thi"
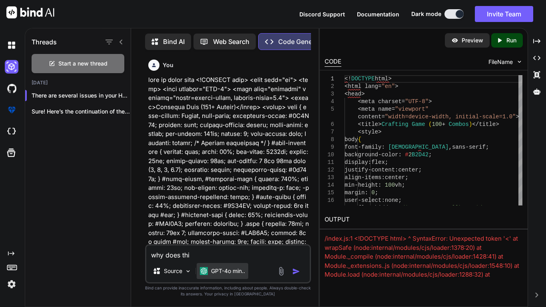
type textarea "x"
type textarea "why does this"
type textarea "x"
type textarea "why does this n"
type textarea "x"
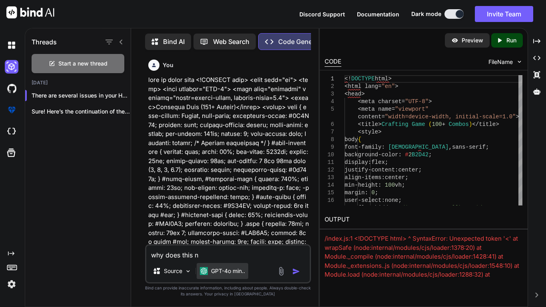
type textarea "why does this no"
type textarea "x"
type textarea "why does this not"
type textarea "x"
type textarea "why does this not"
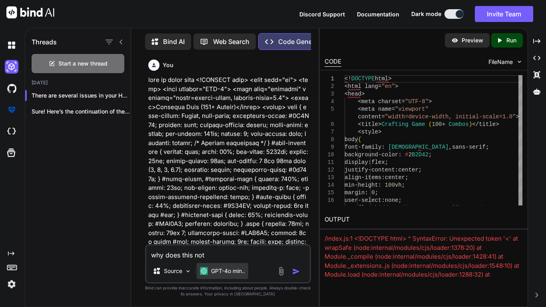
type textarea "x"
type textarea "why does this not wo"
type textarea "x"
type textarea "why does this not wor"
type textarea "x"
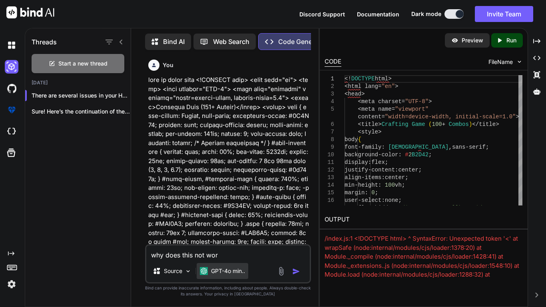
type textarea "why does this not work"
type textarea "x"
type textarea "why does this not work"
type textarea "x"
type textarea "why does this not work g"
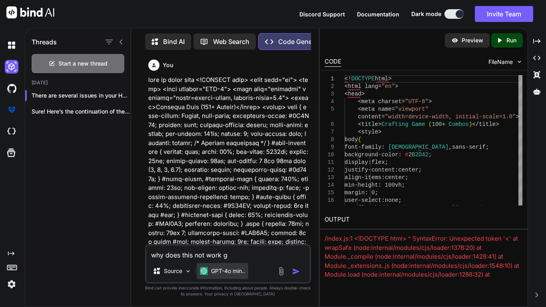
type textarea "x"
type textarea "why does this not work gi"
type textarea "x"
type textarea "why does this not work gib"
type textarea "x"
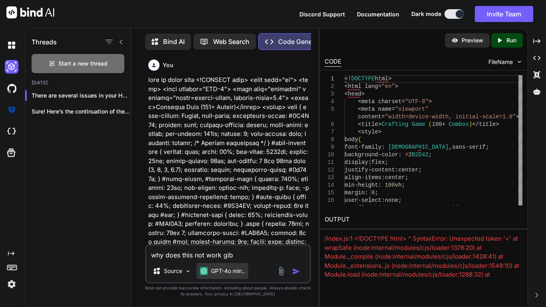
type textarea "why does this not work gi"
type textarea "x"
type textarea "why does this not work giv"
type textarea "x"
type textarea "why does this not work give"
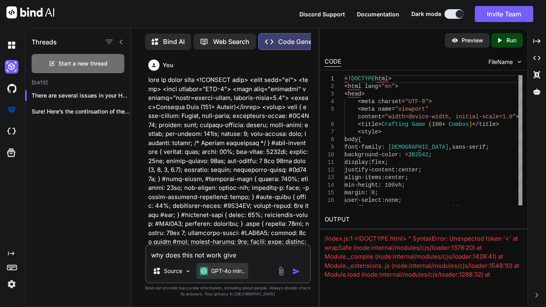
type textarea "x"
type textarea "why does this not work given"
type textarea "x"
type textarea "why does this not work give"
type textarea "x"
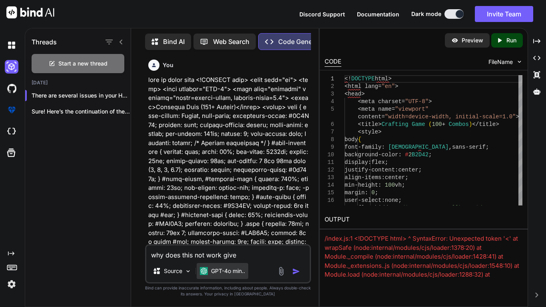
type textarea "why does this not work give"
type textarea "x"
type textarea "why does this not work give m"
type textarea "x"
type textarea "why does this not work give me"
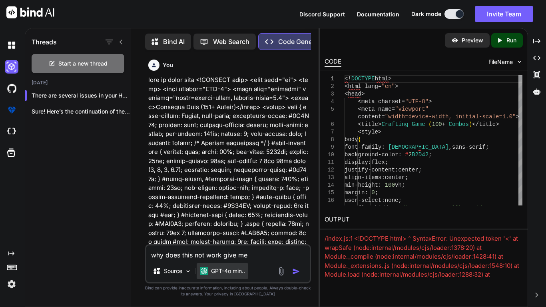
type textarea "x"
type textarea "why does this not work give me"
type textarea "x"
type textarea "why does this not work give me j"
type textarea "x"
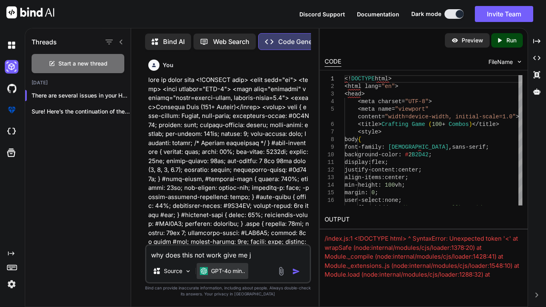
type textarea "why does this not work give me ju"
type textarea "x"
type textarea "why does this not work give me jus"
type textarea "x"
type textarea "why does this not work give me just"
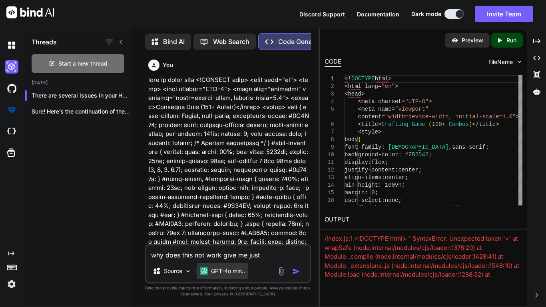
type textarea "x"
type textarea "why does this not work give me just"
type textarea "x"
type textarea "why does this not work give me just t"
type textarea "x"
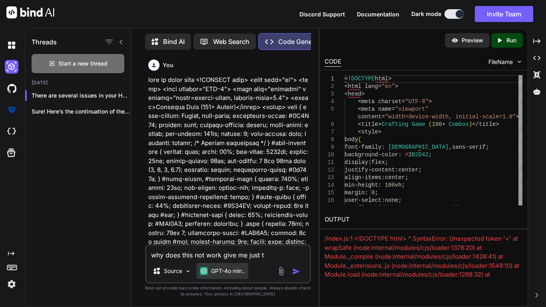
type textarea "why does this not work give me just th"
type textarea "x"
type textarea "why does this not work give me just the"
type textarea "x"
type textarea "why does this not work give me just the"
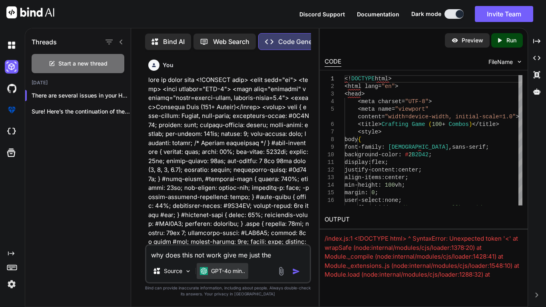
type textarea "x"
type textarea "why does this not work give me just the c"
type textarea "x"
type textarea "why does this not work give me just the co"
type textarea "x"
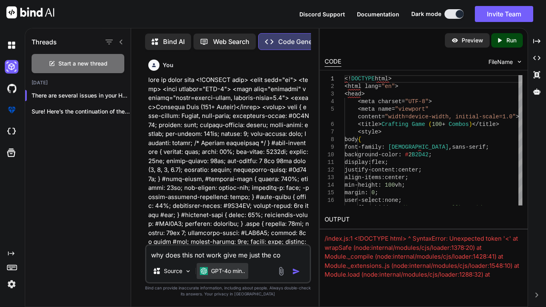
type textarea "why does this not work give me just the cor"
type textarea "x"
type textarea "why does this not work give me just the core"
type textarea "x"
type textarea "why does this not work give me just the corec"
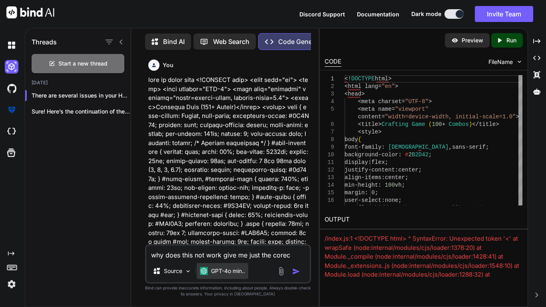
type textarea "x"
type textarea "why does this not work give me just the corect"
type textarea "x"
type textarea "why does this not work give me just the corecti"
type textarea "x"
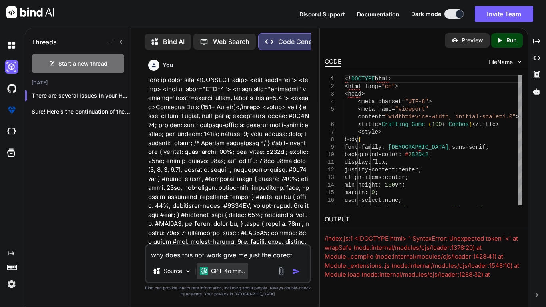
type textarea "why does this not work give me just the corectio"
type textarea "x"
type textarea "why does this not work give me just the corection"
type textarea "x"
type textarea "why does this not work give me just the corections"
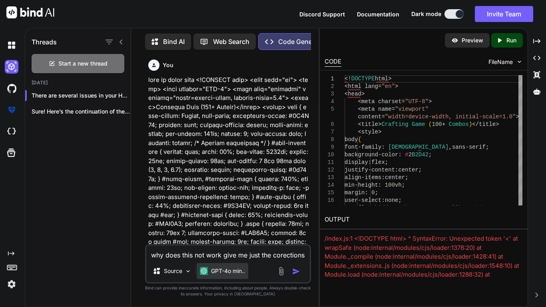
type textarea "x"
paste textarea "<!DOCTYPE html> <html lang="en"> <head> <meta charset="UTF-8"> <meta name="view…"
type textarea "why does this not work give me just the corections <!DOCTYPE html> <html lang="…"
type textarea "x"
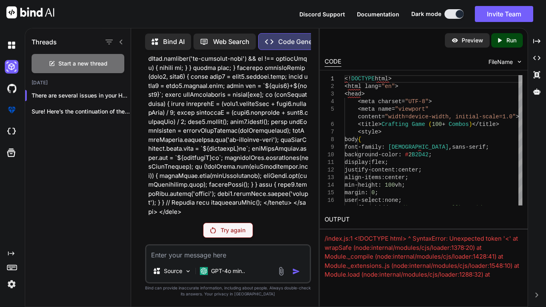
scroll to position [11659, 0]
click at [226, 229] on p "Try again" at bounding box center [233, 230] width 25 height 8
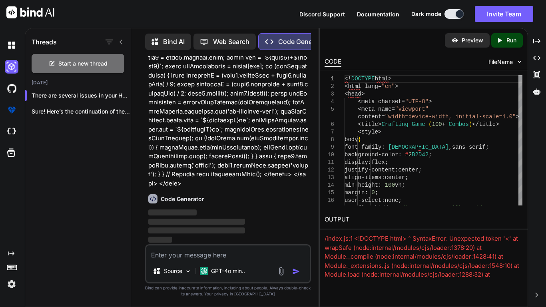
type textarea "x"
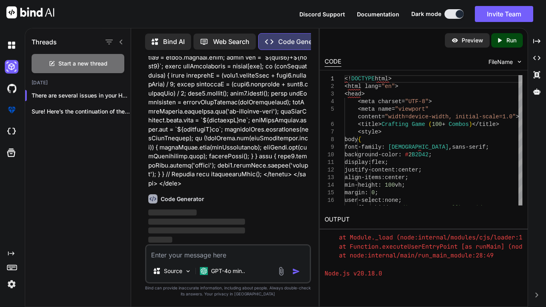
scroll to position [11687, 0]
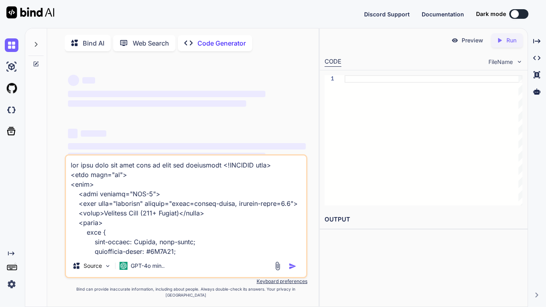
click at [198, 153] on div "‌ ‌ ‌" at bounding box center [187, 156] width 238 height 29
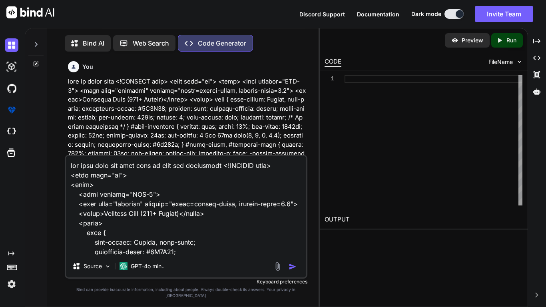
scroll to position [4, 0]
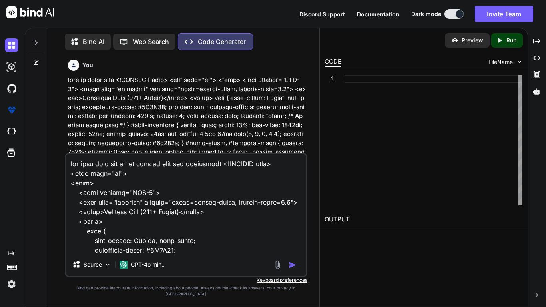
click at [220, 176] on textarea at bounding box center [186, 203] width 240 height 99
click at [233, 194] on textarea at bounding box center [186, 203] width 240 height 99
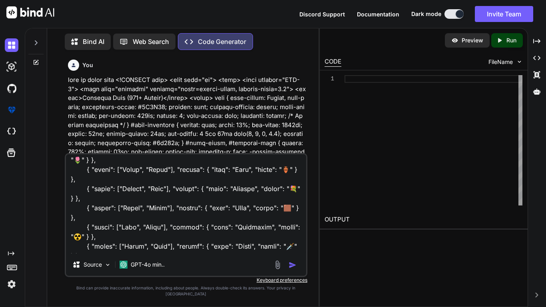
scroll to position [0, 0]
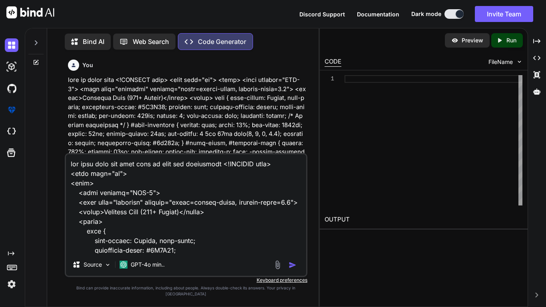
click at [293, 269] on img "button" at bounding box center [293, 265] width 8 height 8
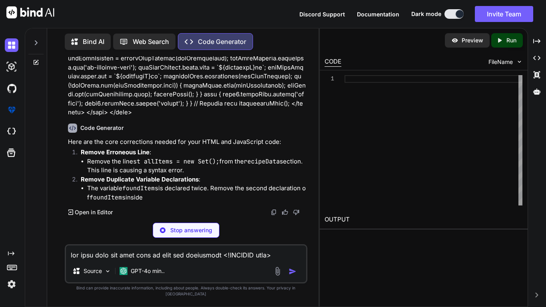
scroll to position [8435, 0]
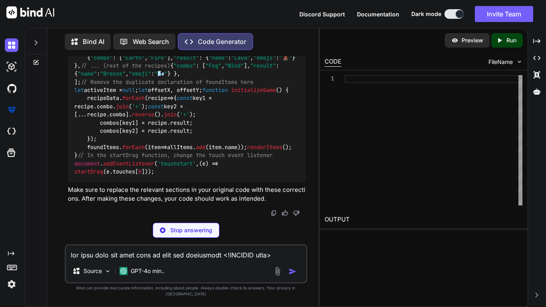
type textarea "x"
type textarea "// In the startDrag function, change the touch event listener document.addEvent…"
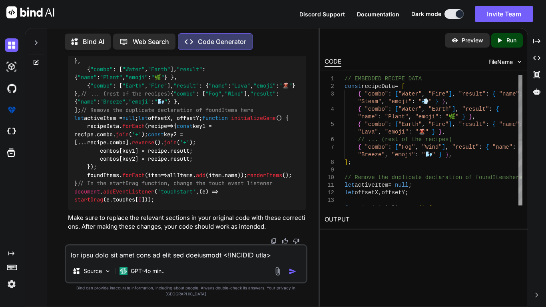
type textarea "x"
drag, startPoint x: 73, startPoint y: 102, endPoint x: 118, endPoint y: 182, distance: 91.7
click at [118, 182] on div "// EMBEDDED RECIPE DATA const recipeData = [ { "combo" : [ "Water" , "Fire" ], …" at bounding box center [187, 118] width 238 height 184
copy code "const recipeData = [ { "combo" : [ "Water" , "Fire" ], "result" : { "name" : "S…"
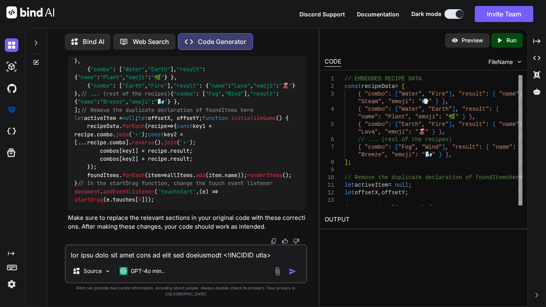
click at [174, 133] on div "// EMBEDDED RECIPE DATA const recipeData = [ { "combo" : [ "Water" , "Fire" ], …" at bounding box center [187, 118] width 238 height 184
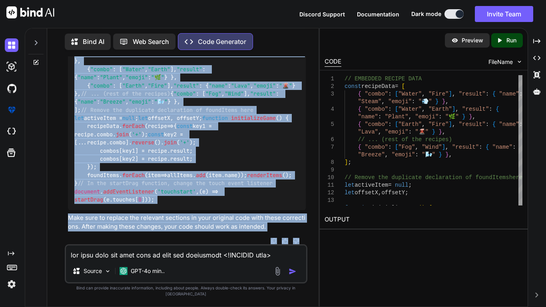
scroll to position [8810, 0]
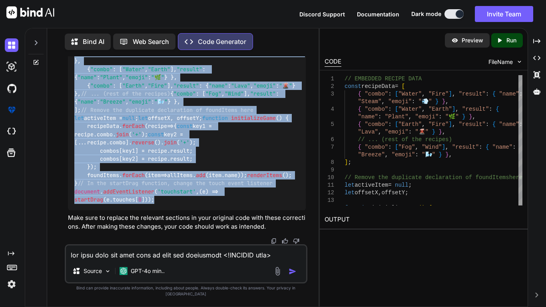
drag, startPoint x: 76, startPoint y: 101, endPoint x: 167, endPoint y: 208, distance: 141.0
click at [167, 208] on div "// EMBEDDED RECIPE DATA const recipeData = [ { "combo" : [ "Water" , "Fire" ], …" at bounding box center [187, 118] width 238 height 184
copy code "lorem ipsumdOlor = [ { "sitam" : [ "Conse" , "Adip" ], "elitse" : { "doei" : "T…"
click at [170, 162] on div "// EMBEDDED RECIPE DATA const recipeData = [ { "combo" : [ "Water" , "Fire" ], …" at bounding box center [187, 118] width 238 height 184
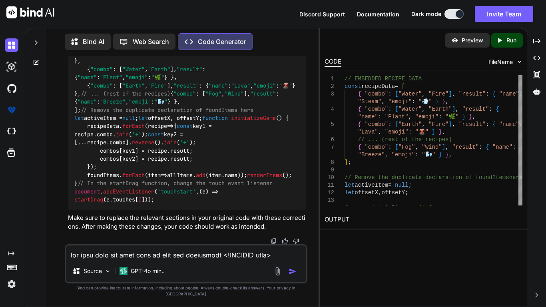
scroll to position [8653, 0]
drag, startPoint x: 74, startPoint y: 125, endPoint x: 165, endPoint y: 204, distance: 119.9
click at [165, 204] on div "// EMBEDDED RECIPE DATA const recipeData = [ { "combo" : [ "Water" , "Fire" ], …" at bounding box center [187, 118] width 238 height 184
copy code "const recipeData = [ { "combo" : [ "Water" , "Fire" ], "result" : { "name" : "S…"
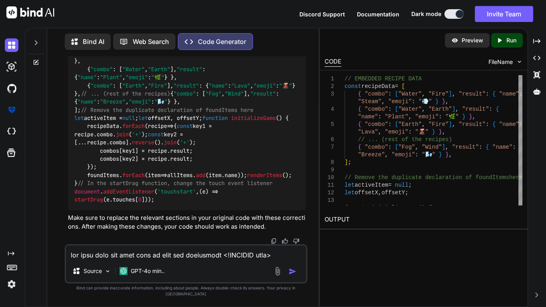
click at [72, 165] on div "// EMBEDDED RECIPE DATA const recipeData = [ { "combo" : [ "Water" , "Fire" ], …" at bounding box center [187, 118] width 238 height 184
drag, startPoint x: 73, startPoint y: 168, endPoint x: 146, endPoint y: 186, distance: 74.9
click at [146, 186] on div "// EMBEDDED RECIPE DATA const recipeData = [ { "combo" : [ "Water" , "Fire" ], …" at bounding box center [187, 118] width 238 height 184
copy code "let activeItem = null ; let offsetX, offsetY;"
click at [138, 204] on code "// EMBEDDED RECIPE DATA const recipeData = [ { "combo" : [ "Water" , "Fire" ], …" at bounding box center [188, 118] width 228 height 172
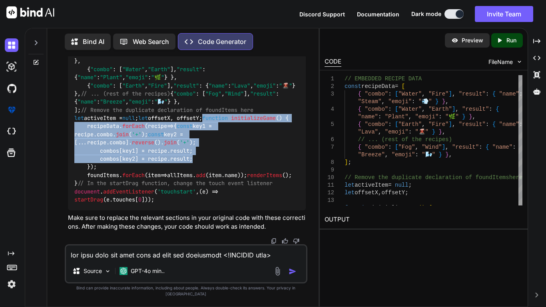
drag, startPoint x: 74, startPoint y: 192, endPoint x: 197, endPoint y: 234, distance: 130.8
click at [197, 210] on div "// EMBEDDED RECIPE DATA const recipeData = [ { "combo" : [ "Water" , "Fire" ], …" at bounding box center [187, 118] width 238 height 184
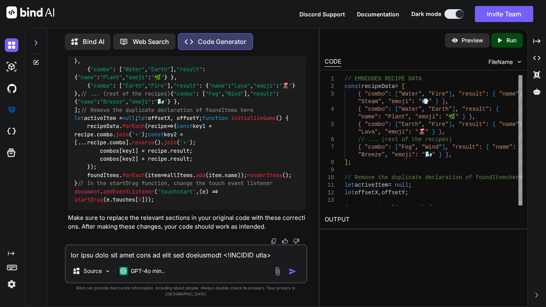
click at [197, 210] on div "// EMBEDDED RECIPE DATA const recipeData = [ { "combo" : [ "Water" , "Fire" ], …" at bounding box center [187, 118] width 238 height 184
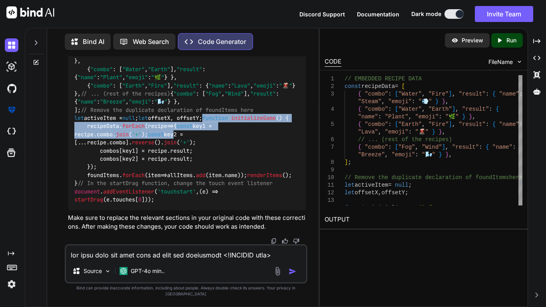
drag, startPoint x: 72, startPoint y: 167, endPoint x: 125, endPoint y: 196, distance: 60.3
click at [125, 196] on div "// EMBEDDED RECIPE DATA const recipeData = [ { "combo" : [ "Water" , "Fire" ], …" at bounding box center [187, 118] width 238 height 184
click at [177, 130] on span "const" at bounding box center [185, 126] width 16 height 7
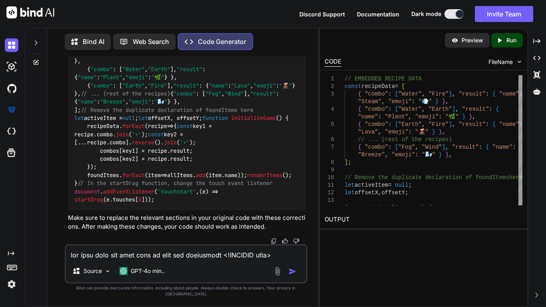
click at [88, 178] on code "// EMBEDDED RECIPE DATA const recipeData = [ { "combo" : [ "Water" , "Fire" ], …" at bounding box center [188, 118] width 228 height 172
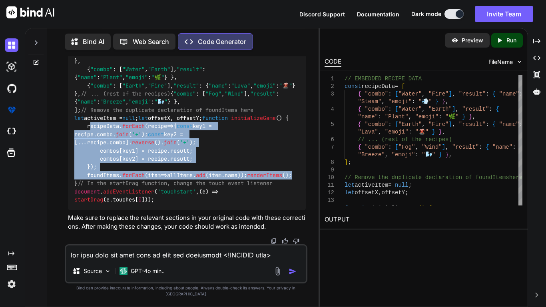
drag, startPoint x: 90, startPoint y: 177, endPoint x: 161, endPoint y: 235, distance: 91.5
click at [161, 210] on div "// EMBEDDED RECIPE DATA const recipeData = [ { "combo" : [ "Water" , "Fire" ], …" at bounding box center [187, 118] width 238 height 184
copy code "ecipeData. forEach ( recipe => { const key1 = recipe. combo . join ( '+' ); con…"
click at [94, 178] on code "// EMBEDDED RECIPE DATA const recipeData = [ { "combo" : [ "Water" , "Fire" ], …" at bounding box center [188, 118] width 228 height 172
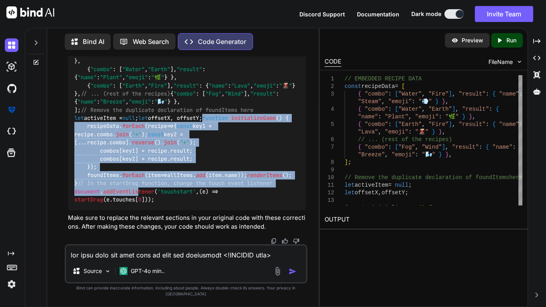
scroll to position [8810, 0]
drag, startPoint x: 75, startPoint y: 167, endPoint x: 123, endPoint y: 178, distance: 49.3
click at [123, 178] on div "// EMBEDDED RECIPE DATA const recipeData = [ { "combo" : [ "Water" , "Fire" ], …" at bounding box center [187, 118] width 238 height 184
copy code "function initializeGame ( ) { recipeData. forEach ( recipe => { const key1 = re…"
click at [198, 82] on div "// EMBEDDED RECIPE DATA const recipeData = [ { "combo" : [ "Water" , "Fire" ], …" at bounding box center [187, 118] width 238 height 184
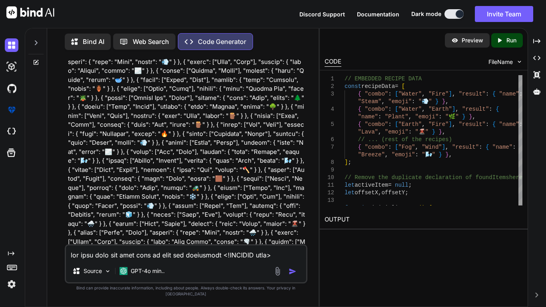
scroll to position [5763, 0]
click at [136, 260] on textarea at bounding box center [186, 253] width 240 height 14
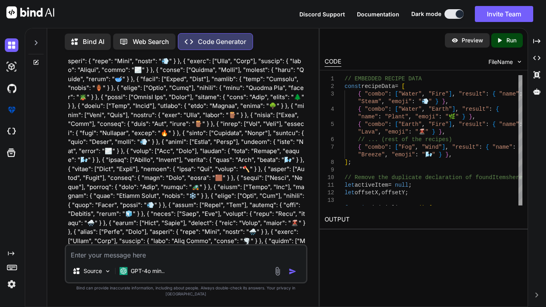
type textarea "f"
type textarea "x"
type textarea "fi"
type textarea "x"
type textarea "fix"
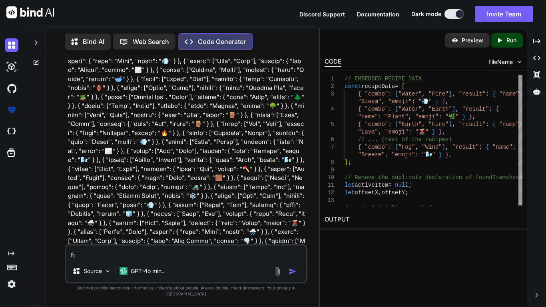
type textarea "x"
type textarea "fixx"
type textarea "x"
type textarea "fixx"
type textarea "x"
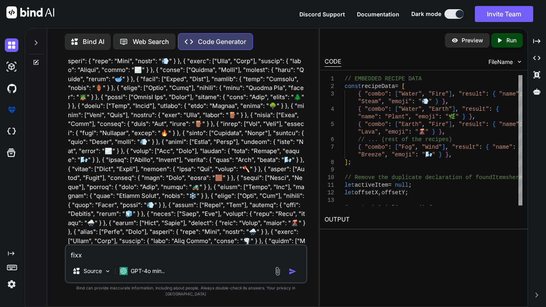
type textarea "fixx"
type textarea "x"
type textarea "fix"
type textarea "x"
type textarea "fix"
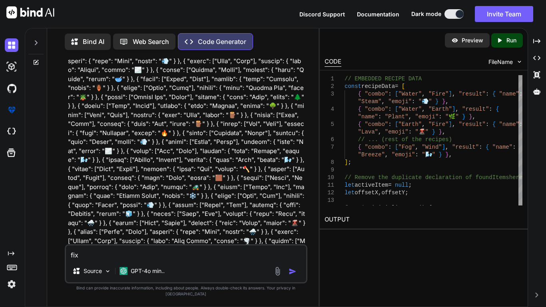
type textarea "x"
type textarea "fix t"
type textarea "x"
type textarea "fix th"
type textarea "x"
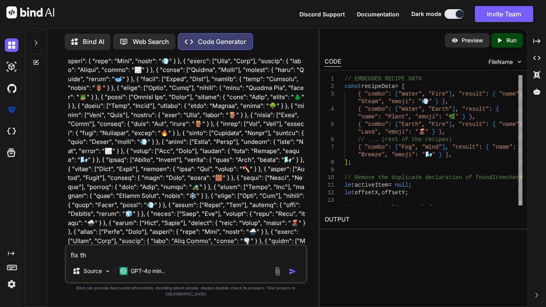
type textarea "fix thh"
type textarea "x"
type textarea "fix thhi"
type textarea "x"
type textarea "fix thhis"
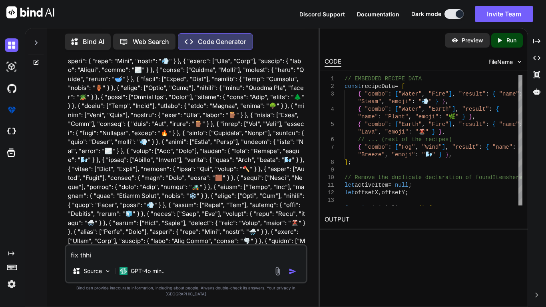
type textarea "x"
type textarea "fix thhis"
type textarea "x"
type textarea "fix thhis"
type textarea "x"
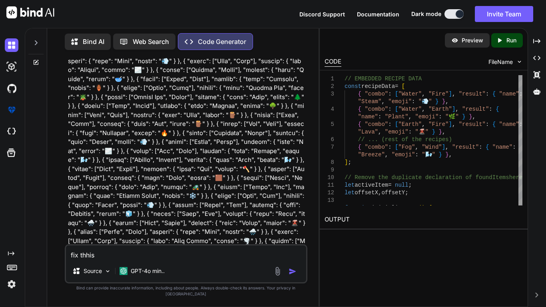
type textarea "fix thhi"
type textarea "x"
type textarea "fix thh"
type textarea "x"
type textarea "fix th"
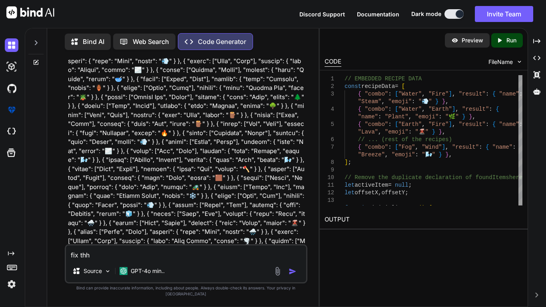
type textarea "x"
type textarea "fix thi"
type textarea "x"
type textarea "fix this"
type textarea "x"
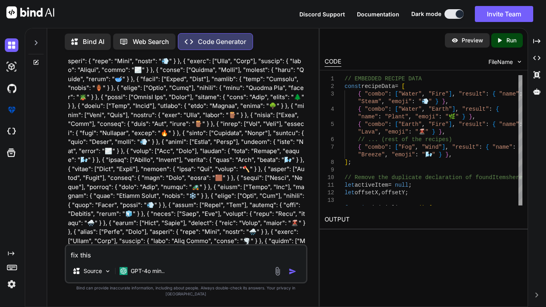
type textarea "fix this"
type textarea "x"
type textarea "fix this a"
type textarea "x"
type textarea "fix this an"
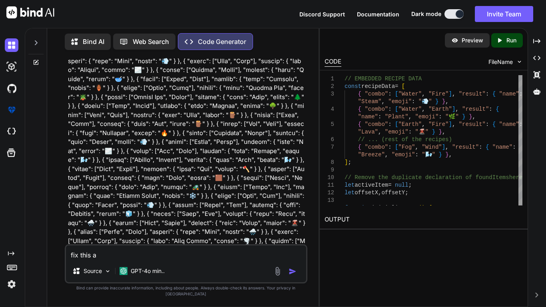
type textarea "x"
type textarea "fix this and"
type textarea "x"
type textarea "fix this and"
type textarea "x"
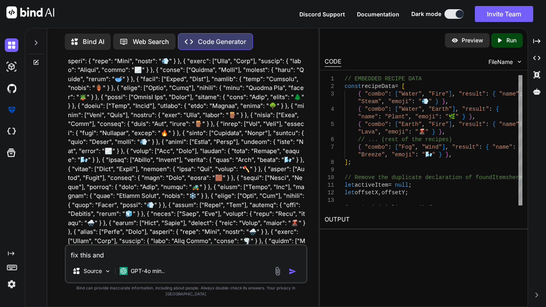
type textarea "fix this and t"
type textarea "x"
type textarea "fix this and tw"
type textarea "x"
type textarea "fix this and twl"
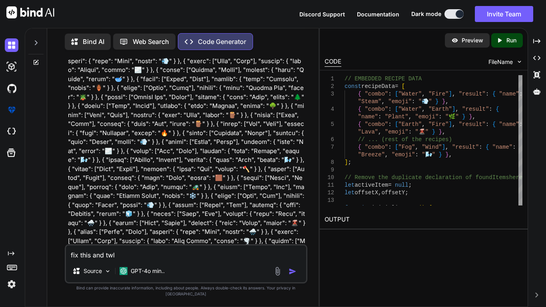
type textarea "x"
type textarea "fix this and twll"
type textarea "x"
type textarea "fix this and twll"
type textarea "x"
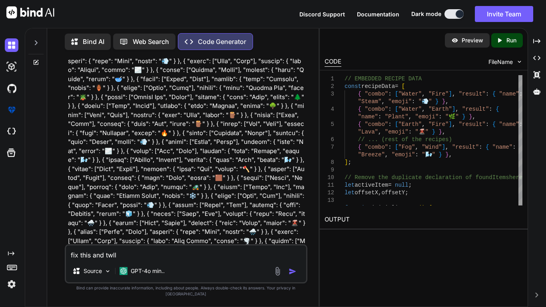
type textarea "fix this and twll"
type textarea "x"
type textarea "fix this and twl"
type textarea "x"
type textarea "fix this and tw"
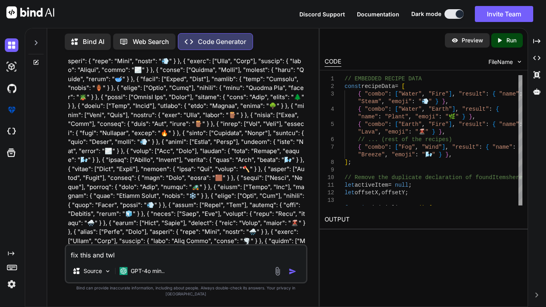
type textarea "x"
type textarea "fix this and t"
type textarea "x"
type textarea "fix this and tw"
type textarea "x"
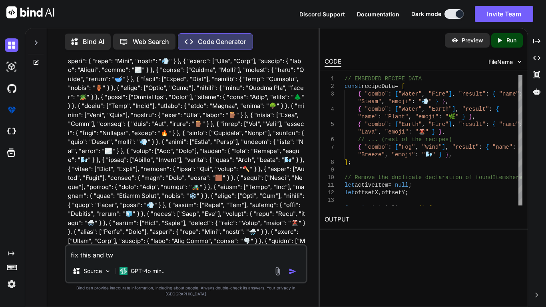
type textarea "fix this and t"
type textarea "x"
type textarea "fix this and te"
type textarea "x"
type textarea "fix this and tel"
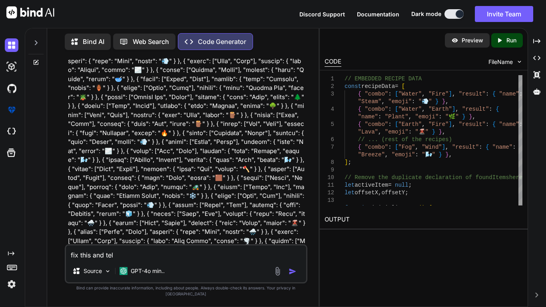
type textarea "x"
type textarea "fix this and tell"
type textarea "x"
type textarea "fix this and tell"
type textarea "x"
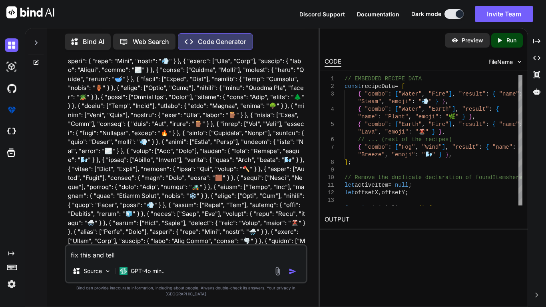
type textarea "fix this and tell m"
type textarea "x"
type textarea "fix this and tell my"
type textarea "x"
type textarea "fix this and tell m"
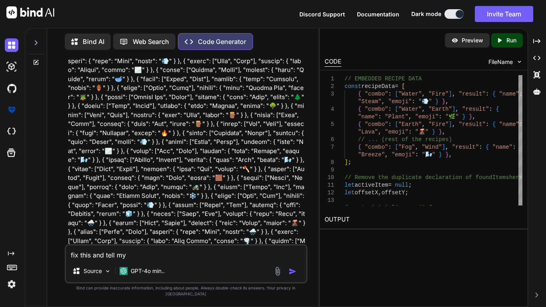
type textarea "x"
type textarea "fix this and tell me"
type textarea "x"
type textarea "fix this and tell me"
type textarea "x"
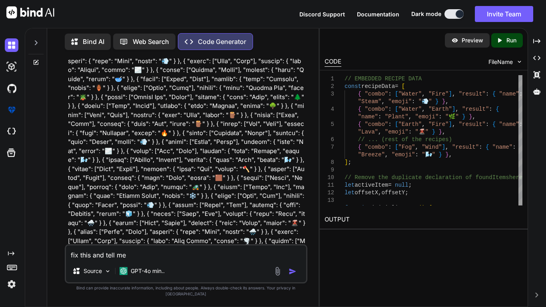
type textarea "fix this and tell me w"
type textarea "x"
type textarea "fix this and tell me wh"
type textarea "x"
type textarea "fix this and tell me whe"
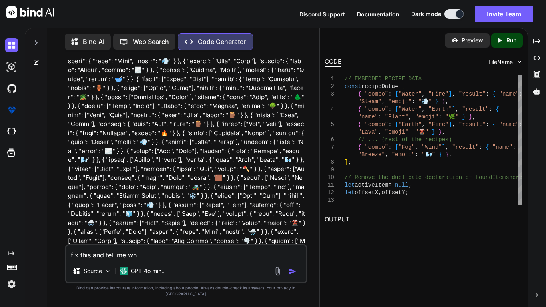
type textarea "x"
type textarea "fix this and tell me wher"
type textarea "x"
type textarea "fix this and tell me where"
type textarea "x"
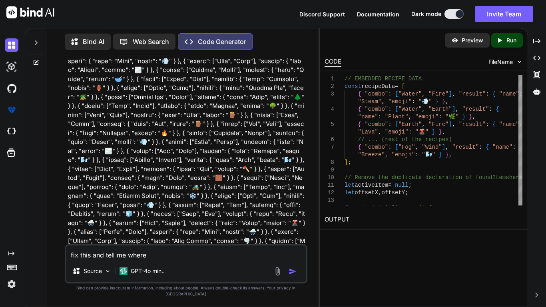
type textarea "fix this and tell me where"
type textarea "x"
type textarea "fix this and tell me where t"
type textarea "x"
type textarea "fix this and tell me where to"
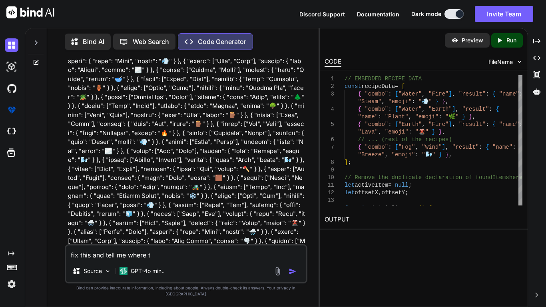
type textarea "x"
type textarea "fix this and tell me where to"
type textarea "x"
type textarea "fix this and tell me where to i"
type textarea "x"
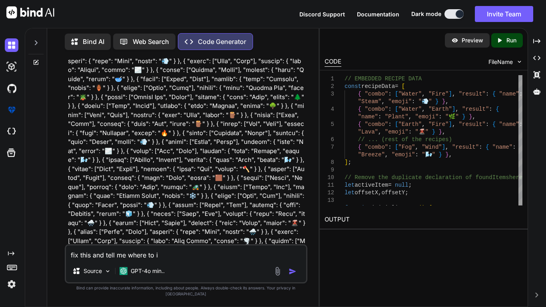
type textarea "fix this and tell me where to in"
type textarea "x"
type textarea "fix this and tell me where to ins"
type textarea "x"
type textarea "fix this and tell me where to inse"
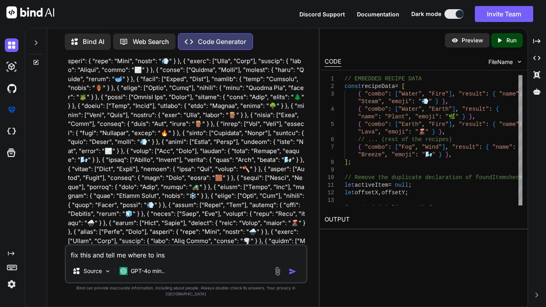
type textarea "x"
type textarea "fix this and tell me where to inser"
type textarea "x"
type textarea "fix this and tell me where to insert"
type textarea "x"
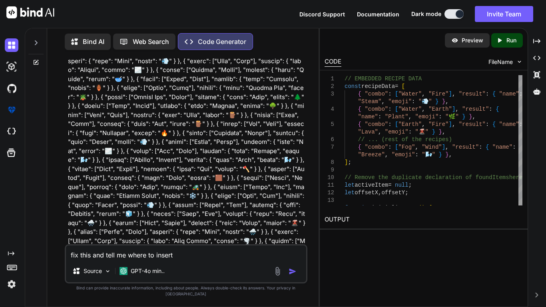
type textarea "fix this and tell me where to insert"
type textarea "x"
type textarea "fix this and tell me where to insert t"
type textarea "x"
type textarea "fix this and tell me where to insert th"
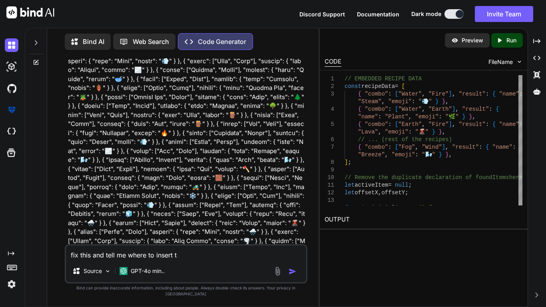
type textarea "x"
type textarea "fix this and tell me where to insert the"
type textarea "x"
type textarea "fix this and tell me where to insert the"
type textarea "x"
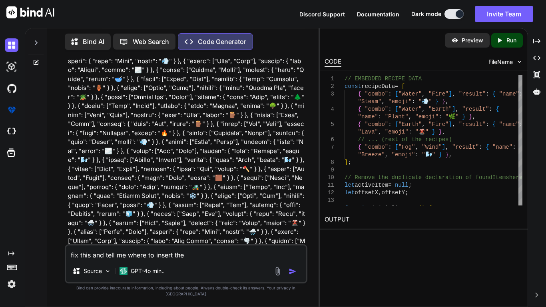
type textarea "fix this and tell me where to insert the c"
type textarea "x"
type textarea "fix this and tell me where to insert the co"
type textarea "x"
type textarea "fix this and tell me where to insert the com"
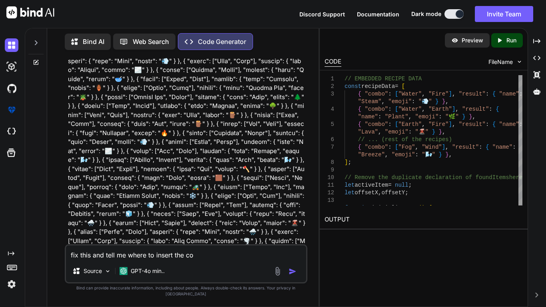
type textarea "x"
type textarea "fix this and tell me where to insert the comb"
type textarea "x"
type textarea "fix this and tell me where to insert the combo"
type textarea "x"
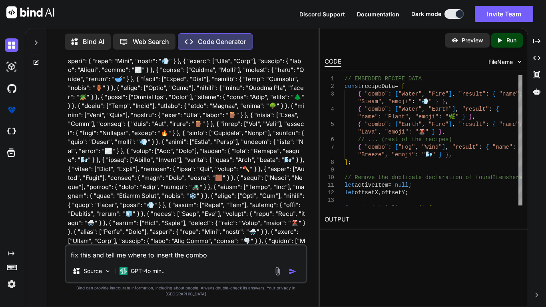
type textarea "fix this and tell me where to insert the combos"
type textarea "x"
type textarea "fix this and tell me where to insert the combos"
type textarea "x"
paste textarea "<!DOCTYPE html> <html lang="en"> <head> <meta charset="UTF-8"> <meta name="view…"
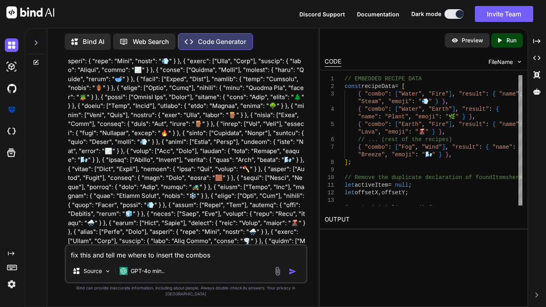
type textarea "fix this and tell me where to insert the combos <!DOCTYPE html> <html lang="en"…"
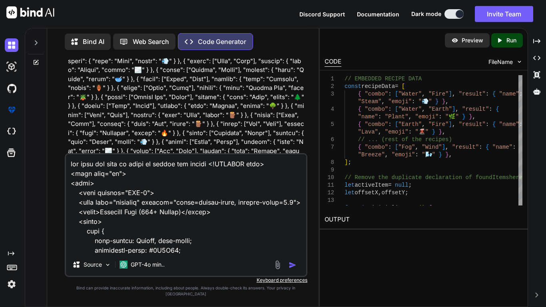
type textarea "x"
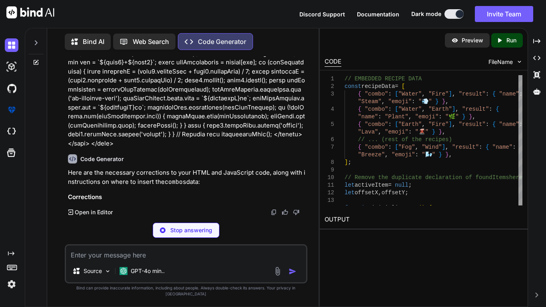
scroll to position [9635, 0]
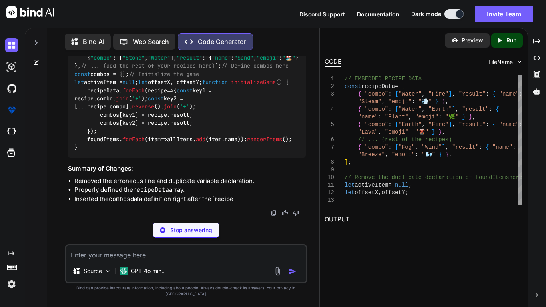
type textarea "x"
type textarea "combos[key2] = recipe.result; }); foundItems.forEach(item => allItems.add(item.…"
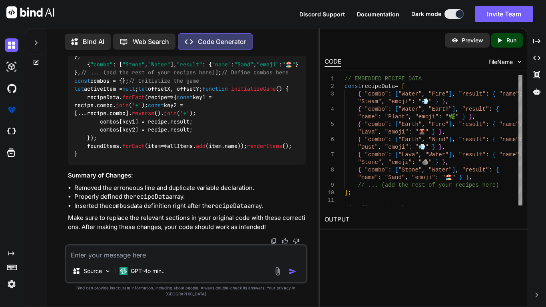
scroll to position [10089, 0]
click at [158, 268] on div "Source GPT-4o min.." at bounding box center [186, 263] width 243 height 39
click at [145, 260] on textarea at bounding box center [186, 253] width 240 height 14
type textarea "m"
type textarea "x"
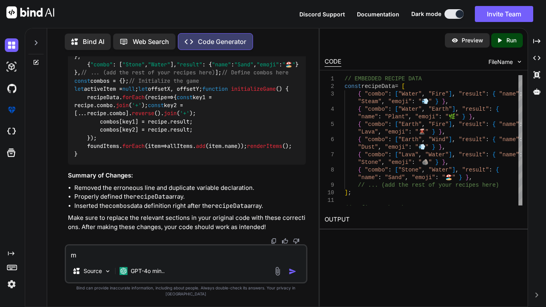
type textarea "x"
type textarea "n"
type textarea "x"
type textarea "no"
type textarea "x"
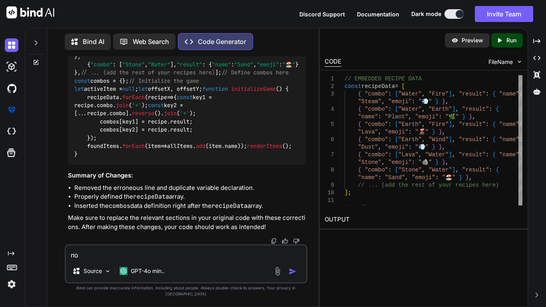
type textarea "no"
type textarea "x"
type textarea "no k"
type textarea "x"
type textarea "no kn"
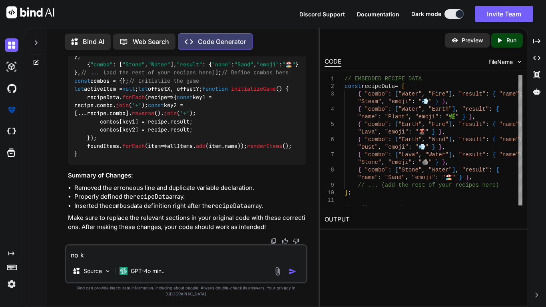
type textarea "x"
type textarea "no k"
type textarea "x"
type textarea "no"
type textarea "x"
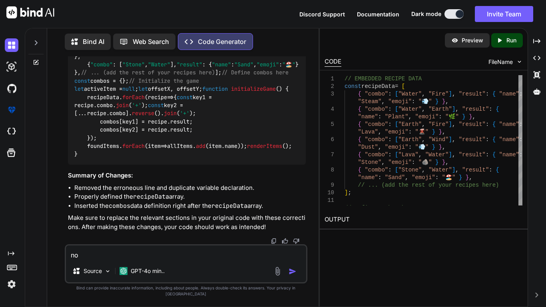
type textarea "no n"
type textarea "x"
type textarea "no no"
type textarea "x"
type textarea "no now"
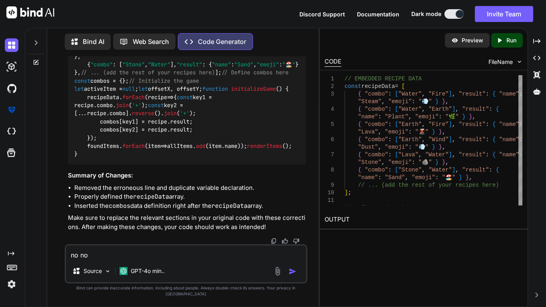
type textarea "x"
type textarea "no now"
type textarea "x"
type textarea "no now y"
type textarea "x"
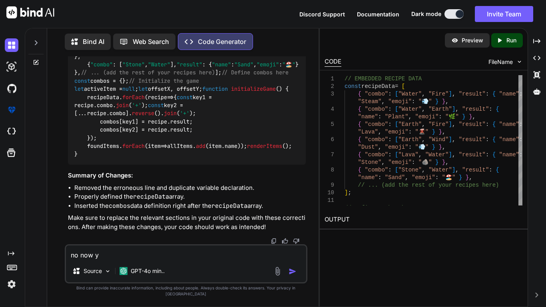
type textarea "no now yo"
type textarea "x"
type textarea "no now you"
type textarea "x"
type textarea "no now you"
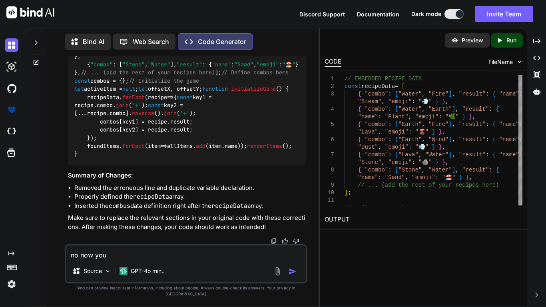
type textarea "x"
type textarea "no now you c"
type textarea "x"
type textarea "no now you ca"
type textarea "x"
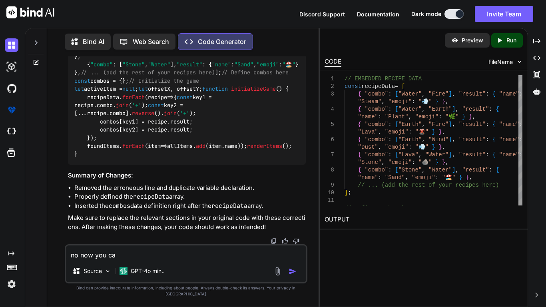
type textarea "no now you can"
type textarea "x"
type textarea "no now you can"
type textarea "x"
type textarea "no now you can d"
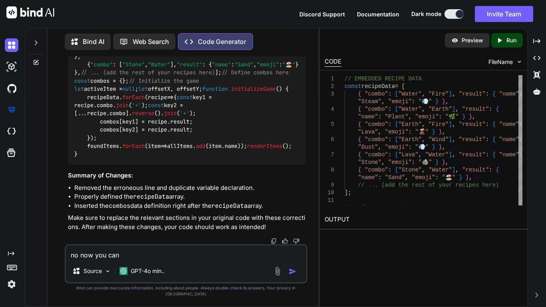
type textarea "x"
type textarea "no now you can do"
type textarea "x"
type textarea "no now you can do"
type textarea "x"
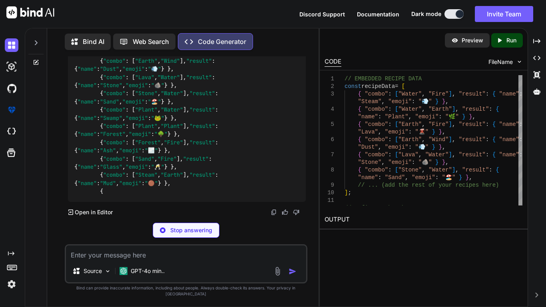
scroll to position [11339, 0]
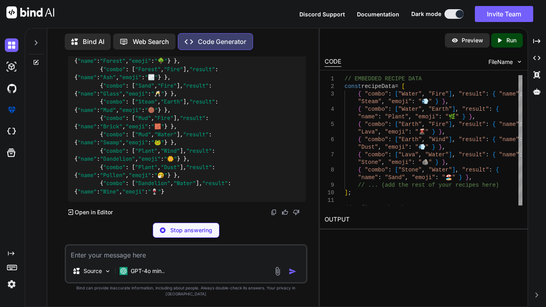
click at [156, 238] on div "Stop answering" at bounding box center [186, 230] width 67 height 15
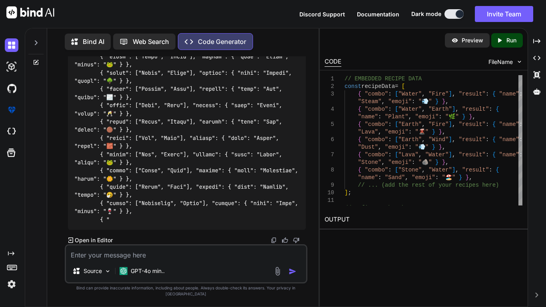
click at [160, 260] on textarea at bounding box center [186, 253] width 240 height 14
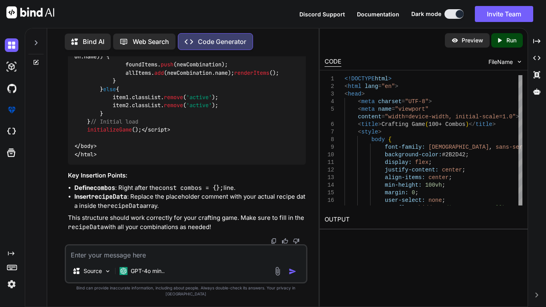
scroll to position [11560, 0]
click at [150, 259] on textarea at bounding box center [186, 253] width 240 height 14
paste textarea "{ "combo": ["Water", "Fire"], "result": { "name": "Steam", "emoji": "💨" } }, { …"
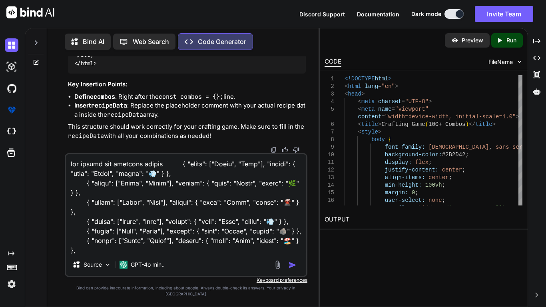
scroll to position [4023, 0]
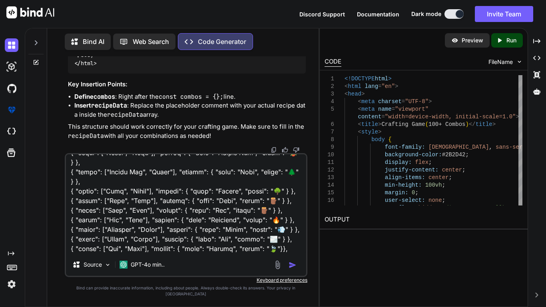
click at [293, 270] on div at bounding box center [286, 264] width 27 height 9
click at [293, 269] on img "button" at bounding box center [293, 265] width 8 height 8
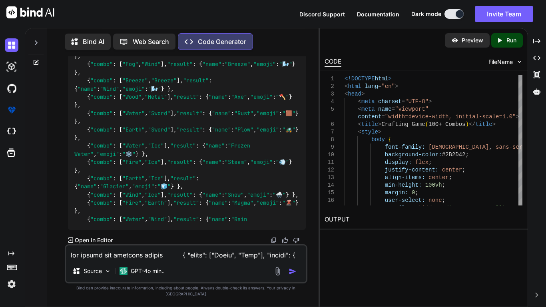
scroll to position [16210, 0]
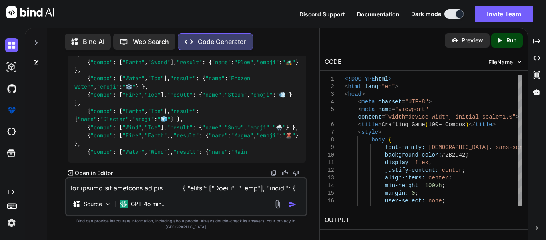
scroll to position [18371, 0]
click at [164, 200] on div "Source GPT-4o min.." at bounding box center [186, 196] width 243 height 39
click at [162, 192] on textarea at bounding box center [186, 185] width 240 height 14
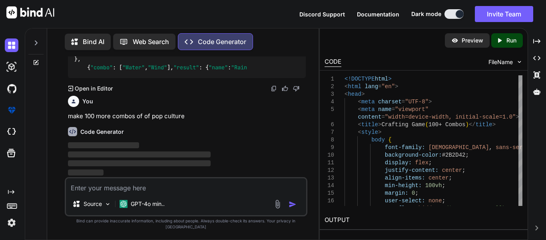
scroll to position [18456, 0]
click at [104, 177] on p "‌" at bounding box center [187, 172] width 238 height 9
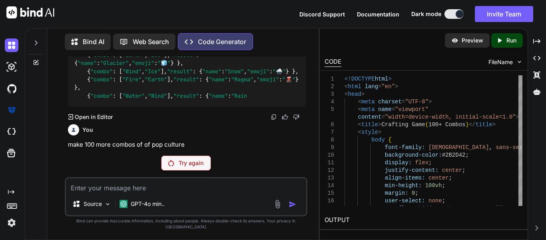
scroll to position [18427, 0]
click at [190, 167] on p "Try again" at bounding box center [191, 163] width 25 height 8
click at [196, 170] on div "Try again" at bounding box center [186, 162] width 50 height 15
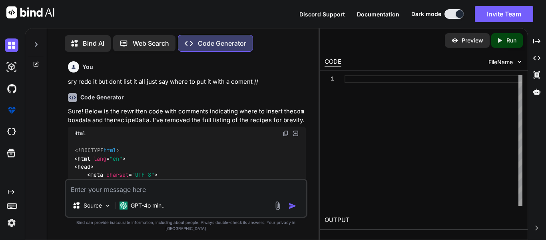
type textarea "x"
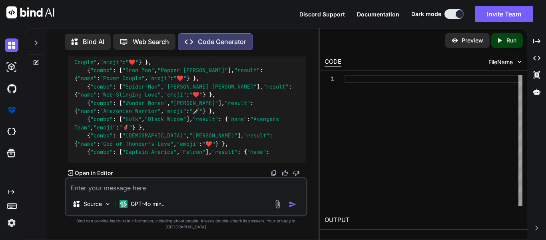
scroll to position [9547, 0]
click at [186, 203] on div "Source GPT-4o min.." at bounding box center [186, 205] width 240 height 19
click at [187, 192] on textarea at bounding box center [186, 185] width 240 height 14
type textarea "n"
type textarea "x"
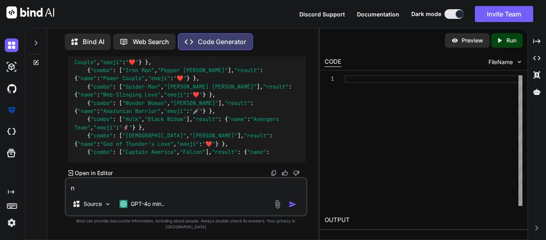
type textarea "no"
type textarea "x"
type textarea "no"
type textarea "x"
type textarea "no i"
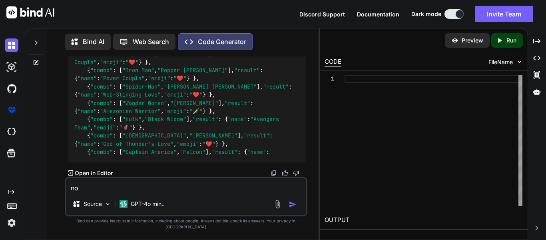
type textarea "x"
type textarea "no i"
type textarea "x"
type textarea "no i"
type textarea "x"
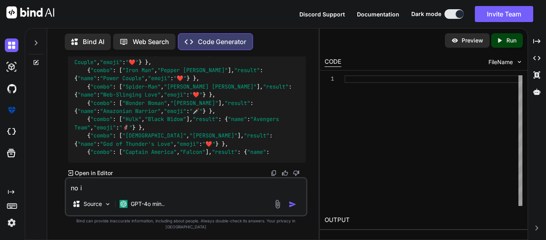
type textarea "no im"
type textarea "x"
type textarea "no i"
type textarea "x"
type textarea "no i"
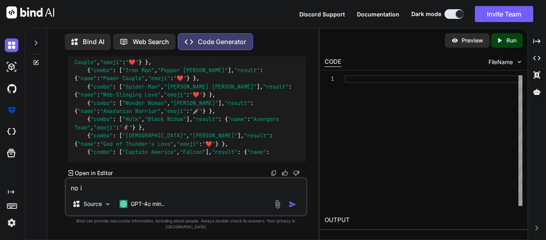
type textarea "x"
type textarea "no i m"
type textarea "x"
type textarea "no i me"
type textarea "x"
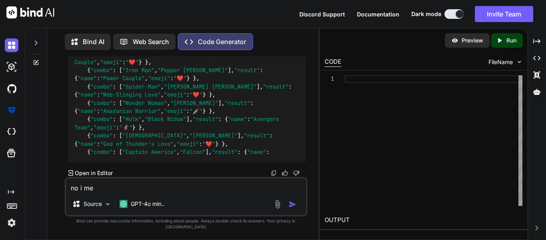
type textarea "no i mea"
type textarea "x"
type textarea "no i mean"
type textarea "x"
type textarea "no i mean"
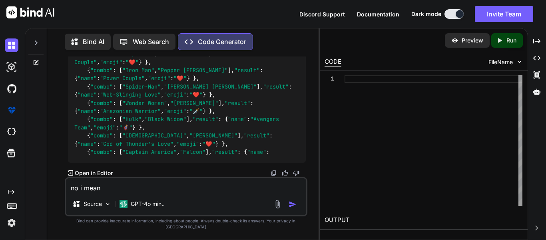
type textarea "x"
type textarea "no i mean m"
type textarea "x"
type textarea "no i mean me"
type textarea "x"
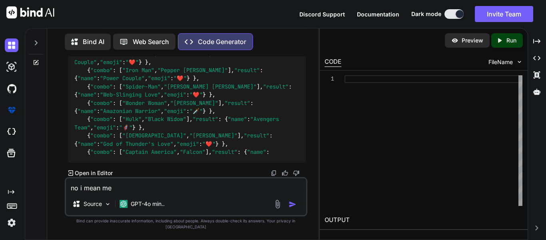
type textarea "no i mean mem"
type textarea "x"
type textarea "no i mean meme"
type textarea "x"
type textarea "no i mean memes"
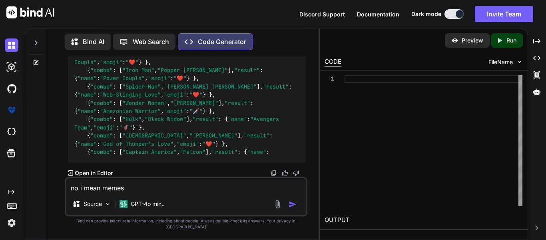
type textarea "x"
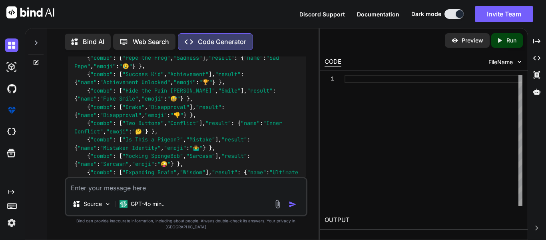
scroll to position [10382, 0]
click at [200, 192] on textarea at bounding box center [186, 185] width 240 height 14
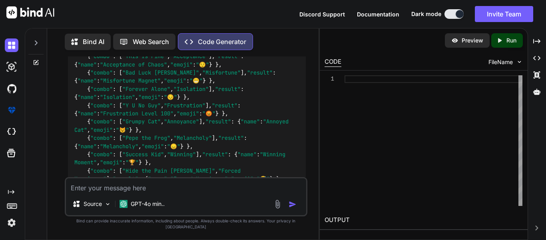
scroll to position [10529, 0]
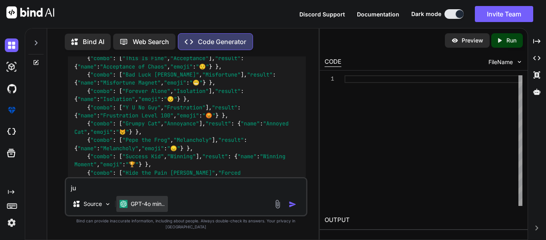
type textarea "j"
type textarea "y"
type textarea "j"
type textarea "no just funny [PERSON_NAME] 20 of them"
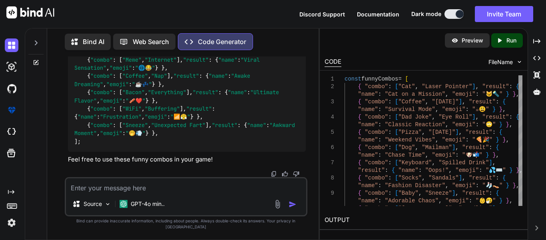
scroll to position [12015, 0]
click at [156, 190] on textarea at bounding box center [186, 185] width 240 height 14
type textarea "e"
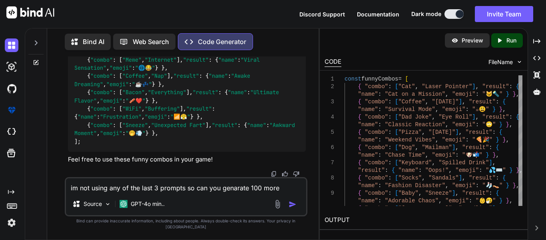
type textarea "im not using any of the last 3 prompts so can you genarate 100 more combos"
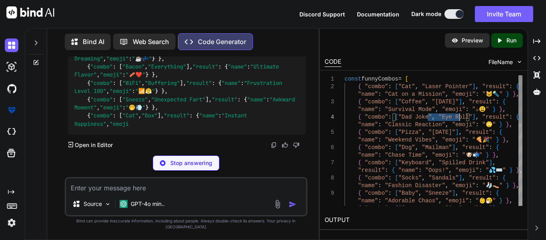
scroll to position [0, 0]
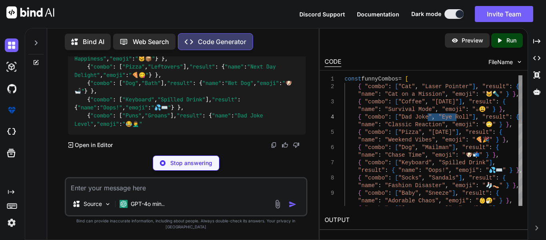
drag, startPoint x: 428, startPoint y: 118, endPoint x: 458, endPoint y: 120, distance: 30.1
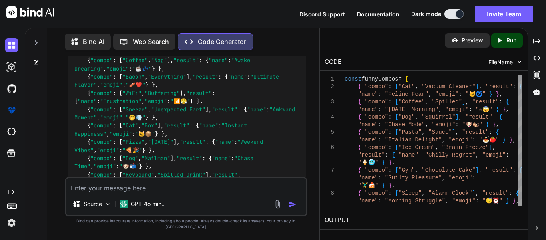
scroll to position [61, 0]
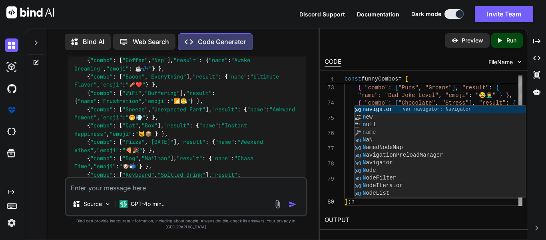
type textarea ""Awake Dreaming", "emoji": "☕💤" } }, { "combo": ["Bacon", "Everything"], "resul…"
click at [149, 192] on textarea at bounding box center [186, 185] width 240 height 14
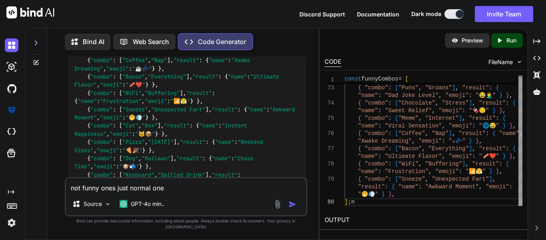
type textarea "not funny ones just normal ones"
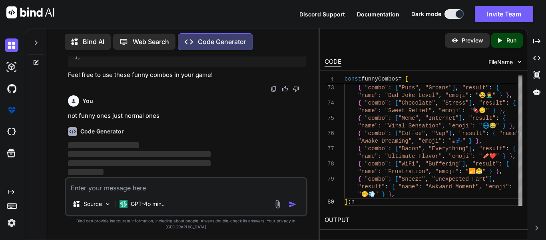
scroll to position [13605, 0]
